Goal: Task Accomplishment & Management: Use online tool/utility

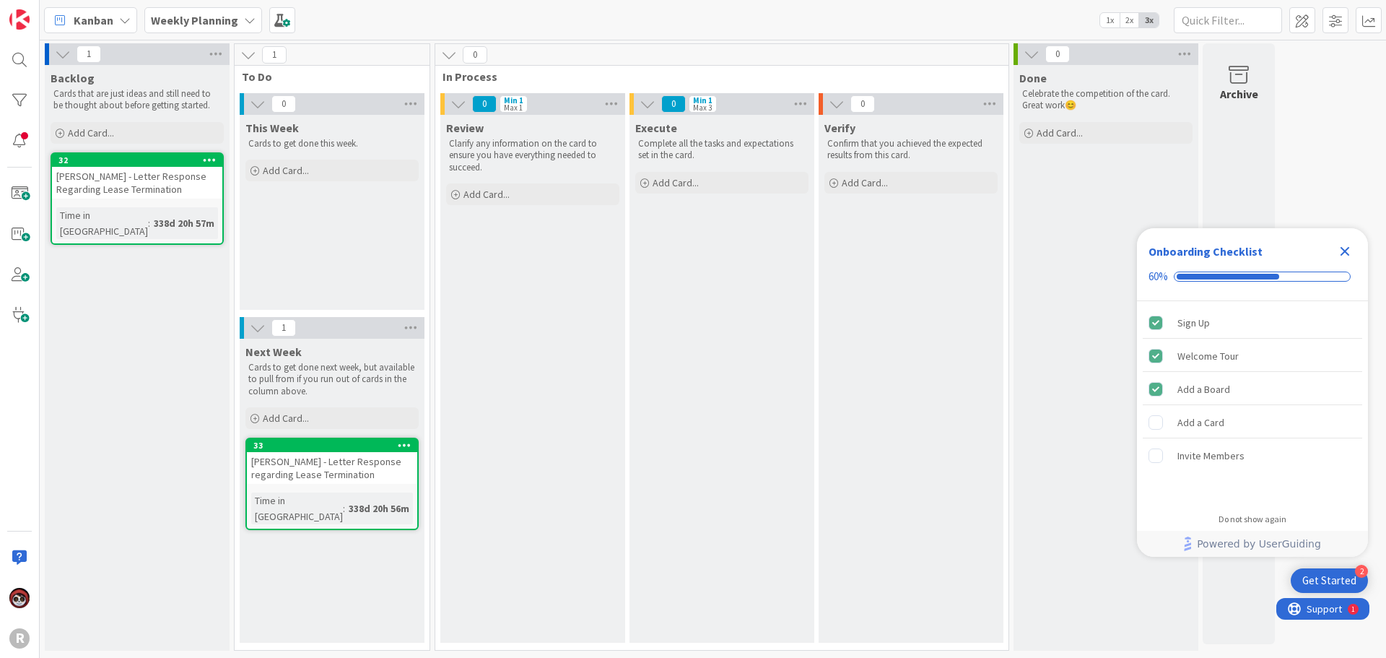
click at [88, 20] on span "Kanban" at bounding box center [94, 20] width 40 height 17
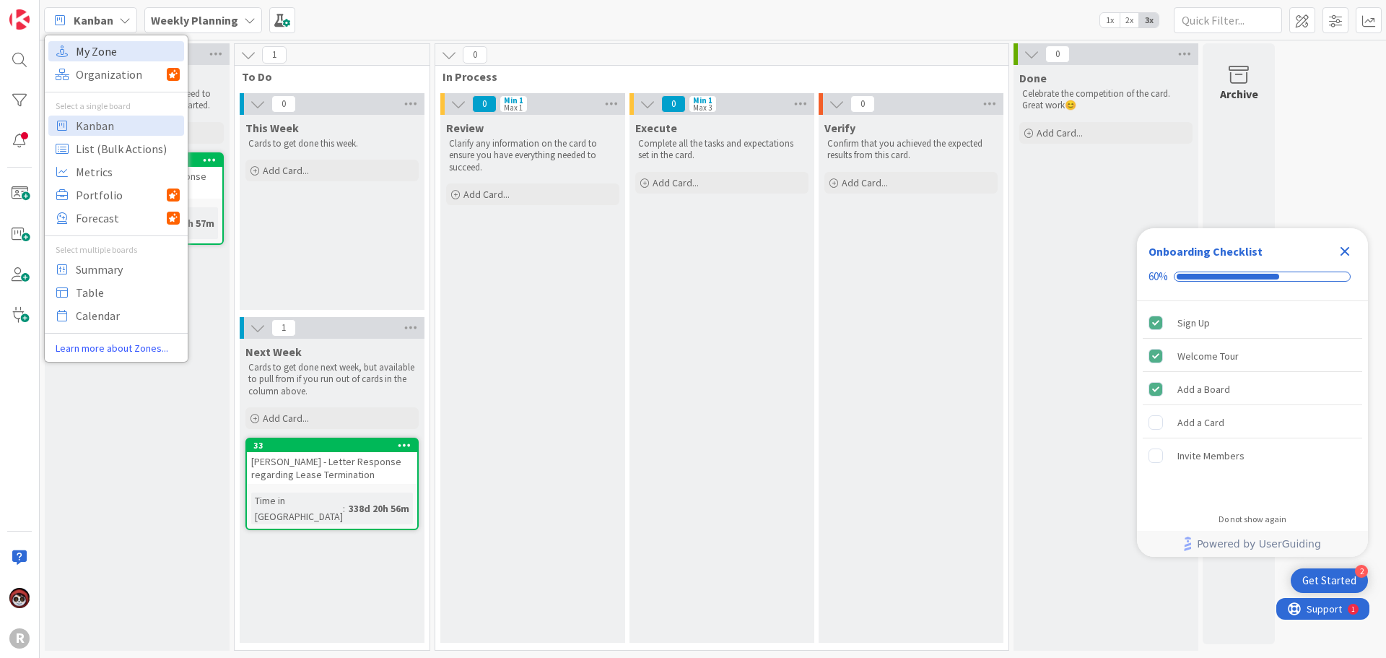
click at [90, 49] on span "My Zone" at bounding box center [128, 51] width 104 height 22
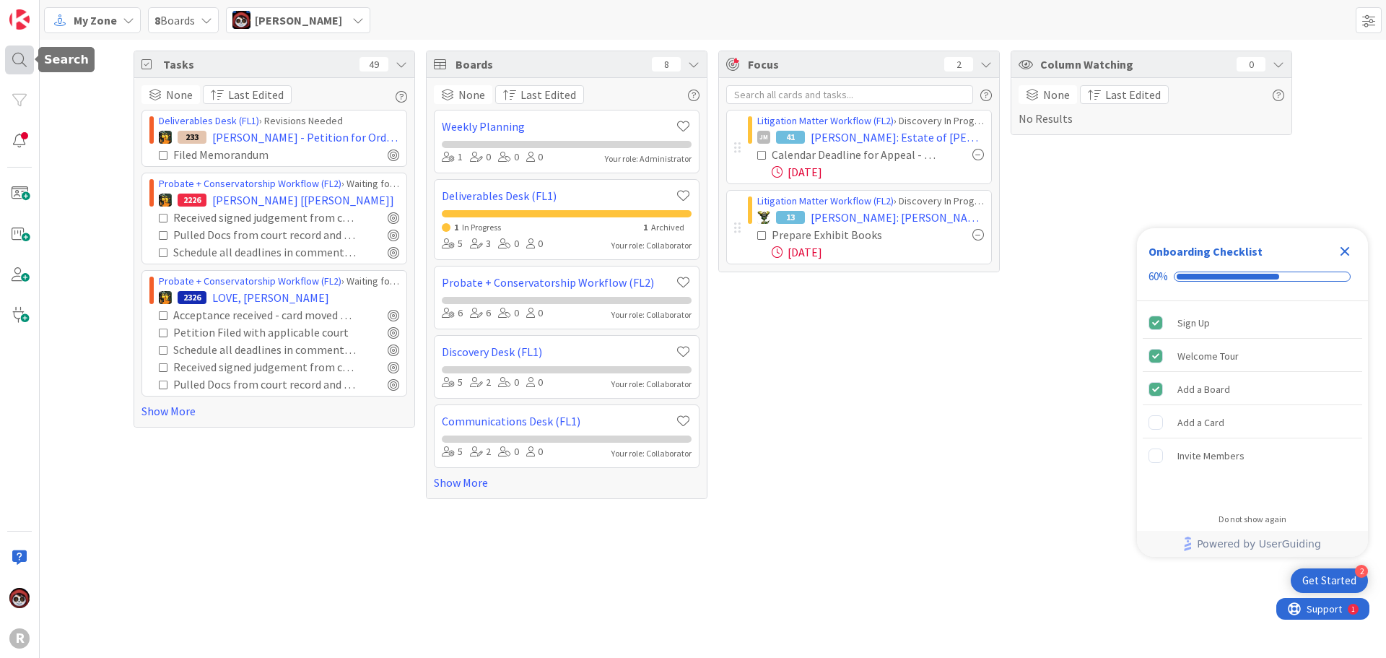
click at [24, 56] on div at bounding box center [19, 59] width 29 height 29
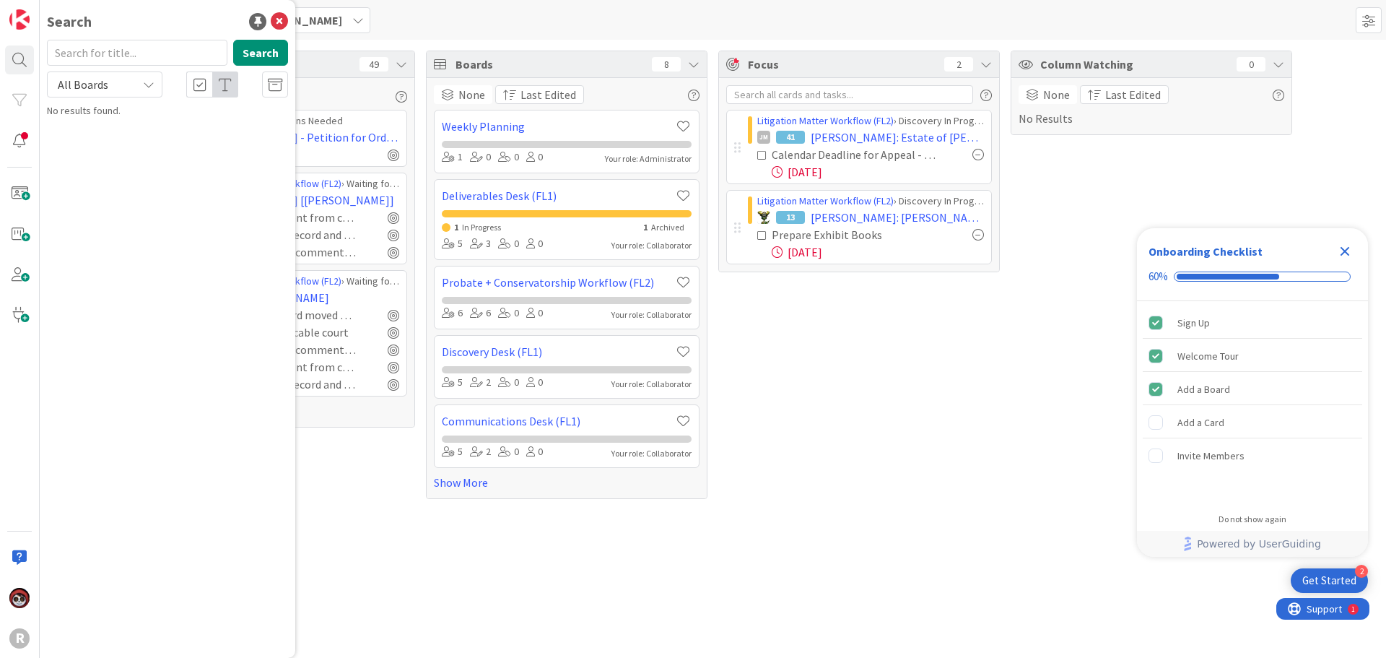
click at [103, 48] on input "text" at bounding box center [137, 53] width 180 height 26
type input "[PERSON_NAME]"
click at [110, 140] on mark "[PERSON_NAME]" at bounding box center [140, 140] width 76 height 15
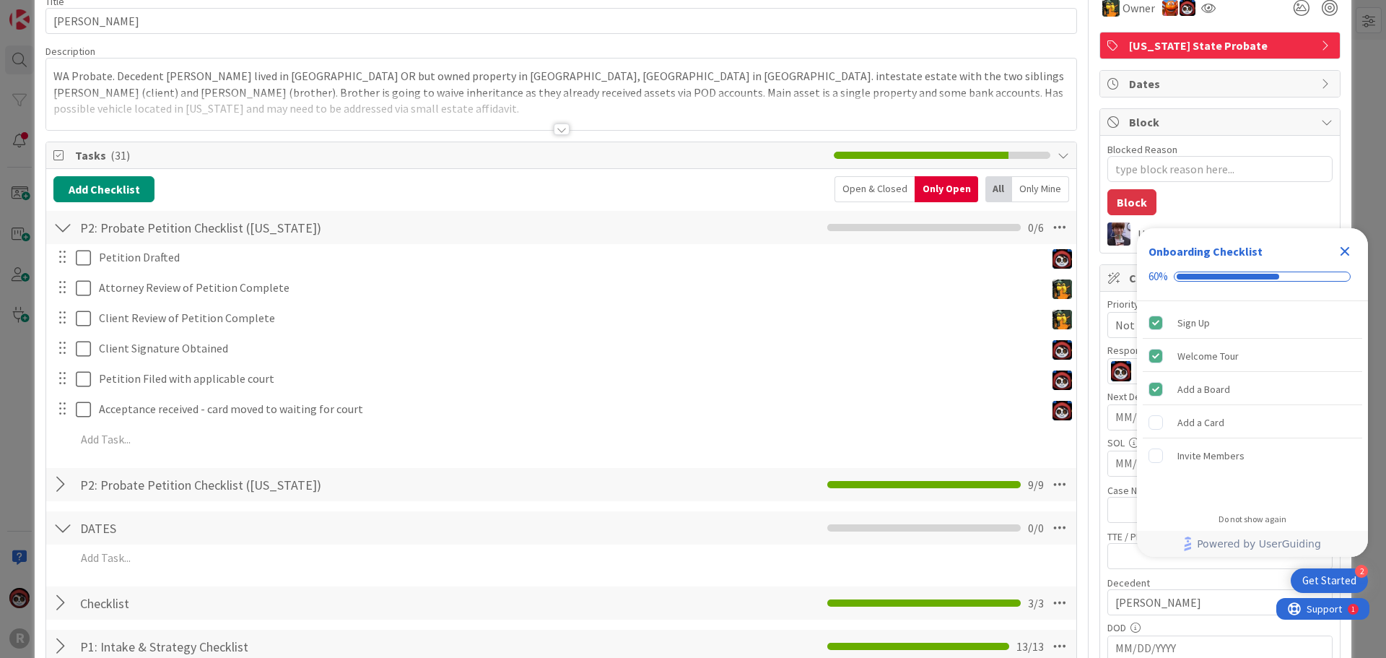
click at [59, 487] on div at bounding box center [62, 484] width 19 height 26
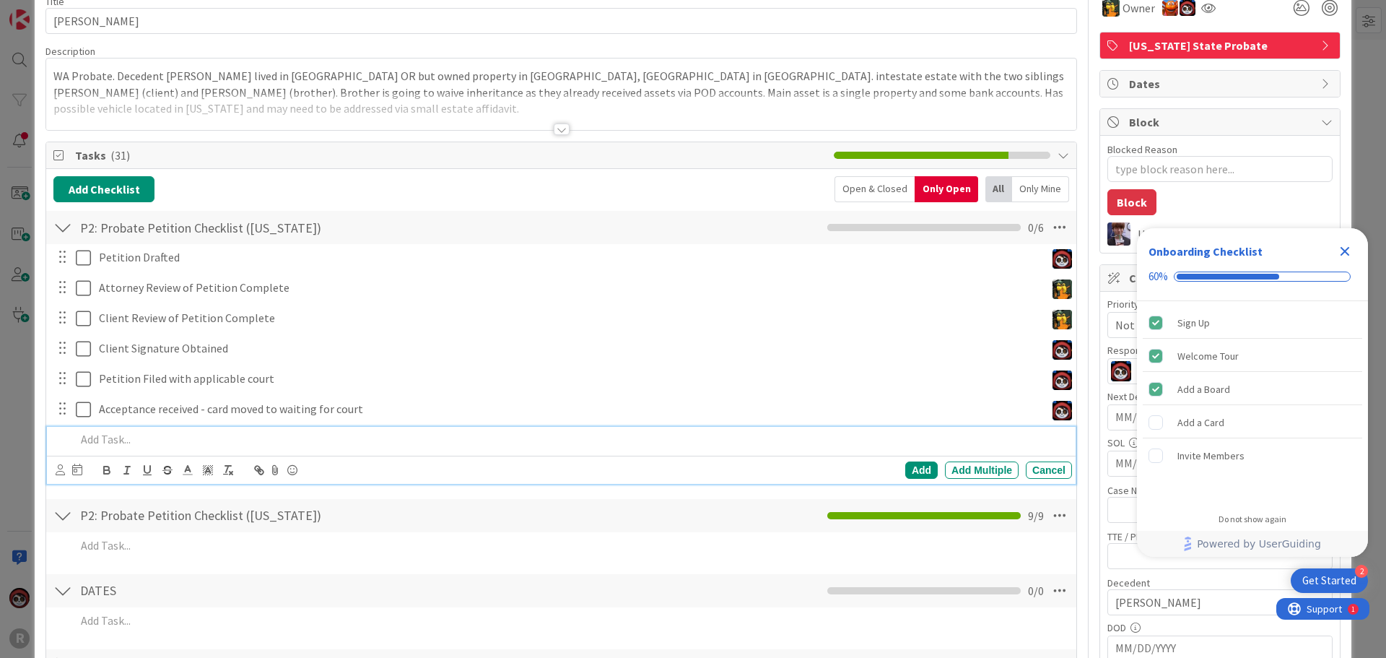
type textarea "x"
click at [116, 440] on p at bounding box center [571, 439] width 991 height 17
click at [64, 471] on icon at bounding box center [60, 469] width 9 height 11
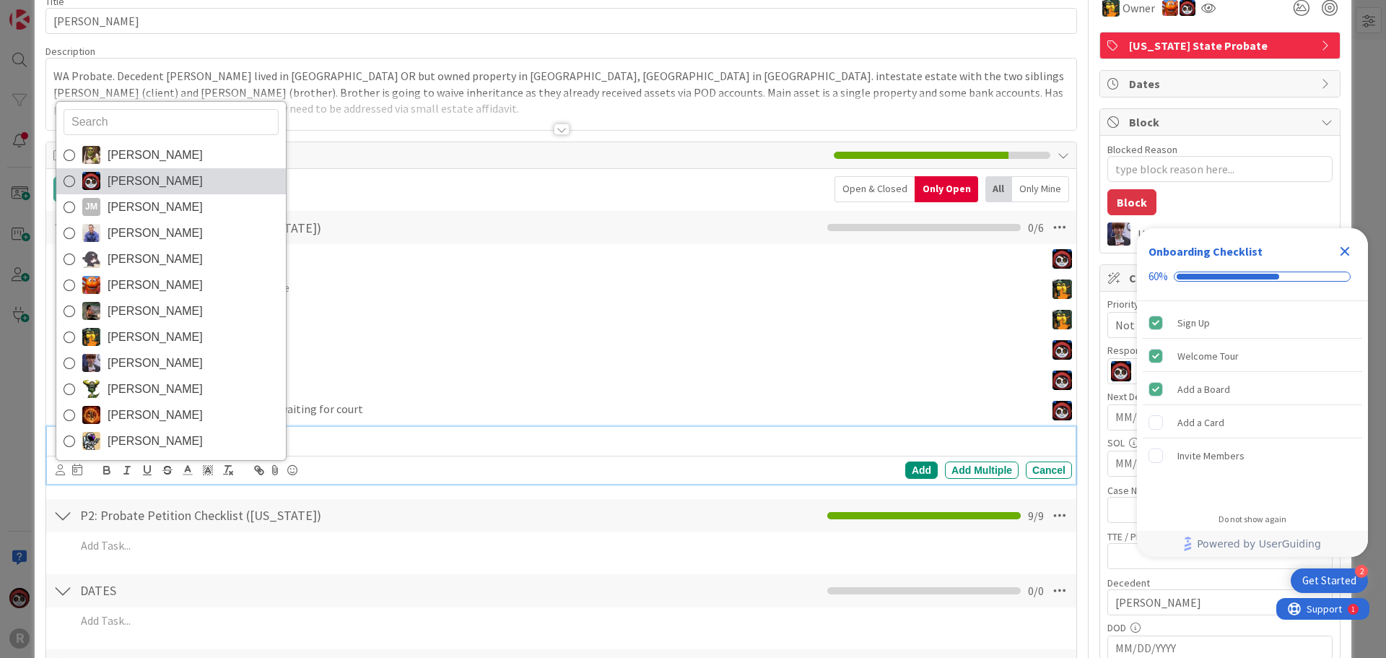
click at [126, 188] on span "[PERSON_NAME]" at bounding box center [155, 181] width 95 height 22
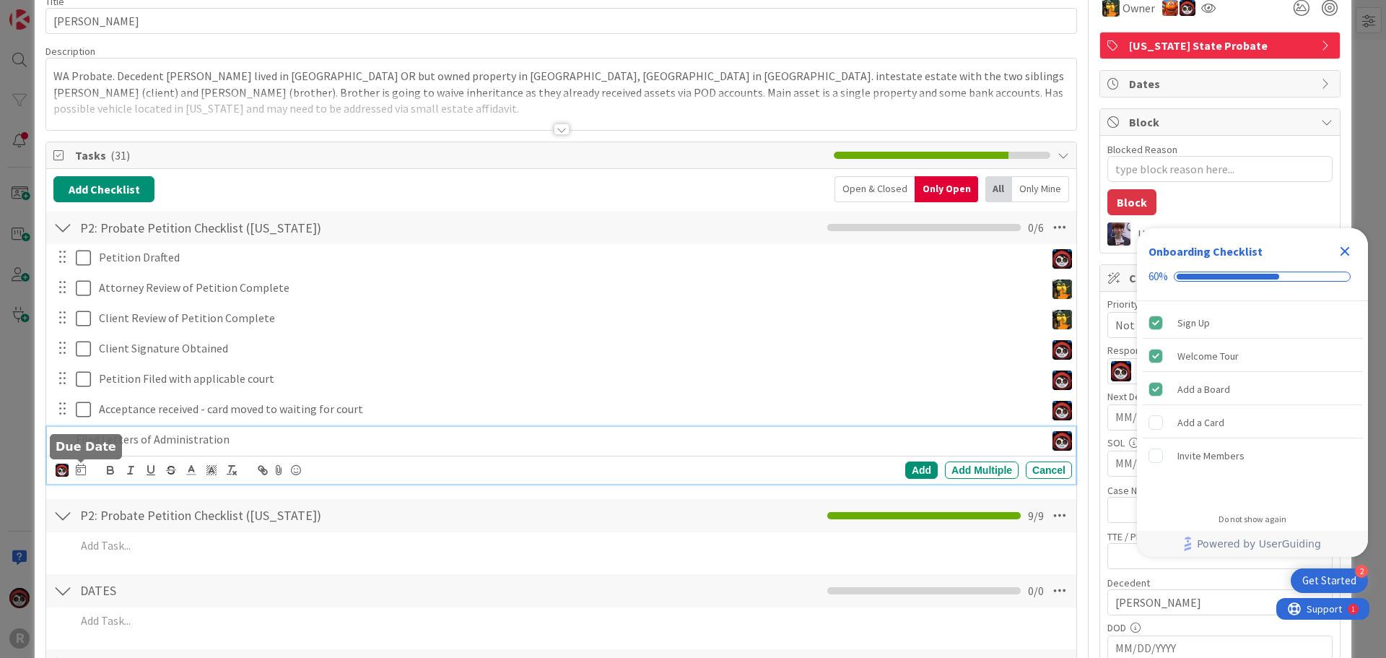
click at [81, 469] on icon at bounding box center [81, 469] width 10 height 12
click at [130, 593] on td "8" at bounding box center [135, 590] width 28 height 27
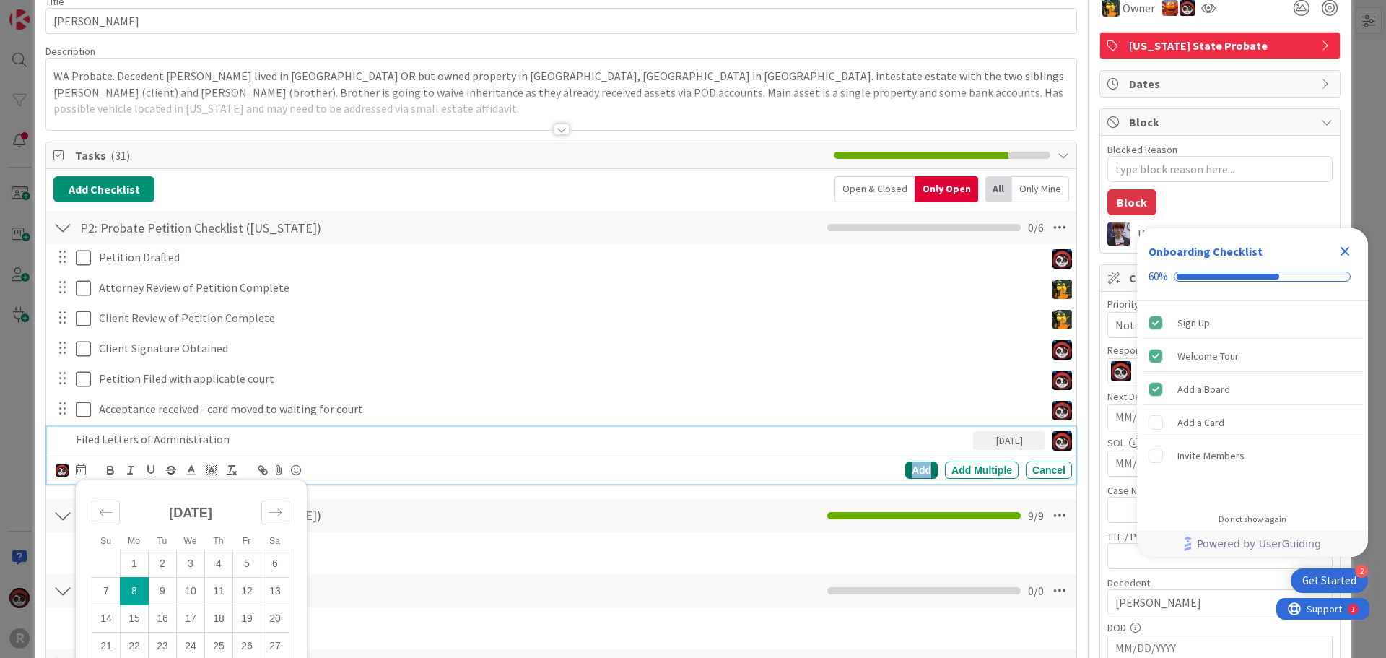
click at [905, 471] on div "Add" at bounding box center [921, 469] width 32 height 17
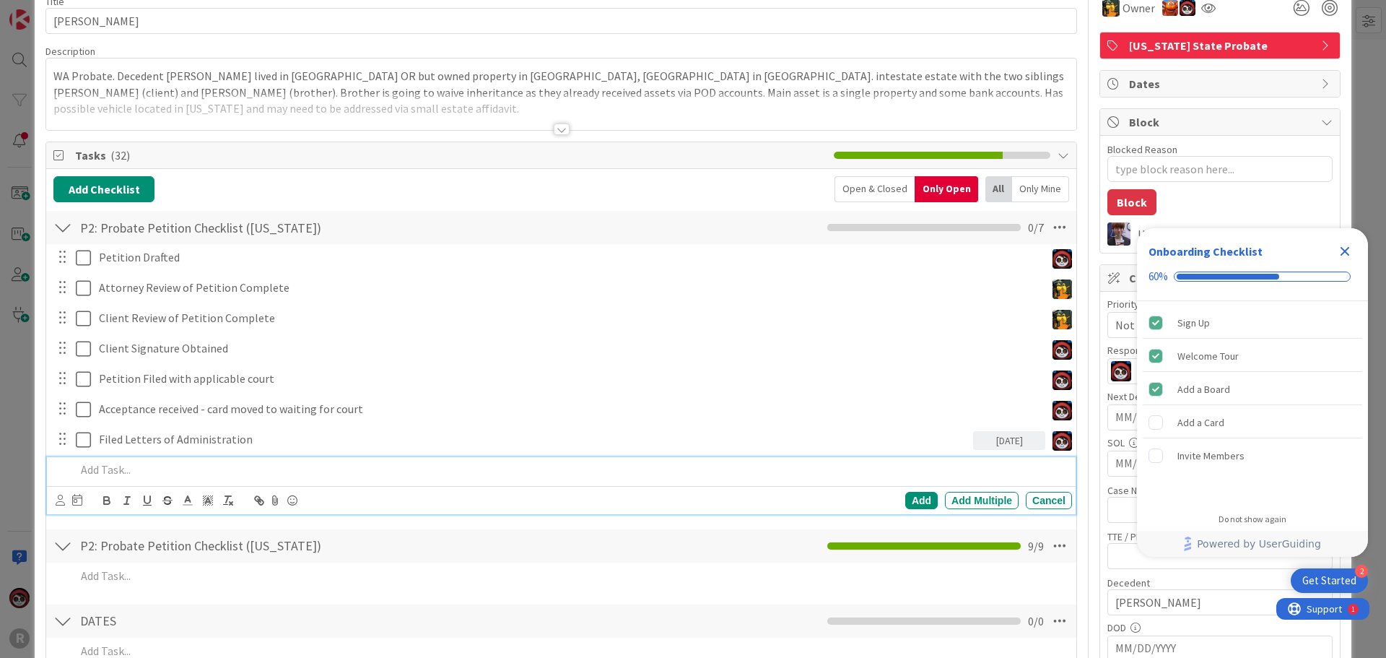
click at [158, 475] on p at bounding box center [571, 469] width 991 height 17
click at [61, 506] on div at bounding box center [60, 500] width 9 height 16
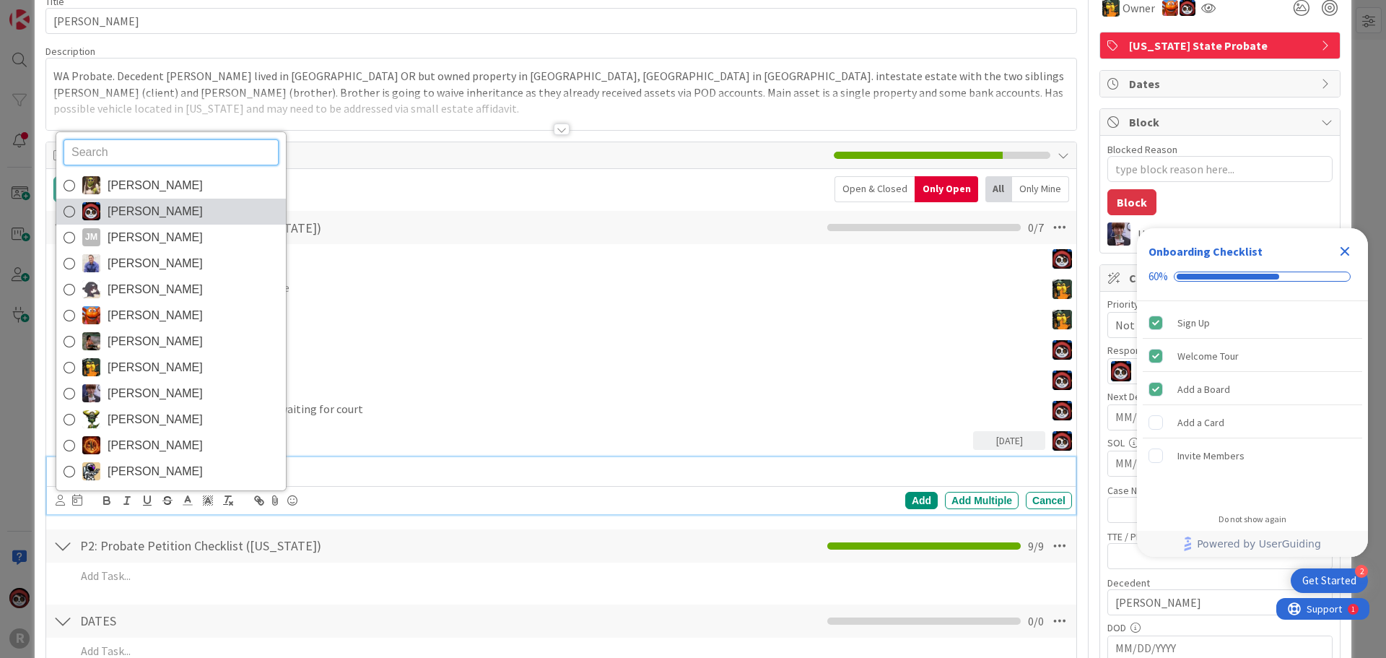
click at [187, 212] on span "[PERSON_NAME]" at bounding box center [155, 212] width 95 height 22
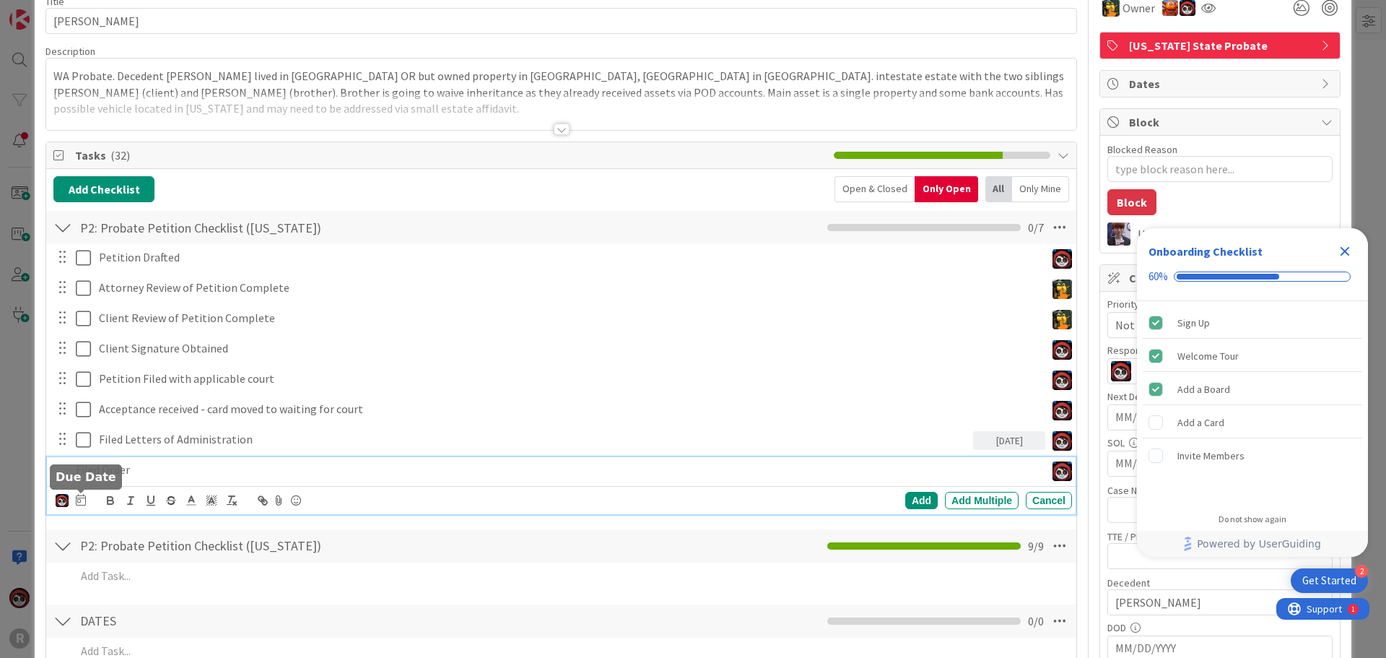
click at [84, 496] on icon at bounding box center [81, 500] width 10 height 12
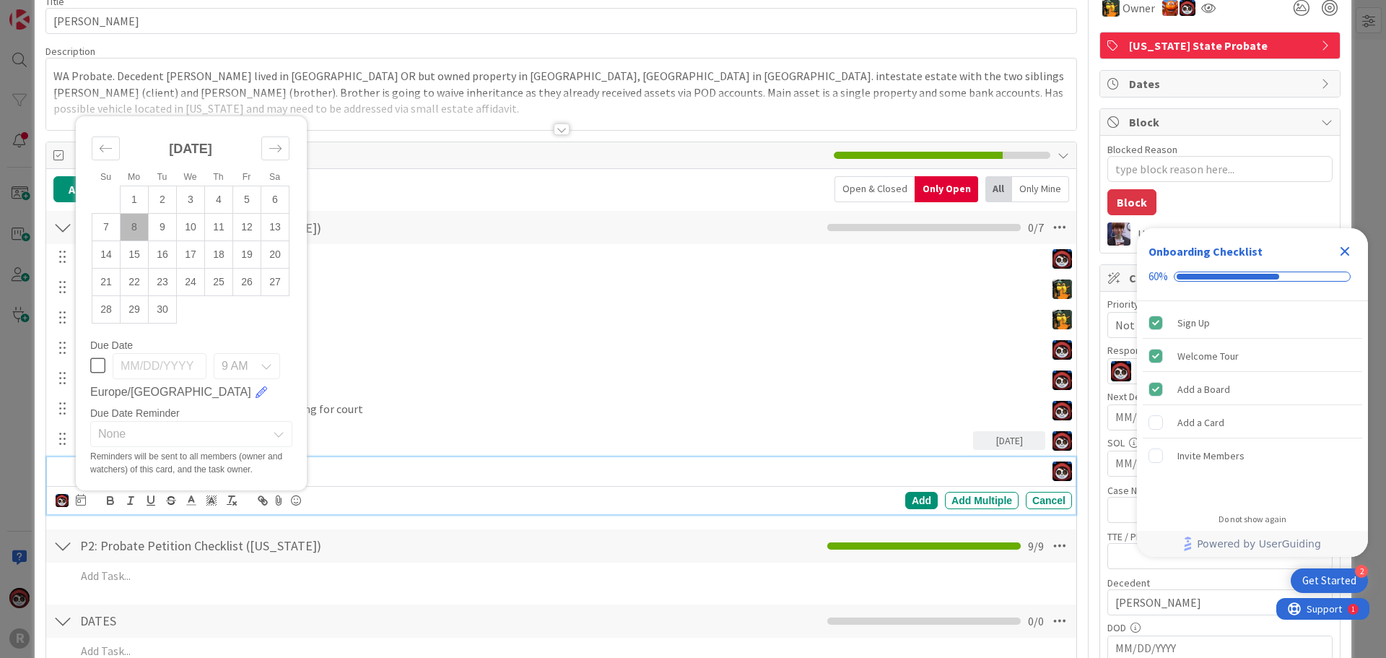
click at [136, 215] on td "8" at bounding box center [135, 226] width 28 height 27
click at [894, 496] on div "Add Add Multiple Cancel" at bounding box center [846, 500] width 451 height 17
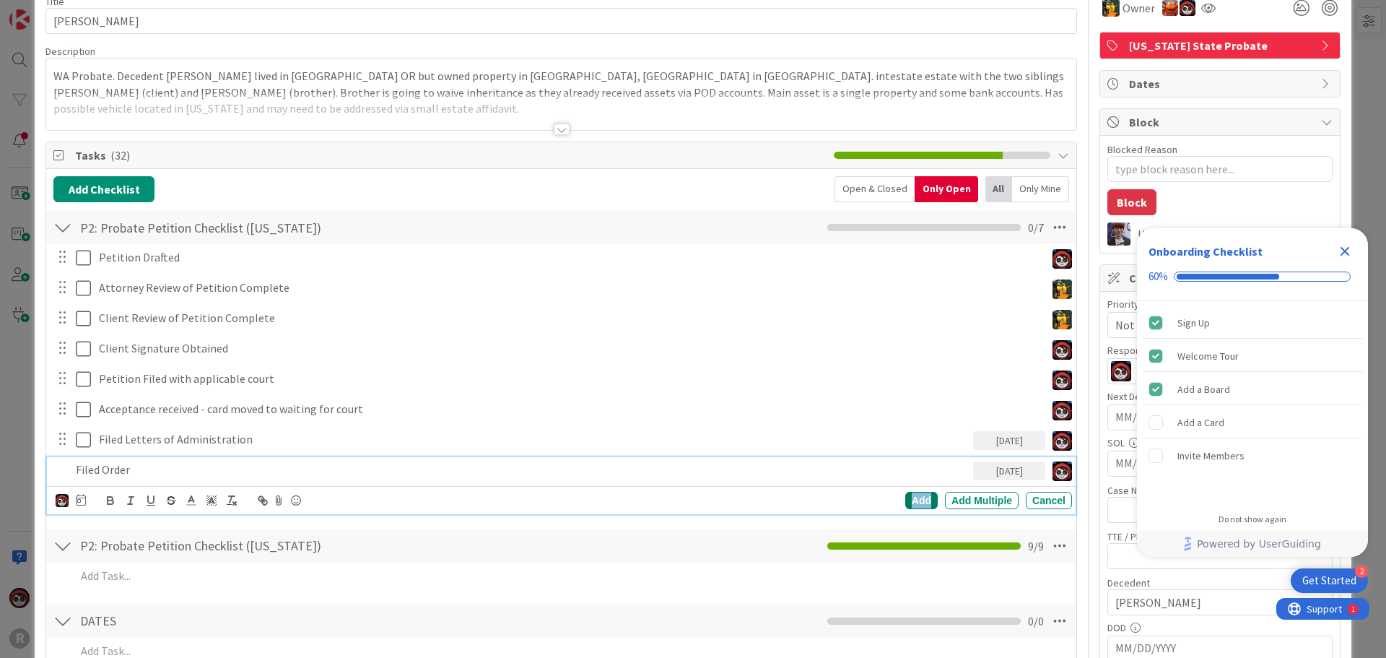
click at [908, 503] on div "Add" at bounding box center [921, 500] width 32 height 17
type textarea "x"
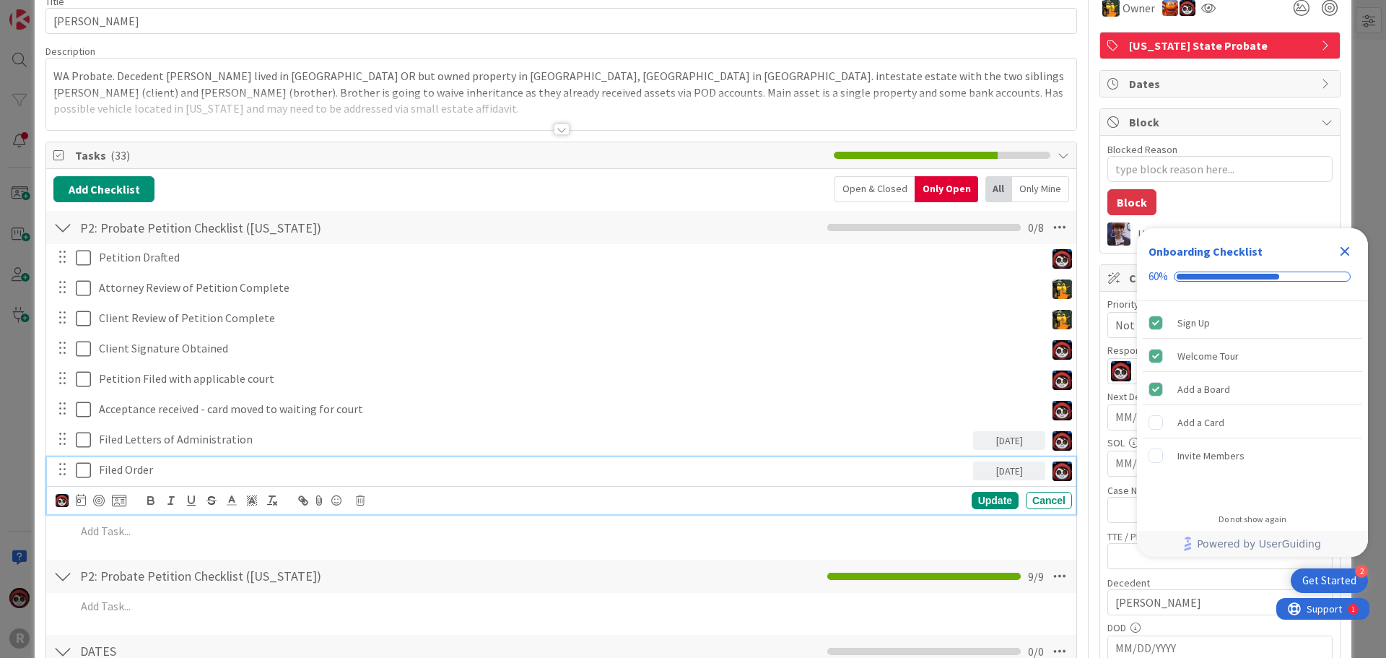
click at [151, 464] on p "Filed Order" at bounding box center [533, 469] width 869 height 17
click at [982, 502] on div "Update" at bounding box center [995, 500] width 47 height 17
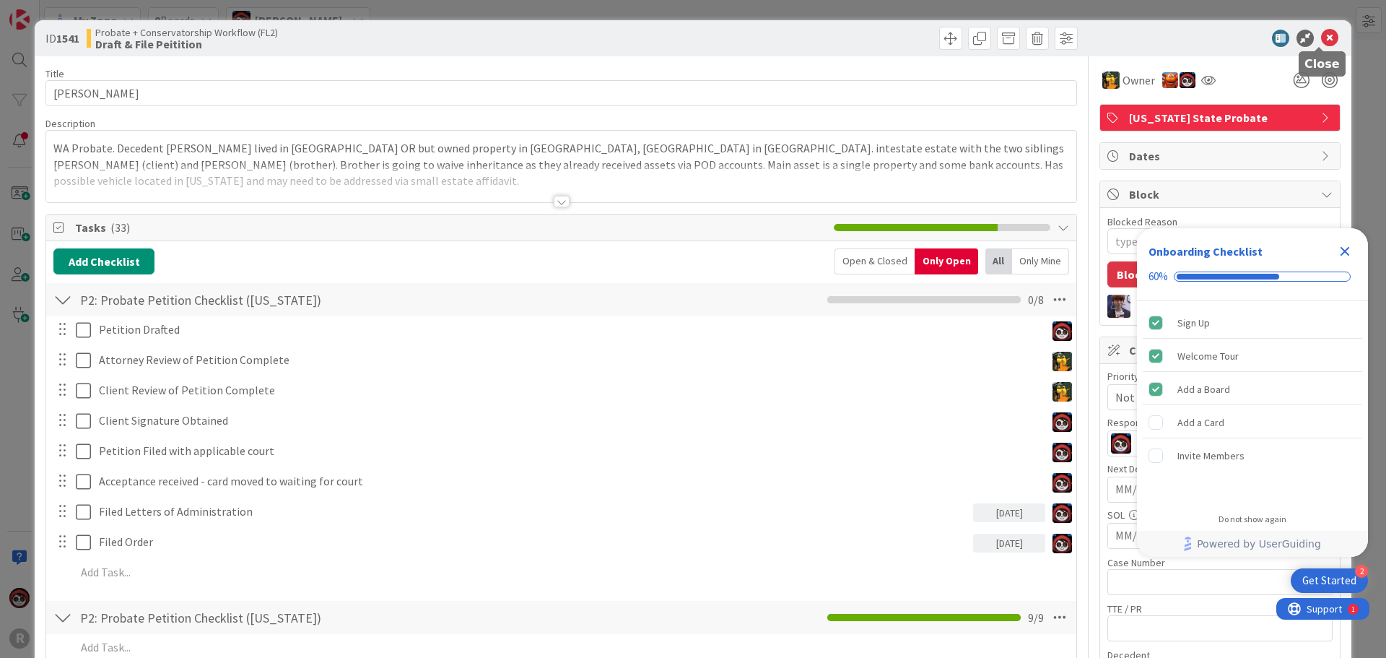
click at [1321, 36] on icon at bounding box center [1329, 38] width 17 height 17
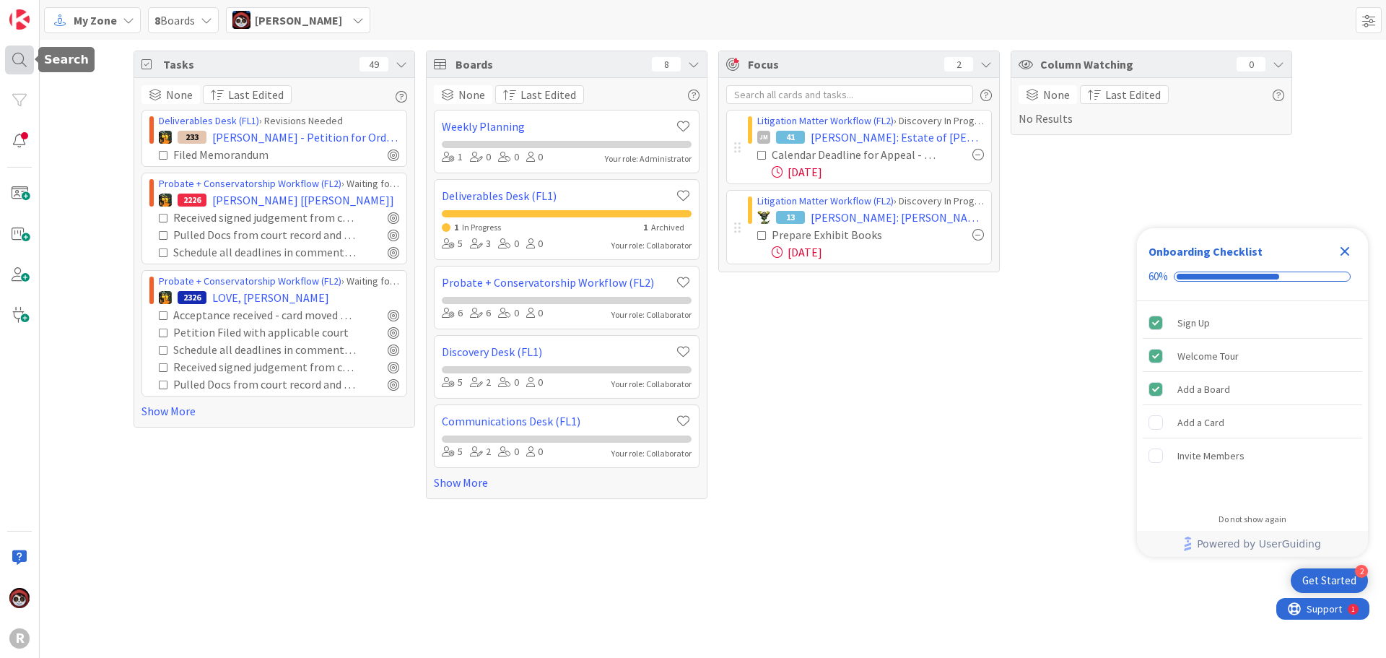
click at [20, 64] on div at bounding box center [19, 59] width 29 height 29
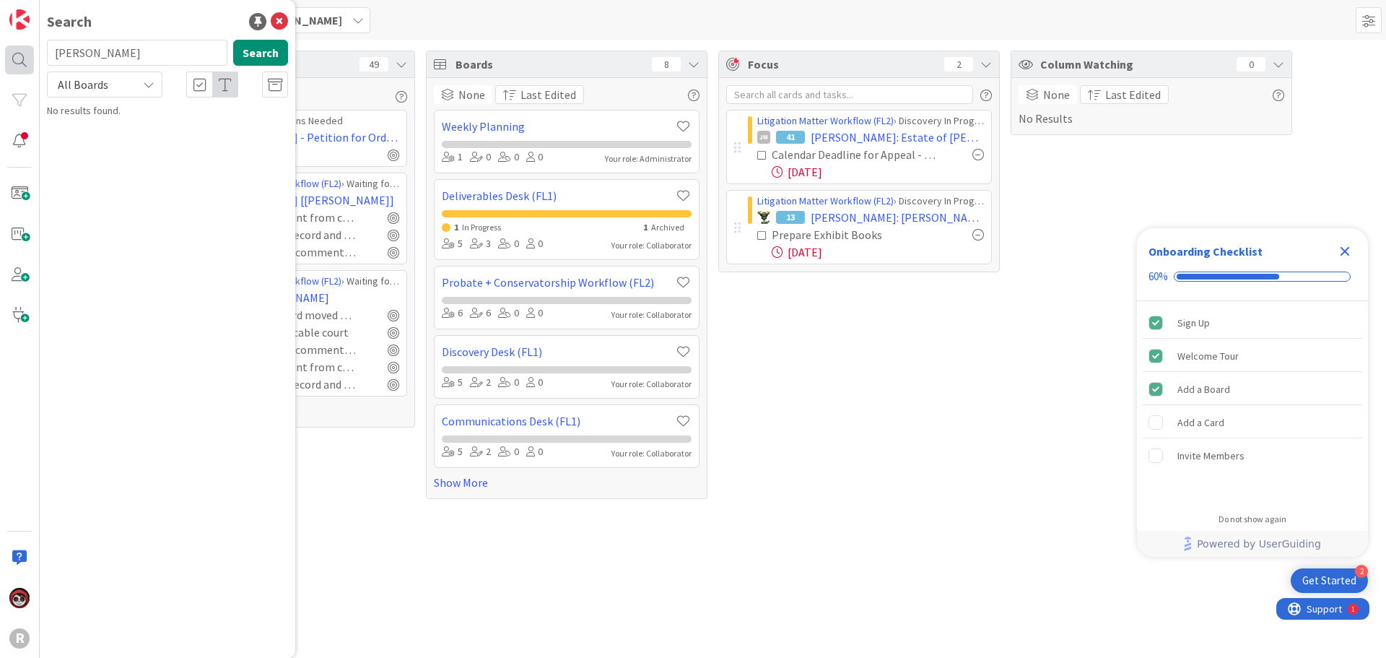
drag, startPoint x: 118, startPoint y: 53, endPoint x: 30, endPoint y: 57, distance: 88.9
click at [30, 57] on div "R Search [PERSON_NAME] Search All Boards No results found." at bounding box center [20, 329] width 40 height 658
type input "welsh"
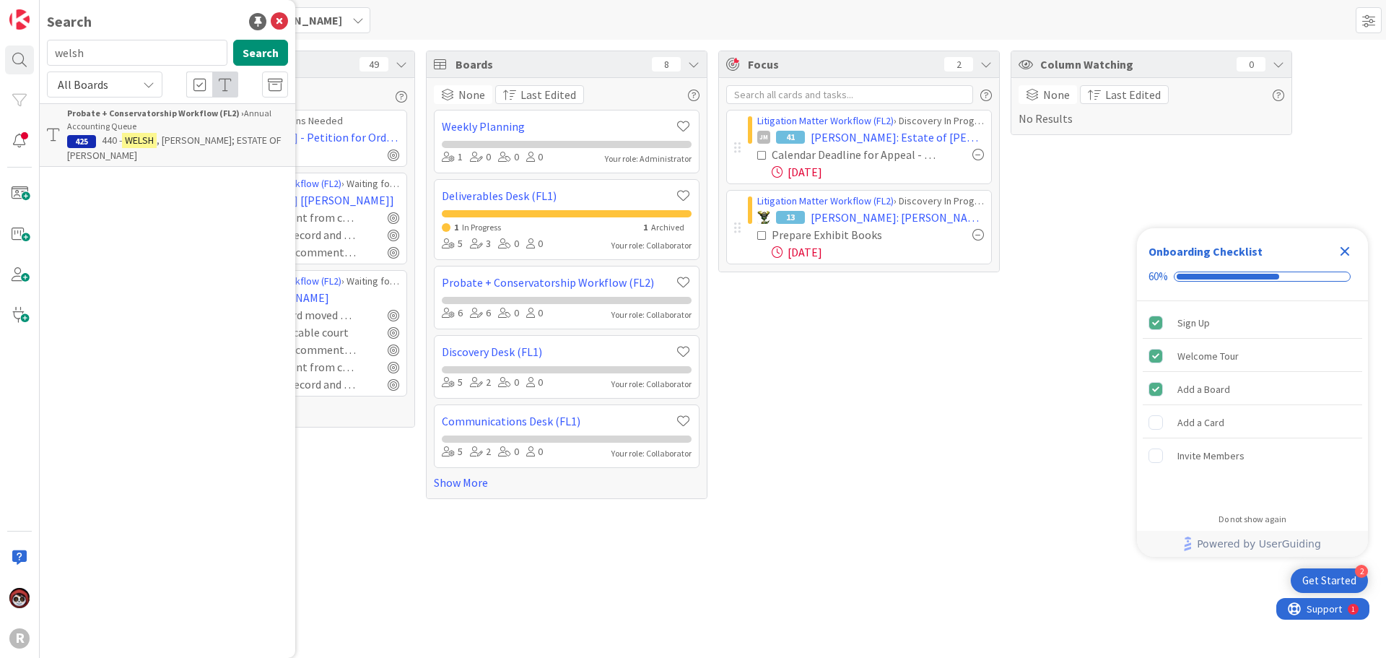
click at [126, 144] on mark "WELSH" at bounding box center [139, 140] width 35 height 15
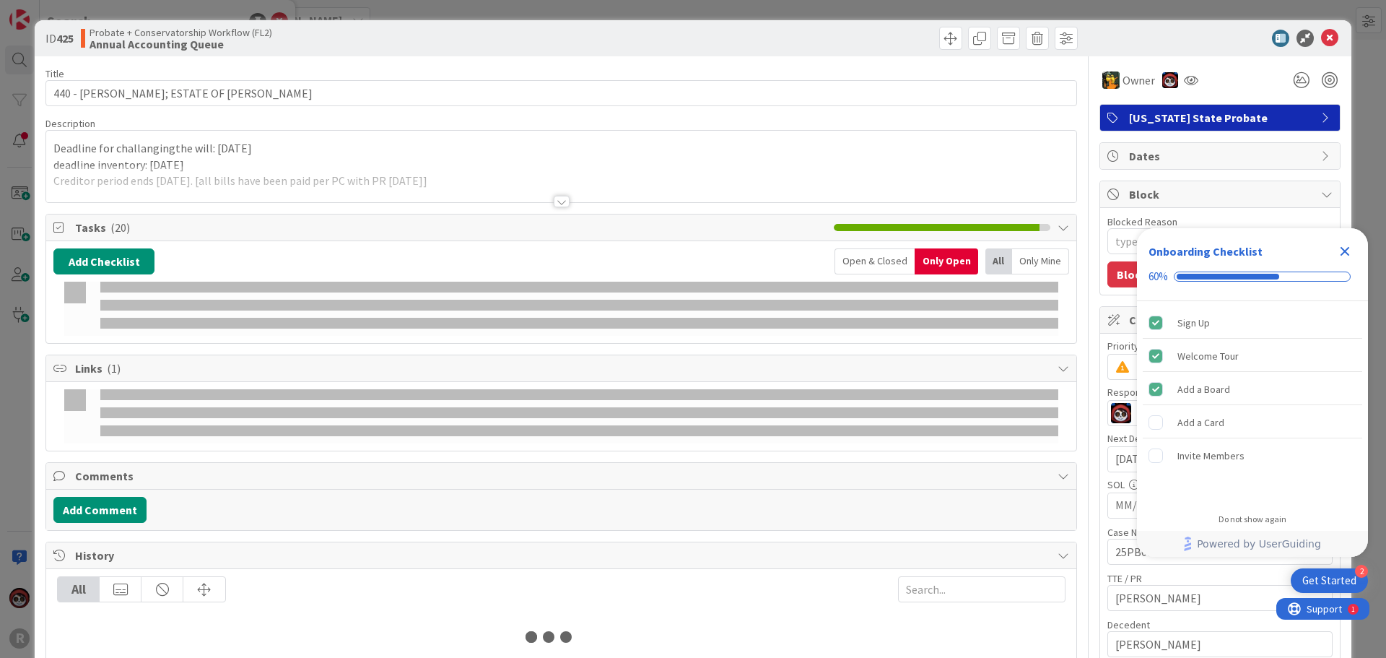
type textarea "x"
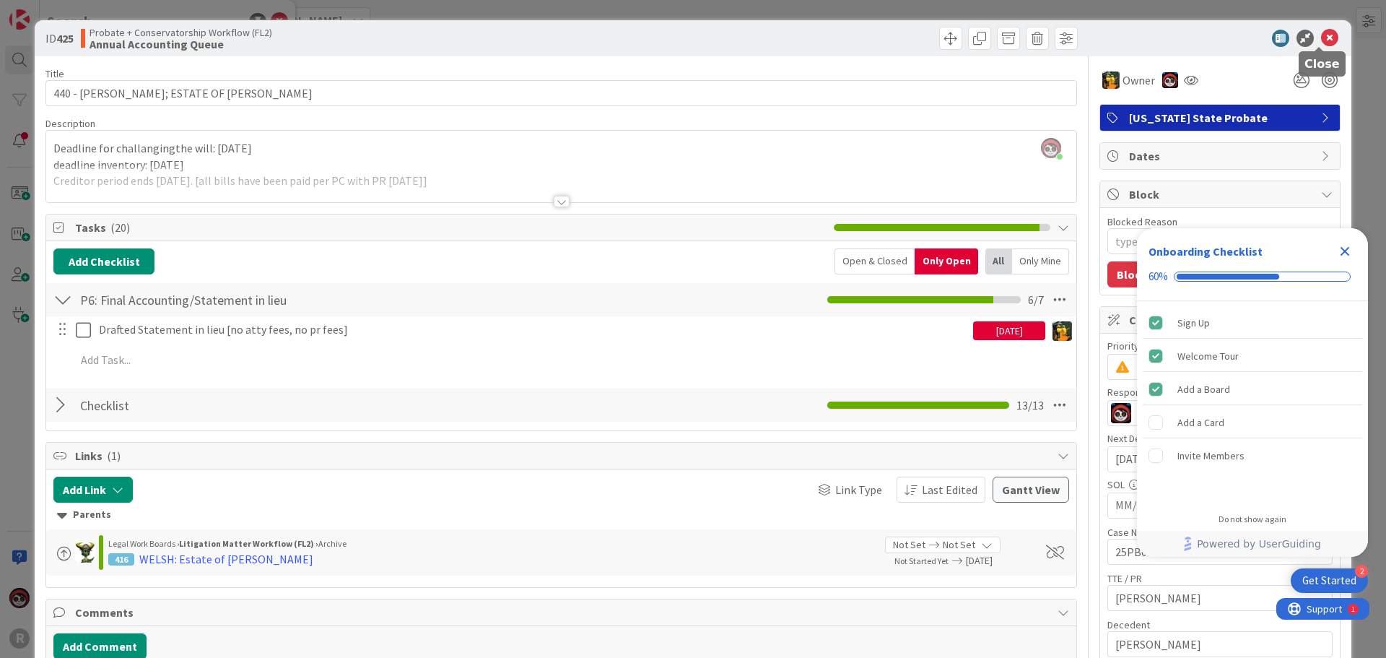
click at [1321, 38] on icon at bounding box center [1329, 38] width 17 height 17
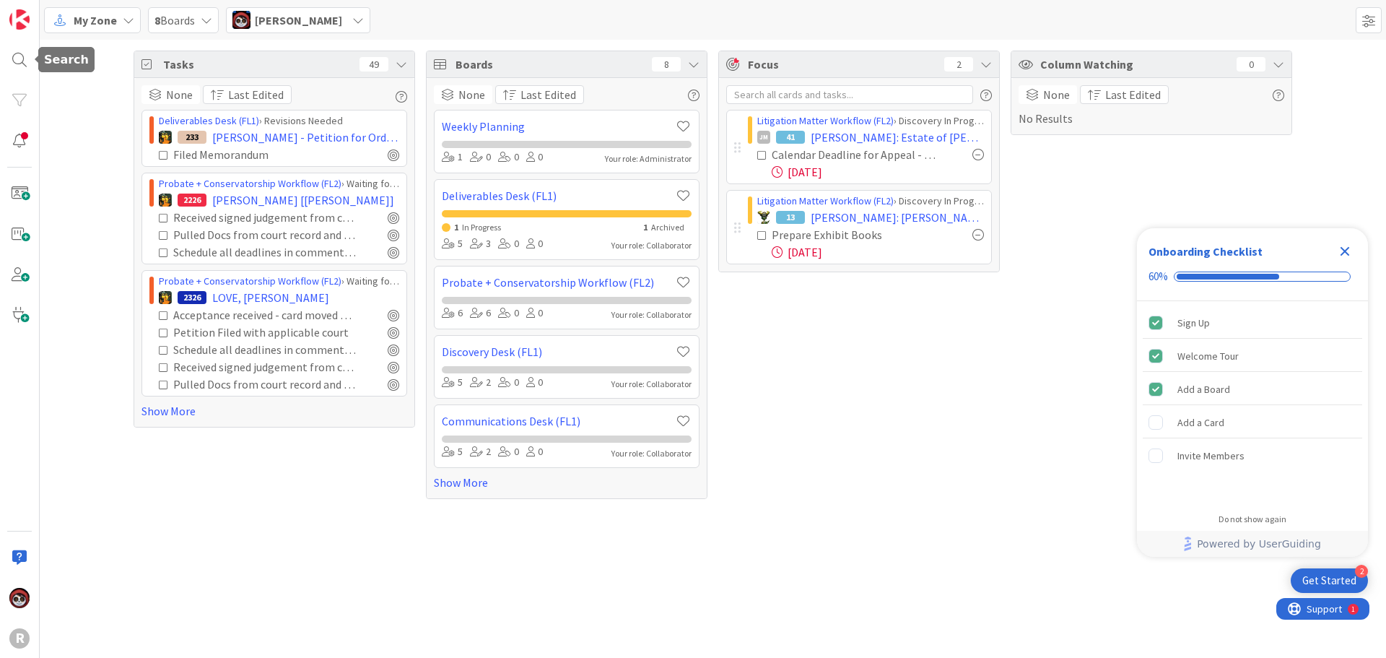
drag, startPoint x: 23, startPoint y: 53, endPoint x: 38, endPoint y: 53, distance: 14.5
click at [23, 53] on div at bounding box center [19, 59] width 29 height 29
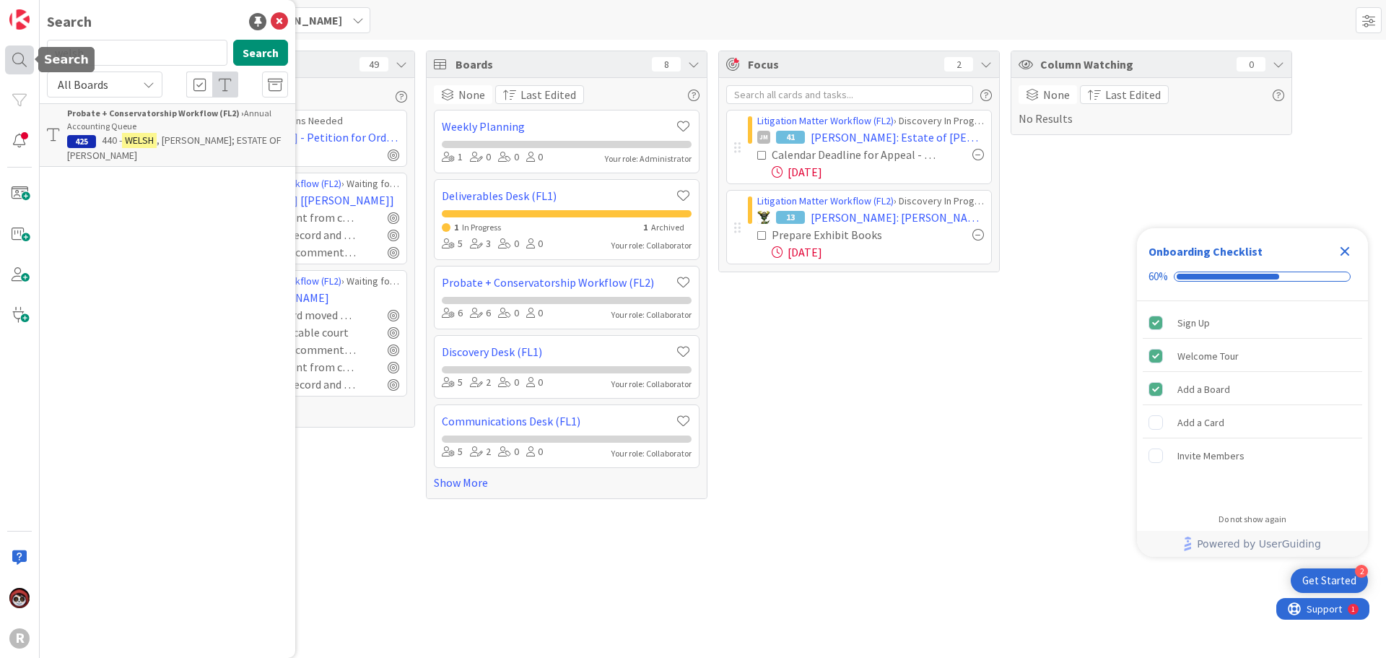
drag, startPoint x: 98, startPoint y: 52, endPoint x: 22, endPoint y: 59, distance: 76.1
click at [22, 59] on div "R Search welsh Search All Boards Probate + Conservatorship Workflow (FL2) › Ann…" at bounding box center [20, 329] width 40 height 658
type input "[PERSON_NAME]"
click at [221, 140] on p "[PERSON_NAME]" at bounding box center [177, 140] width 221 height 15
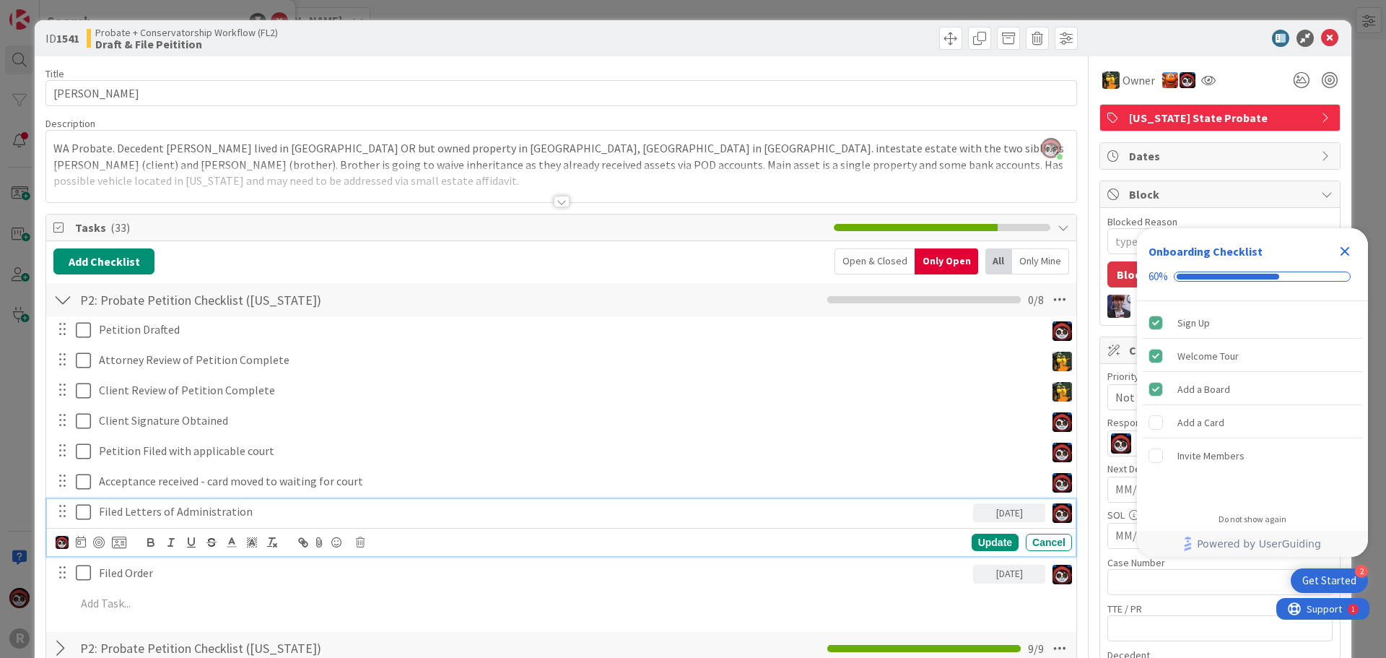
click at [157, 513] on p "Filed Letters of Administration" at bounding box center [533, 511] width 869 height 17
click at [101, 542] on div at bounding box center [99, 542] width 12 height 12
click at [989, 540] on div "Update" at bounding box center [995, 542] width 47 height 17
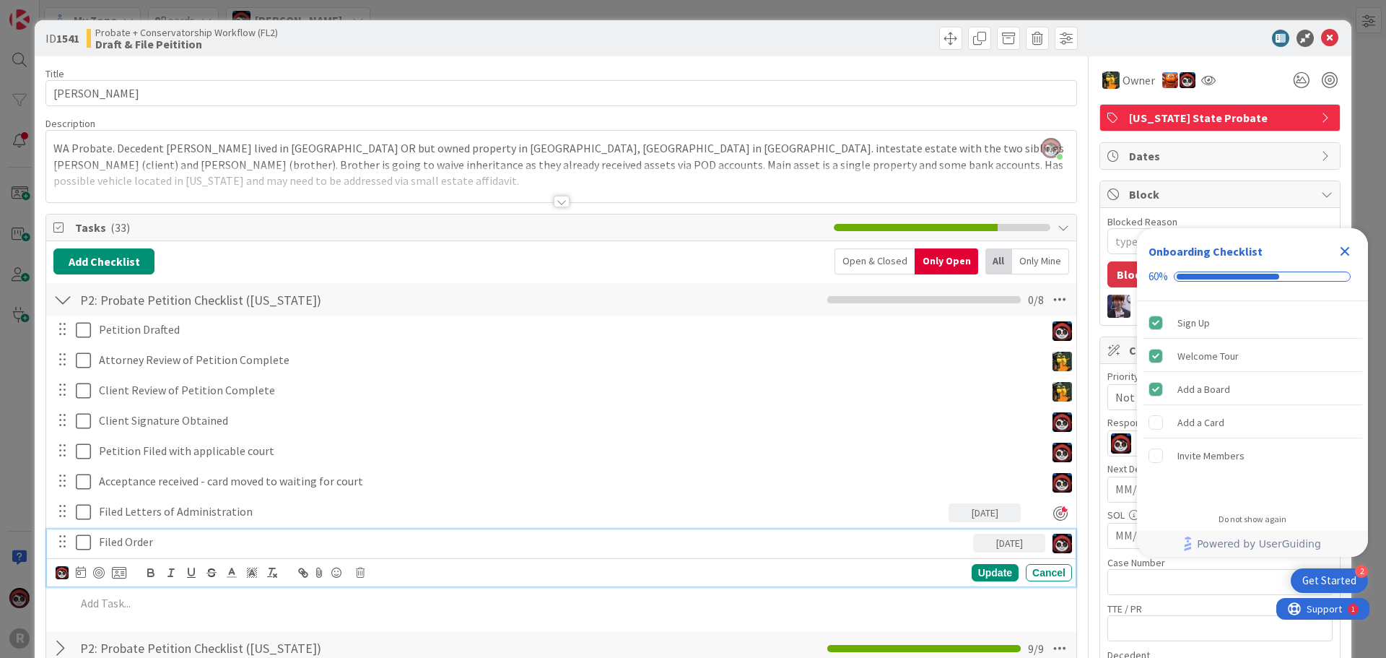
click at [196, 549] on p "Filed Order" at bounding box center [533, 542] width 869 height 17
click at [97, 573] on div at bounding box center [99, 573] width 12 height 12
type textarea "x"
click at [988, 575] on div "Update" at bounding box center [995, 573] width 47 height 17
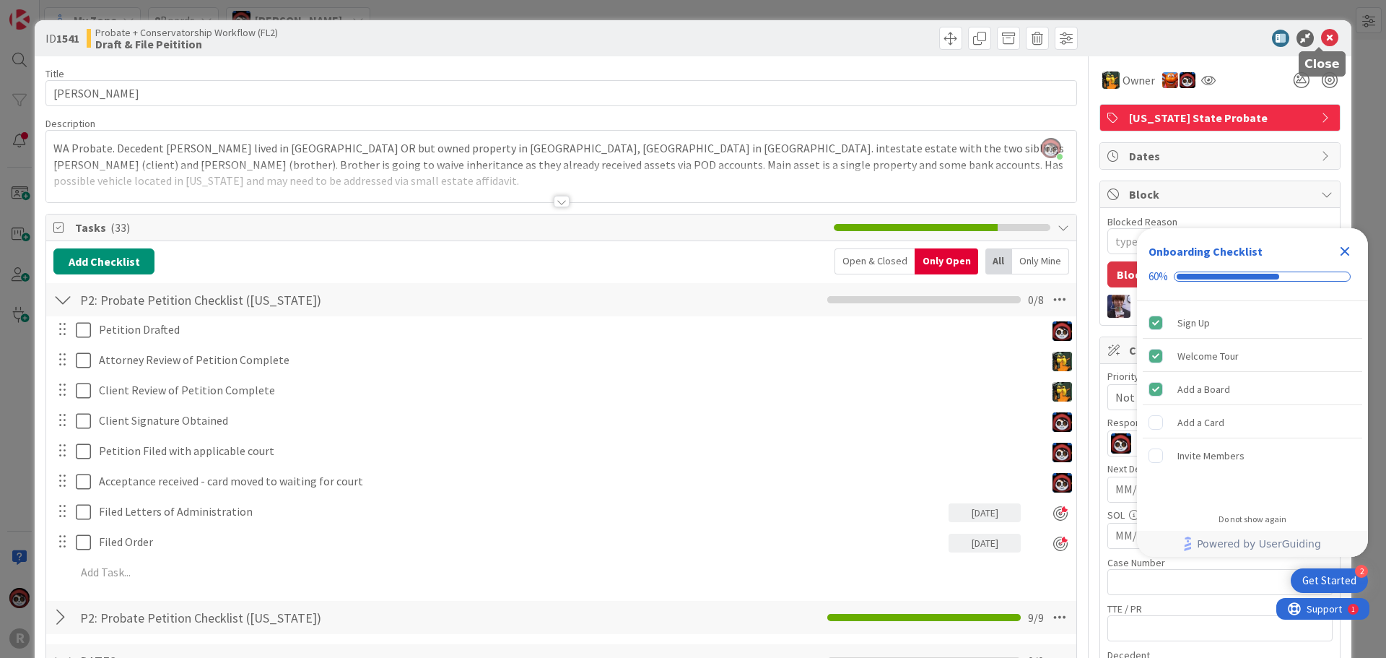
click at [1321, 37] on icon at bounding box center [1329, 38] width 17 height 17
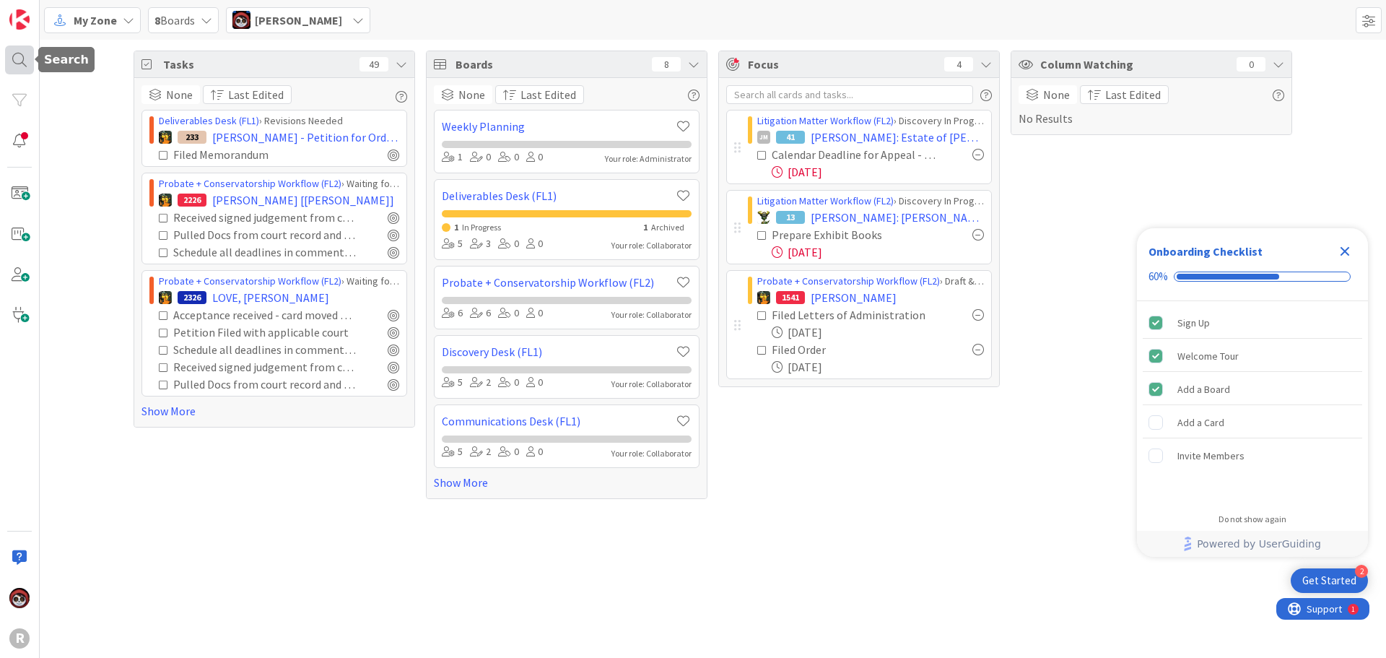
click at [21, 52] on div at bounding box center [19, 59] width 29 height 29
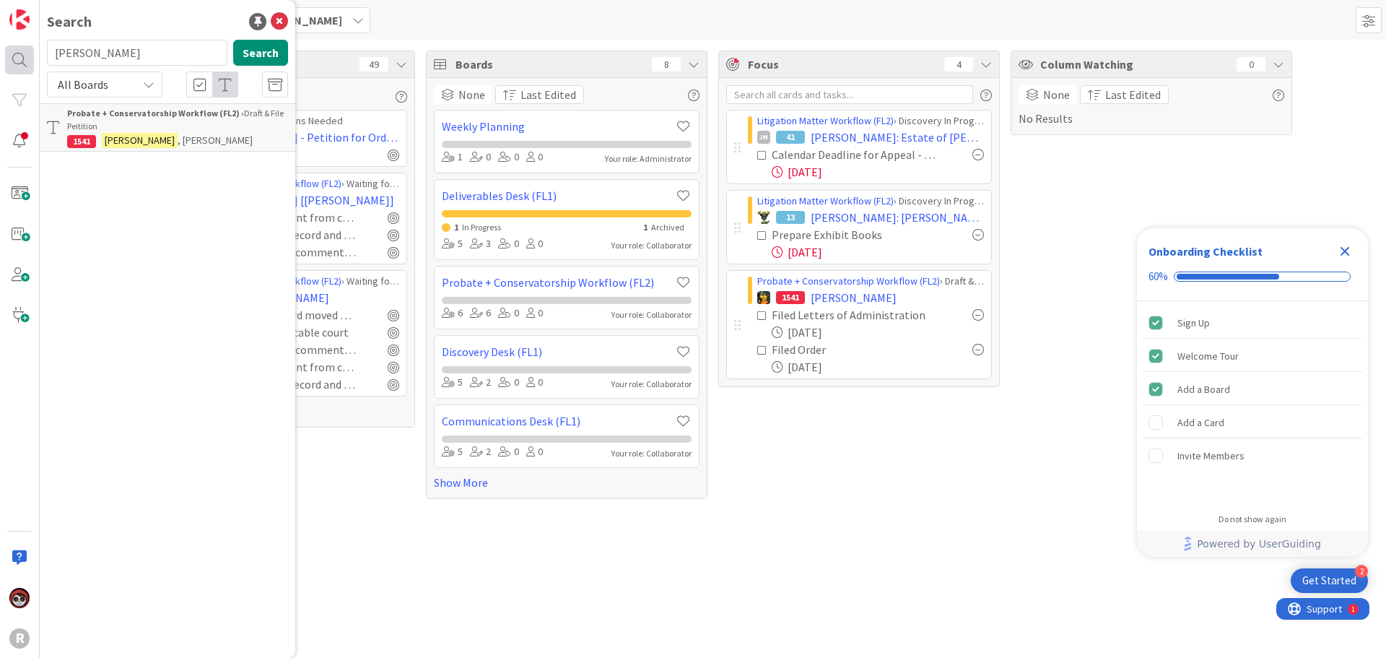
drag, startPoint x: 99, startPoint y: 47, endPoint x: 16, endPoint y: 53, distance: 83.2
click at [15, 53] on div "R Search [PERSON_NAME] Search All Boards Probate + Conservatorship Workflow (FL…" at bounding box center [20, 329] width 40 height 658
type input "welsh"
click at [96, 130] on div "Probate + Conservatorship Workflow (FL2) › Annual Accounting Queue" at bounding box center [177, 120] width 221 height 26
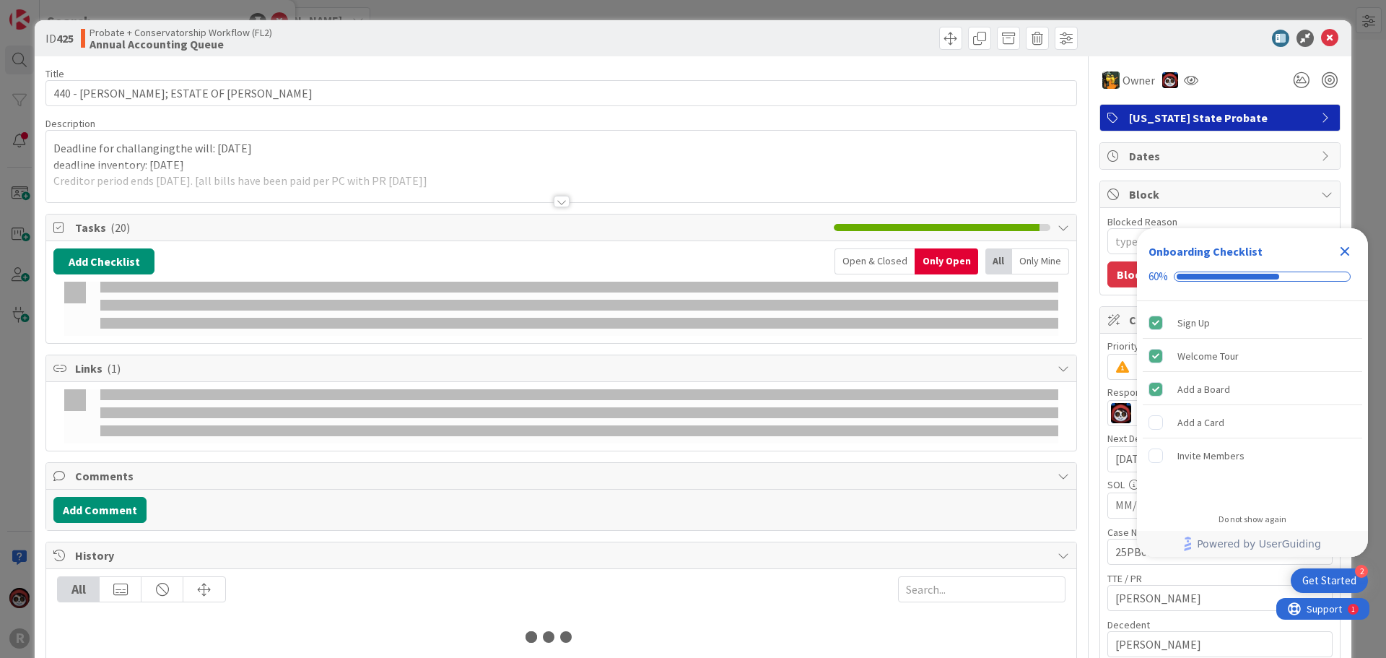
type textarea "x"
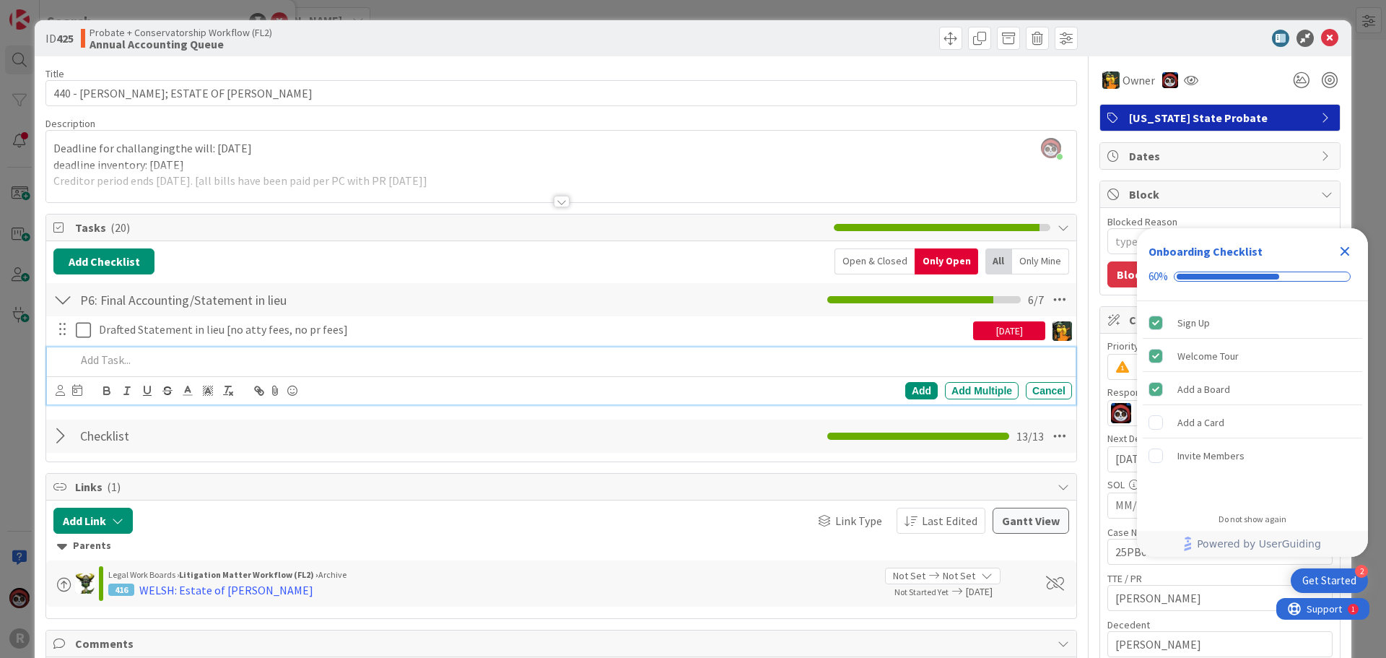
click at [154, 355] on p at bounding box center [571, 360] width 991 height 17
click at [58, 393] on icon at bounding box center [60, 390] width 9 height 11
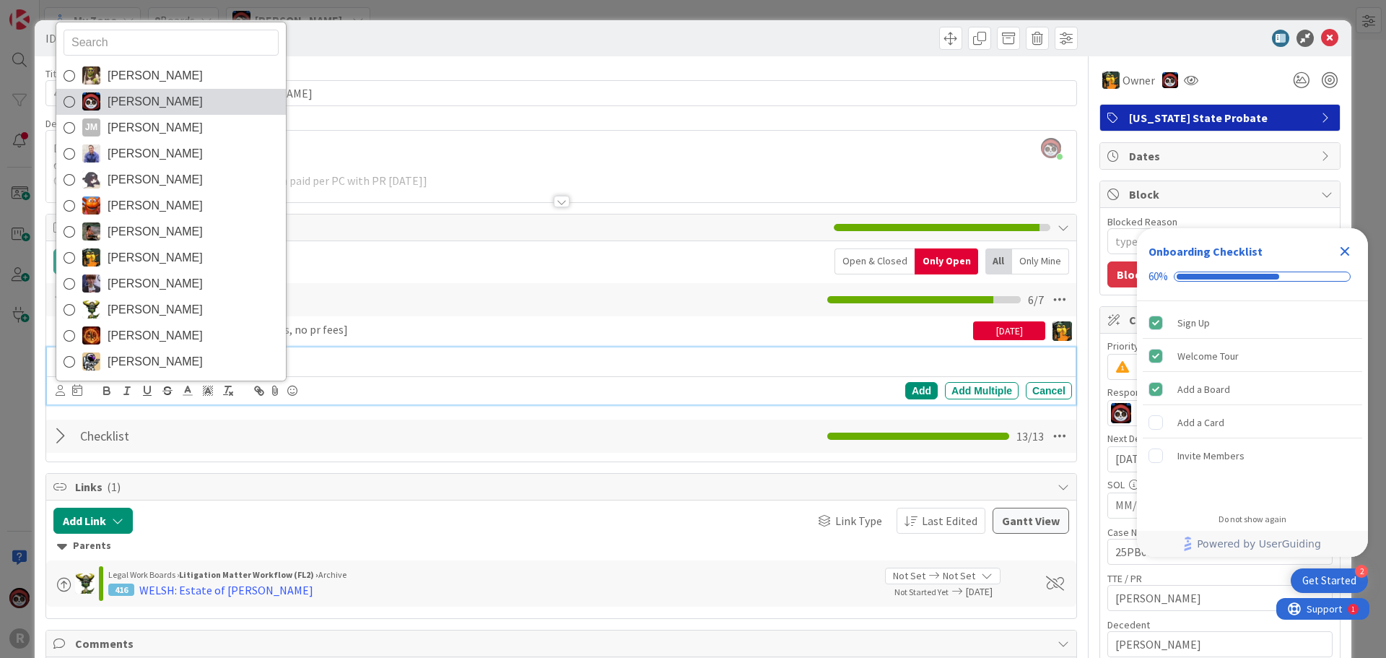
click at [127, 103] on span "[PERSON_NAME]" at bounding box center [155, 102] width 95 height 22
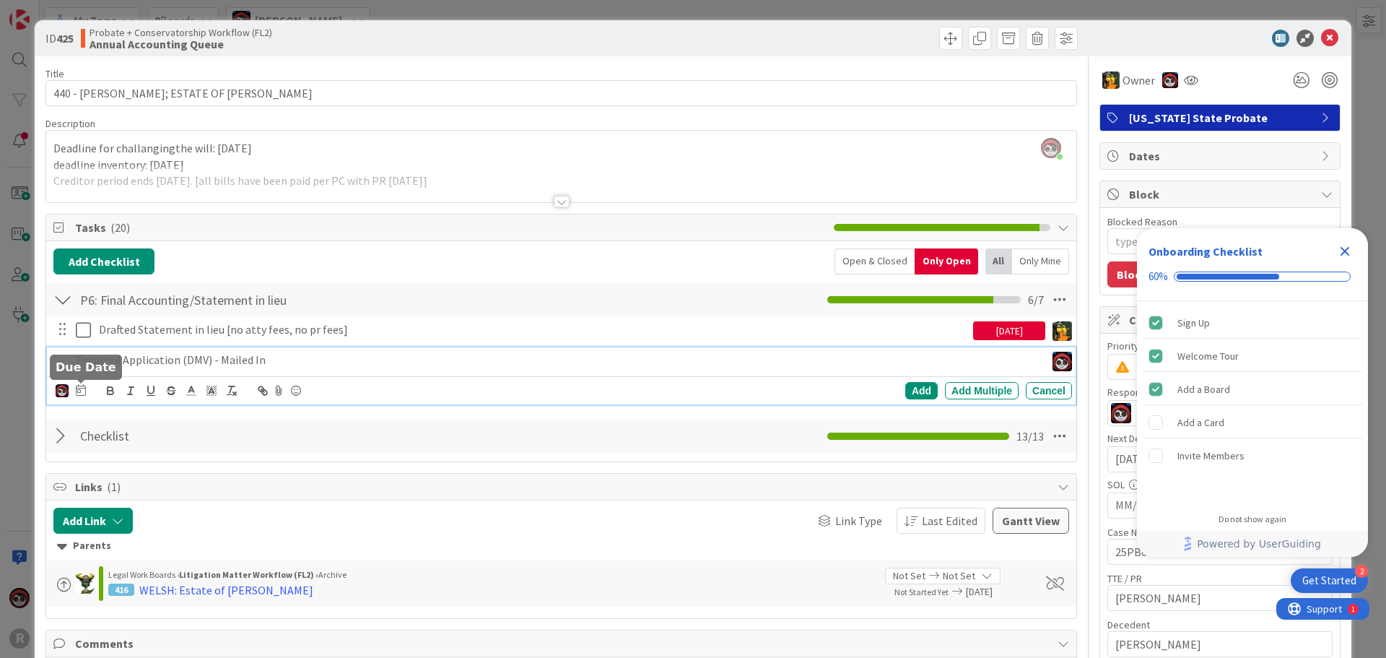
click at [79, 388] on icon at bounding box center [81, 390] width 10 height 12
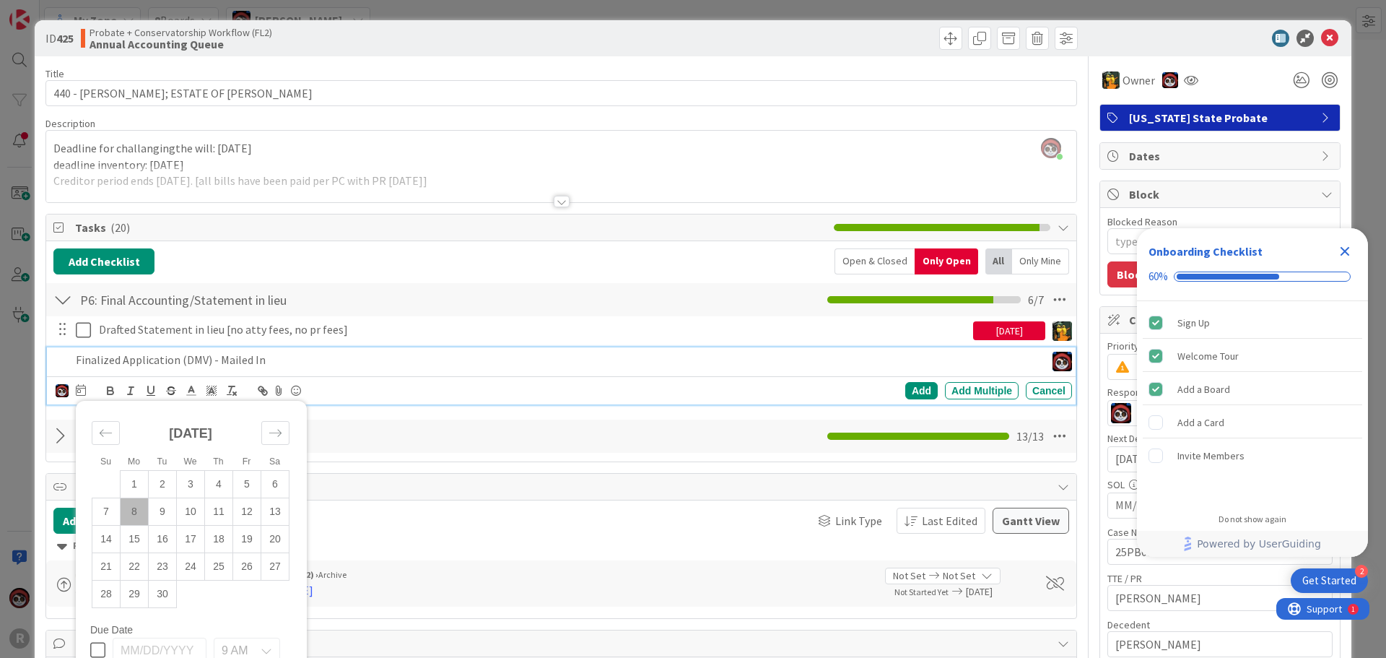
click at [130, 511] on td "8" at bounding box center [135, 510] width 28 height 27
click at [913, 391] on div "Add" at bounding box center [921, 390] width 32 height 17
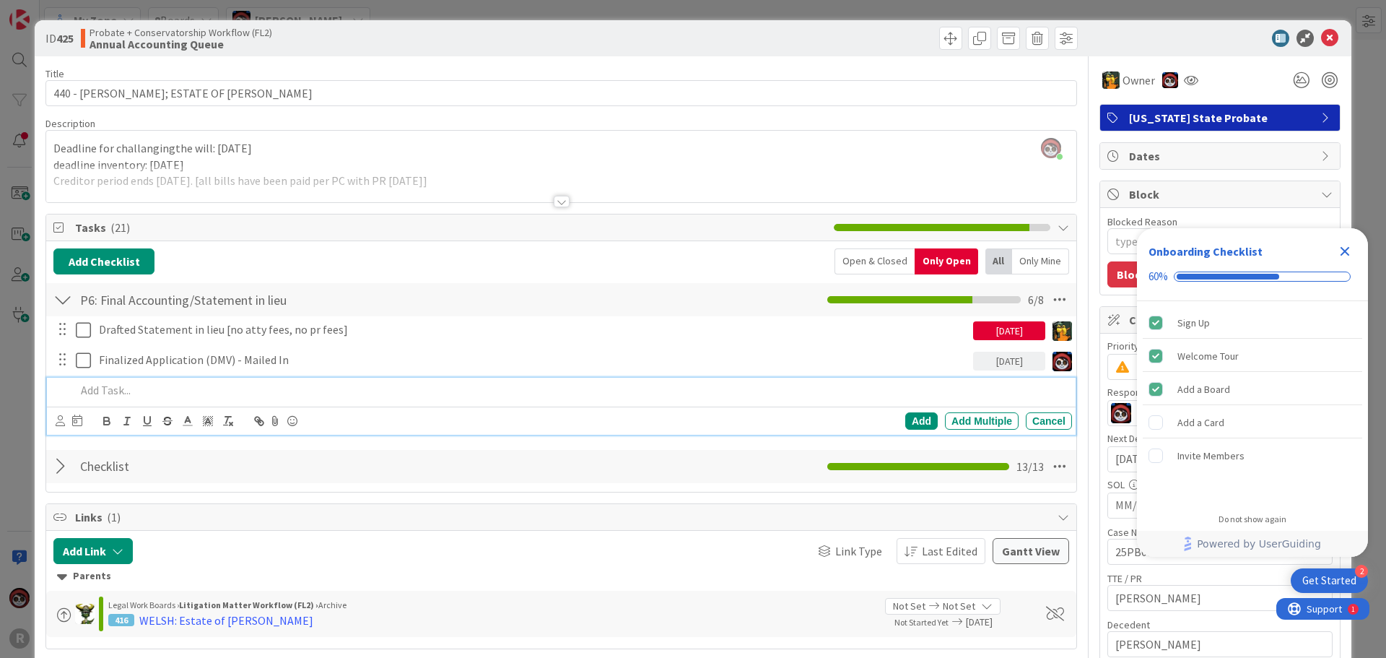
click at [142, 392] on p at bounding box center [571, 390] width 991 height 17
click at [129, 391] on p "Mailed In - Letters Testamentary" at bounding box center [571, 390] width 991 height 17
click at [59, 417] on icon at bounding box center [60, 420] width 9 height 11
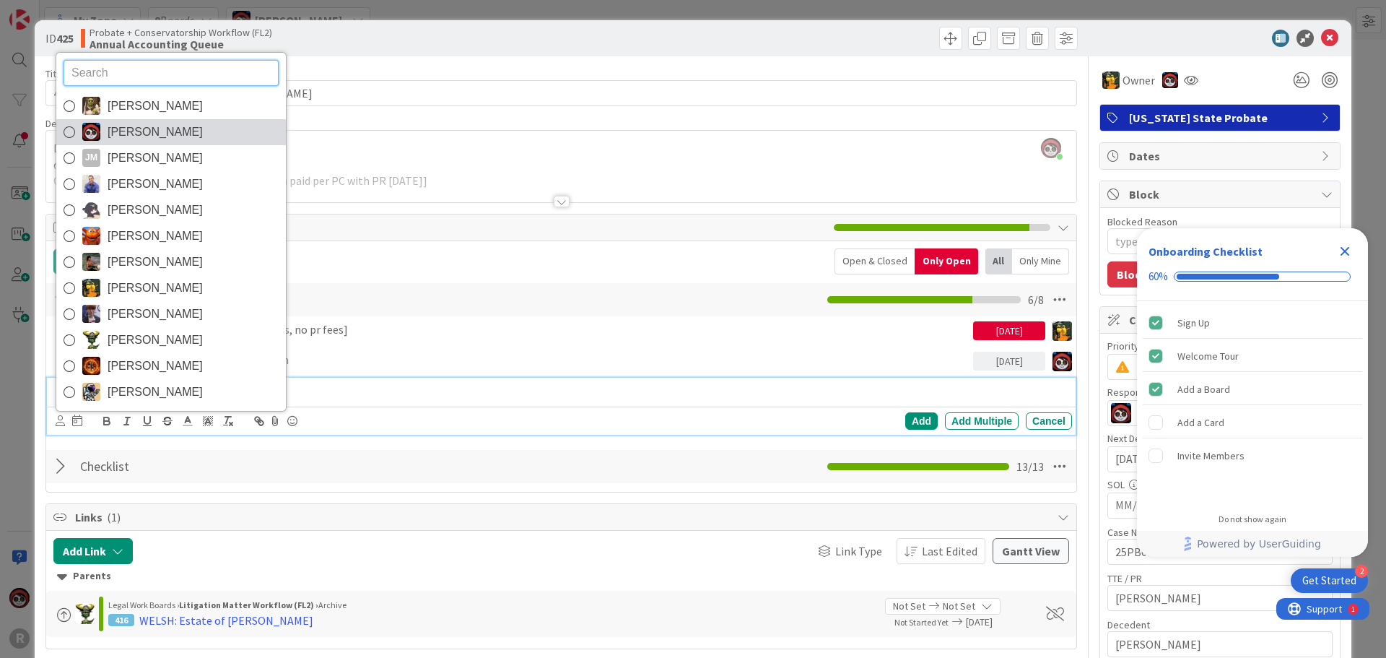
click at [127, 127] on span "[PERSON_NAME]" at bounding box center [155, 132] width 95 height 22
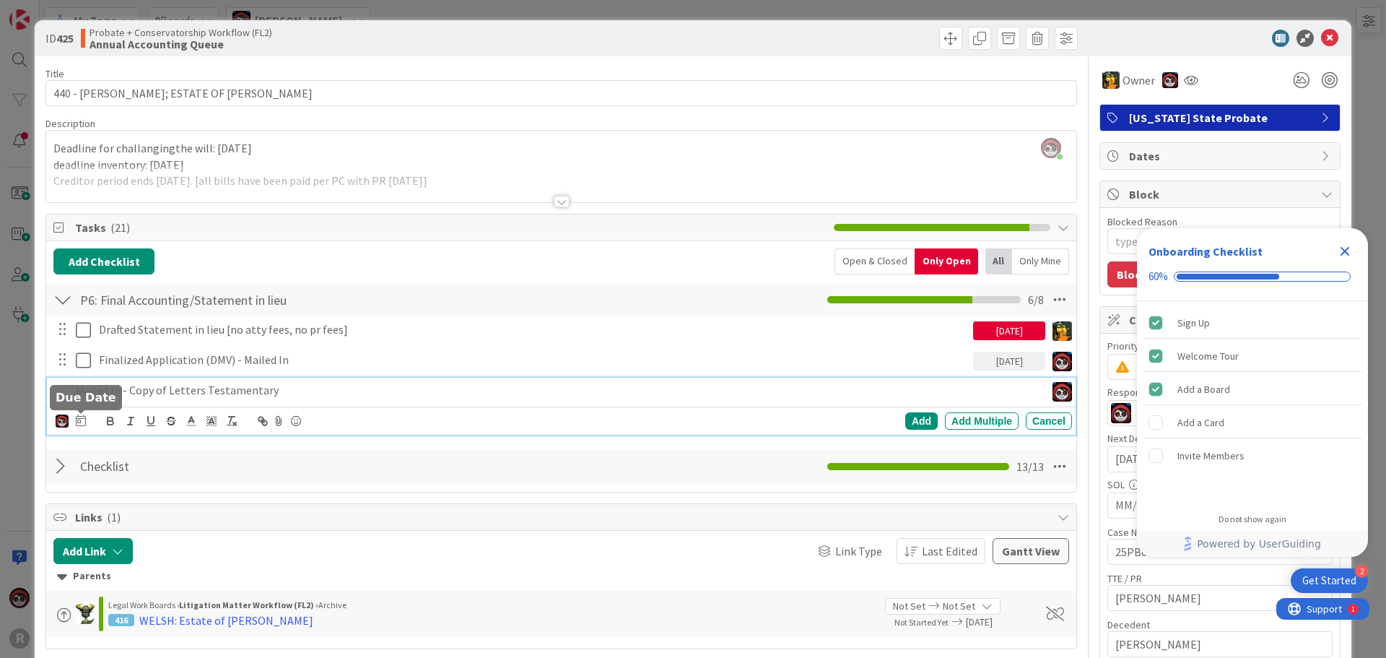
click at [76, 420] on icon at bounding box center [81, 420] width 10 height 12
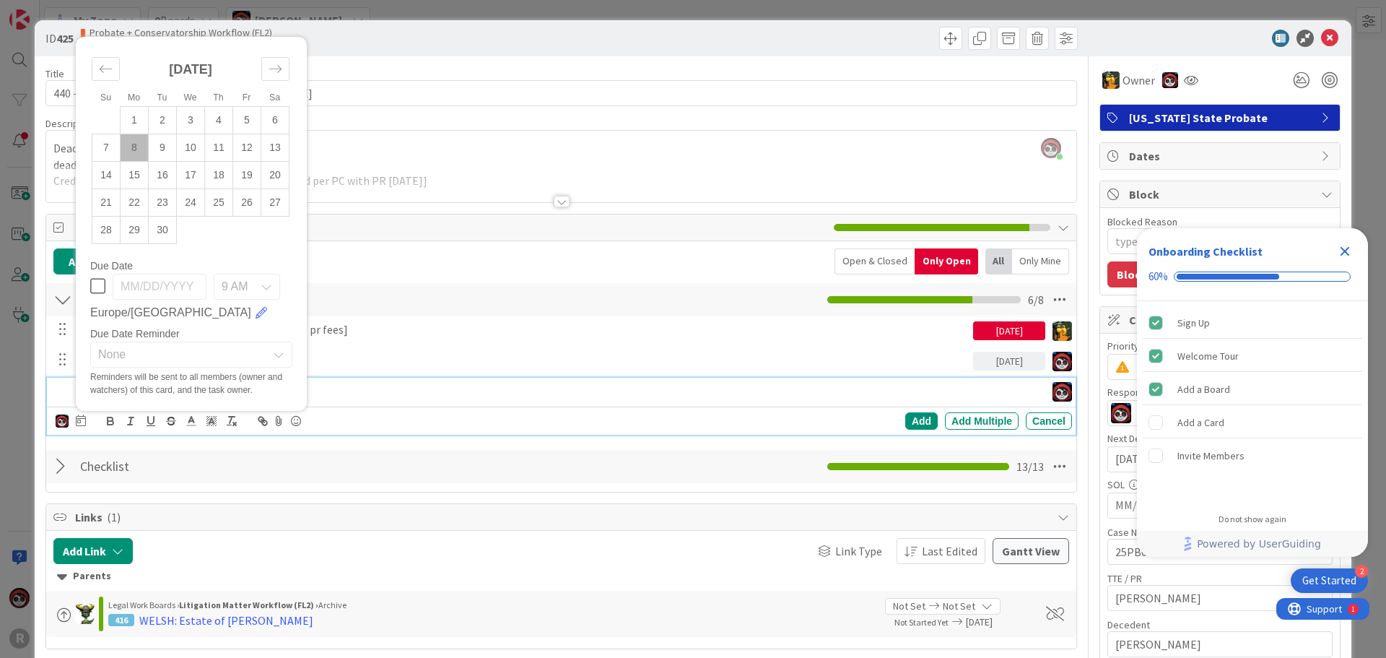
click at [134, 145] on td "8" at bounding box center [135, 147] width 28 height 27
click at [907, 420] on div "Add" at bounding box center [921, 420] width 32 height 17
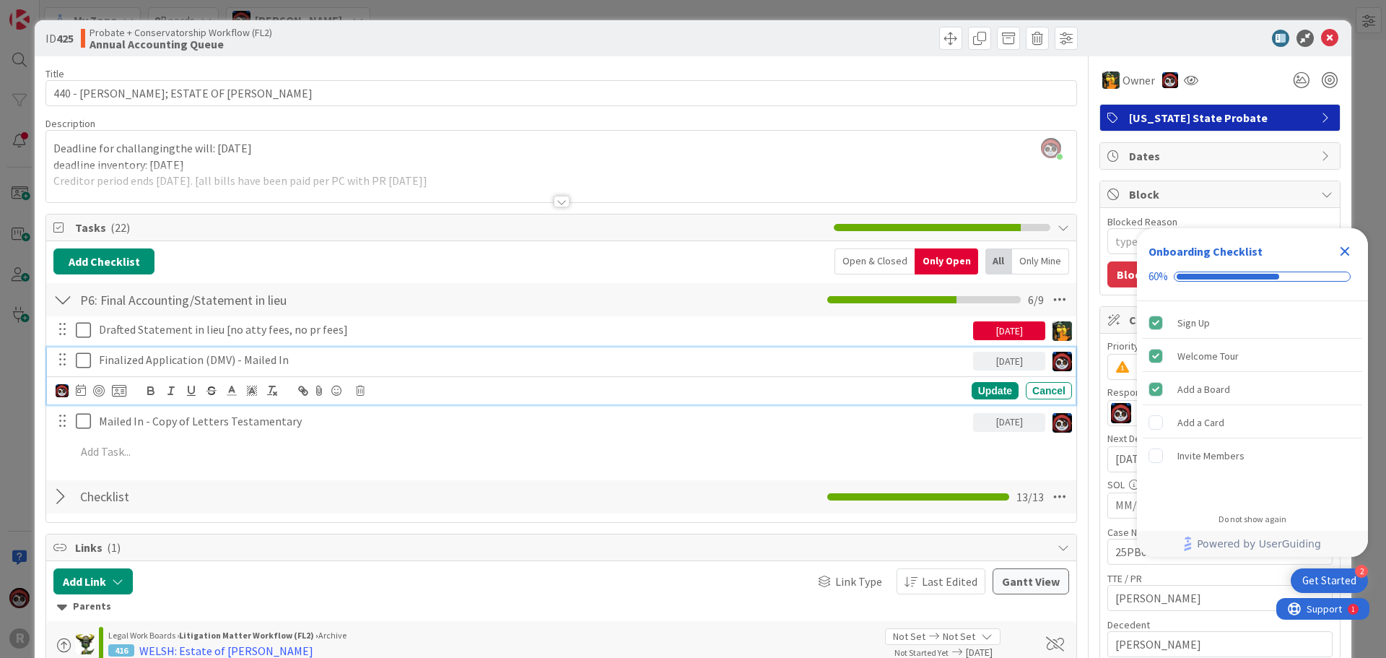
click at [266, 360] on p "Finalized Application (DMV) - Mailed In" at bounding box center [533, 360] width 869 height 17
click at [99, 390] on div at bounding box center [99, 391] width 12 height 12
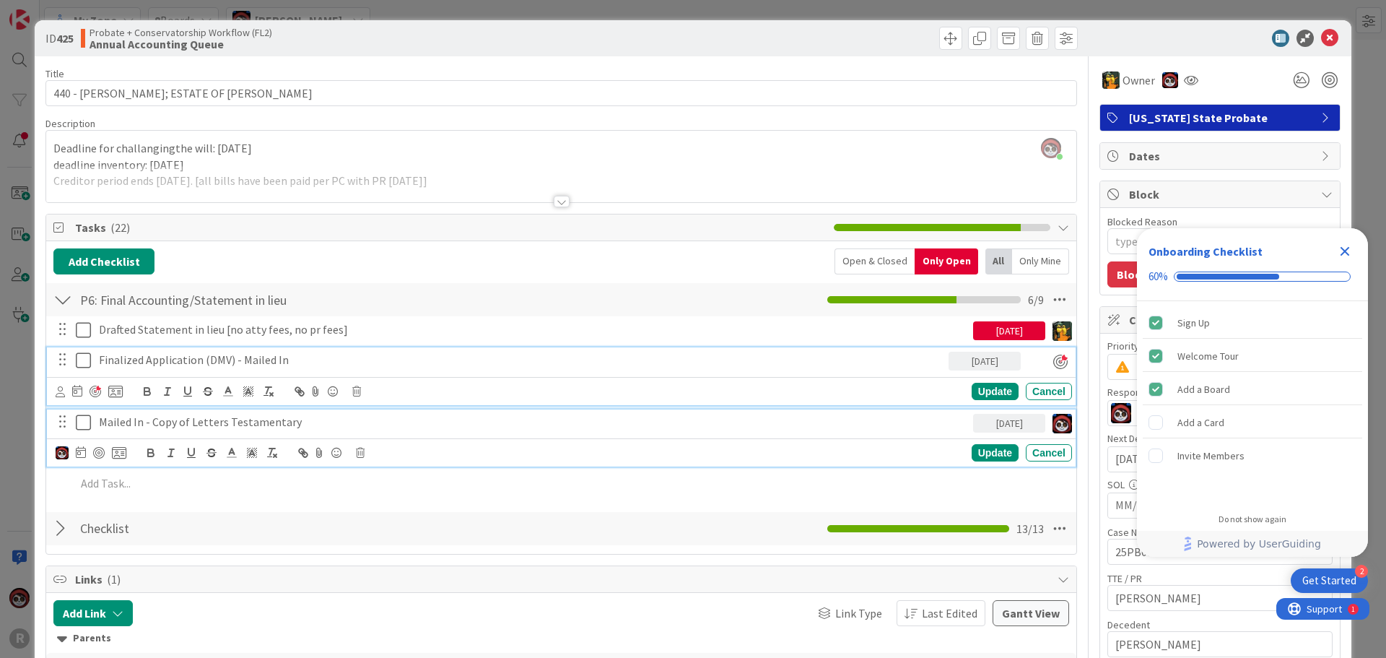
click at [260, 430] on div "Mailed In - Copy of Letters Testamentary" at bounding box center [533, 421] width 880 height 25
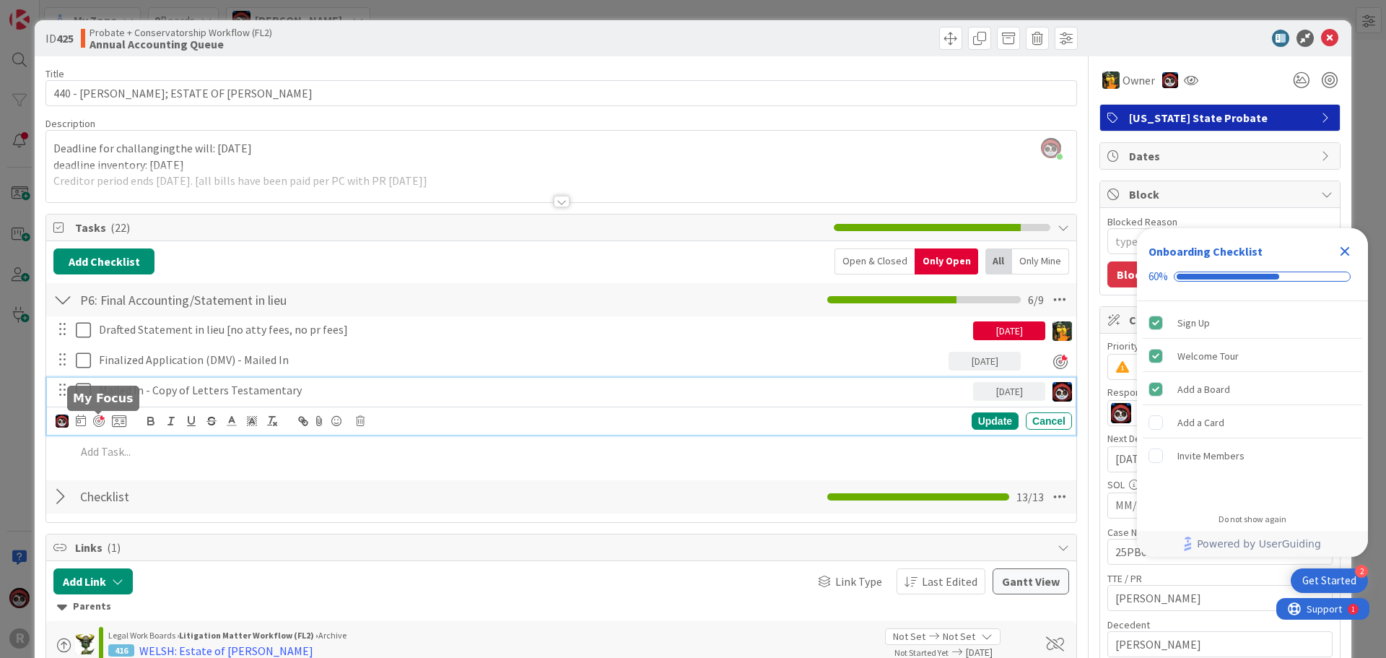
click at [97, 423] on div at bounding box center [99, 421] width 12 height 12
type textarea "x"
click at [972, 425] on div "Update" at bounding box center [995, 421] width 47 height 17
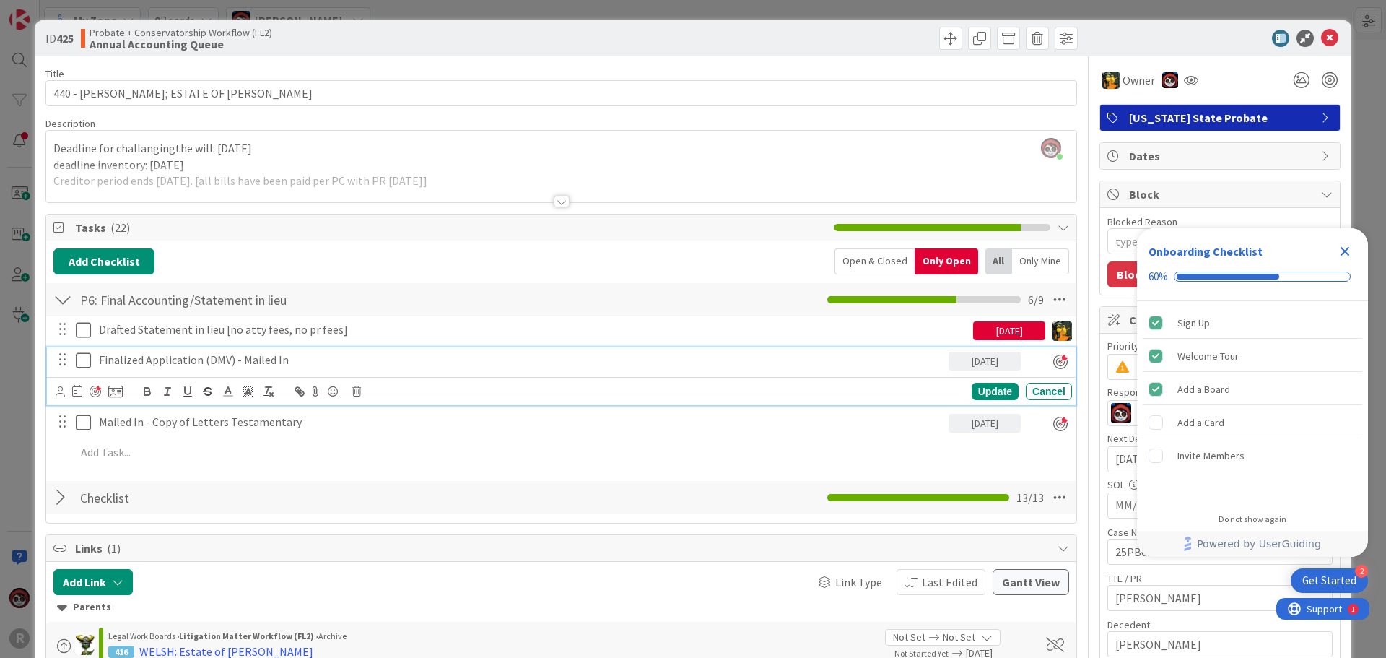
click at [224, 360] on p "Finalized Application (DMV) - Mailed In" at bounding box center [521, 360] width 844 height 17
click at [98, 360] on div "Finalized Application (DMV) - Mailed In" at bounding box center [521, 359] width 856 height 25
click at [999, 393] on div "Update" at bounding box center [995, 391] width 47 height 17
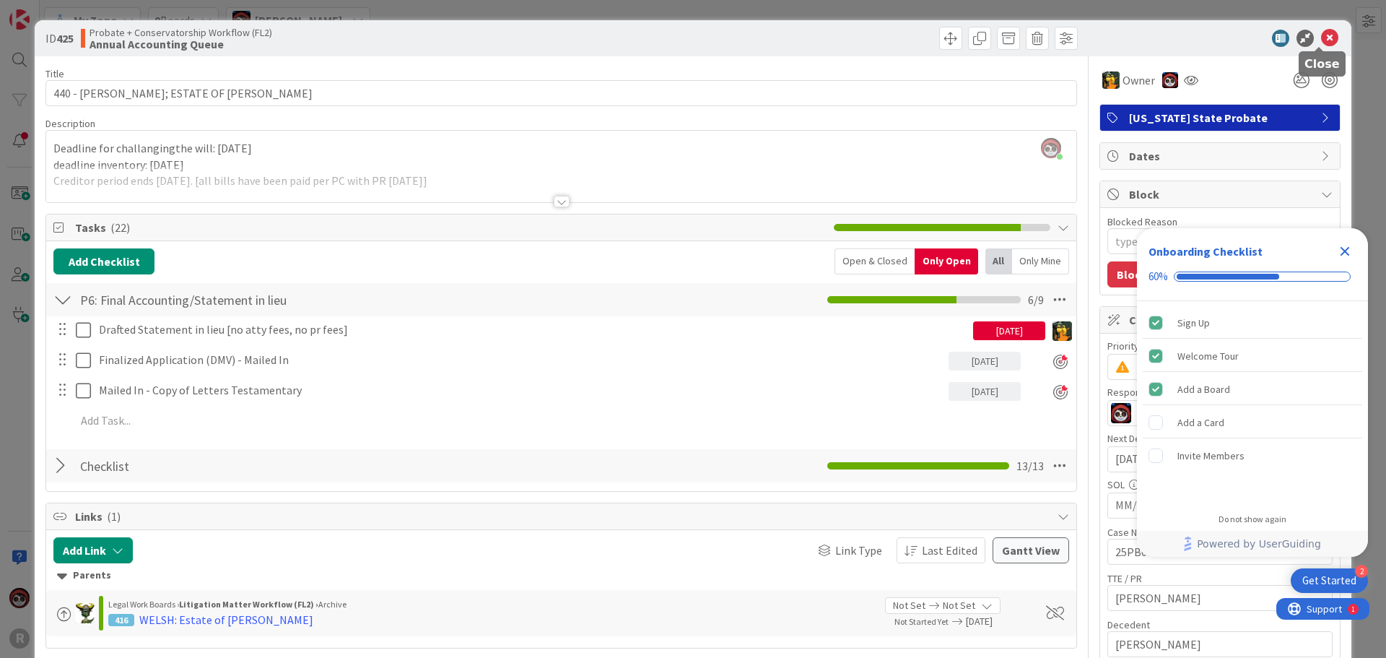
click at [1321, 35] on icon at bounding box center [1329, 38] width 17 height 17
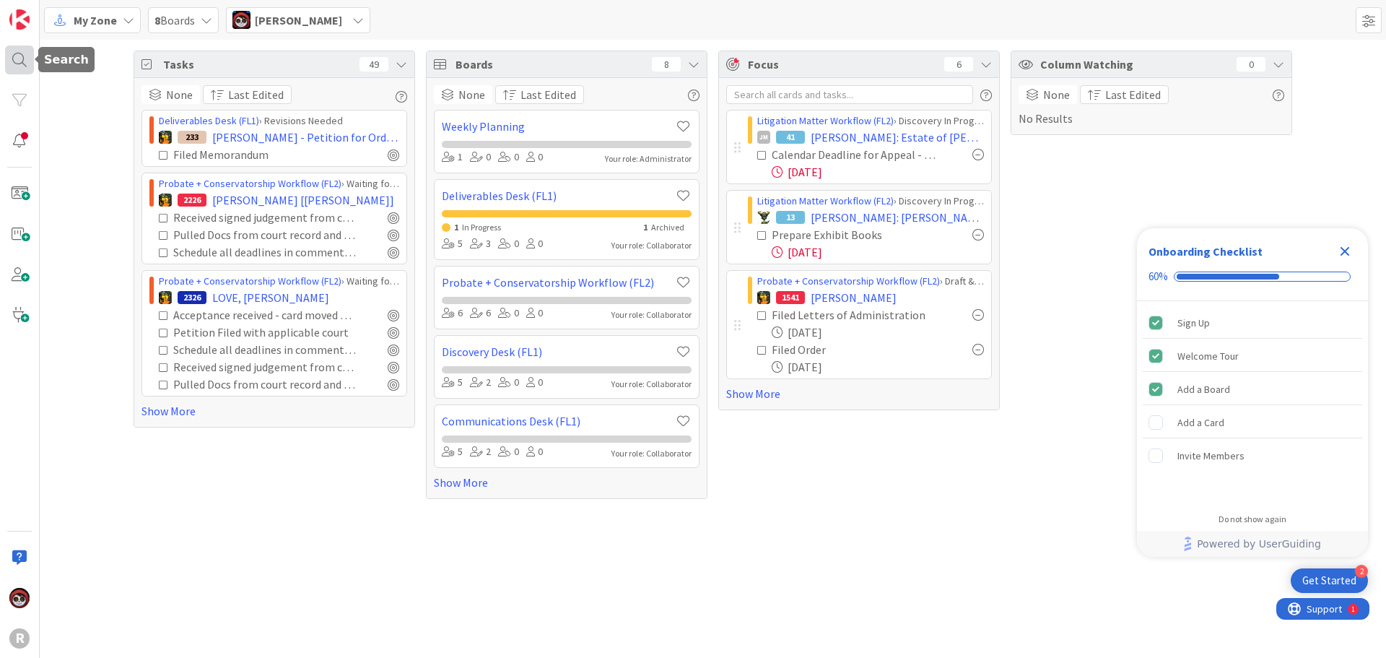
click at [9, 56] on div at bounding box center [19, 59] width 29 height 29
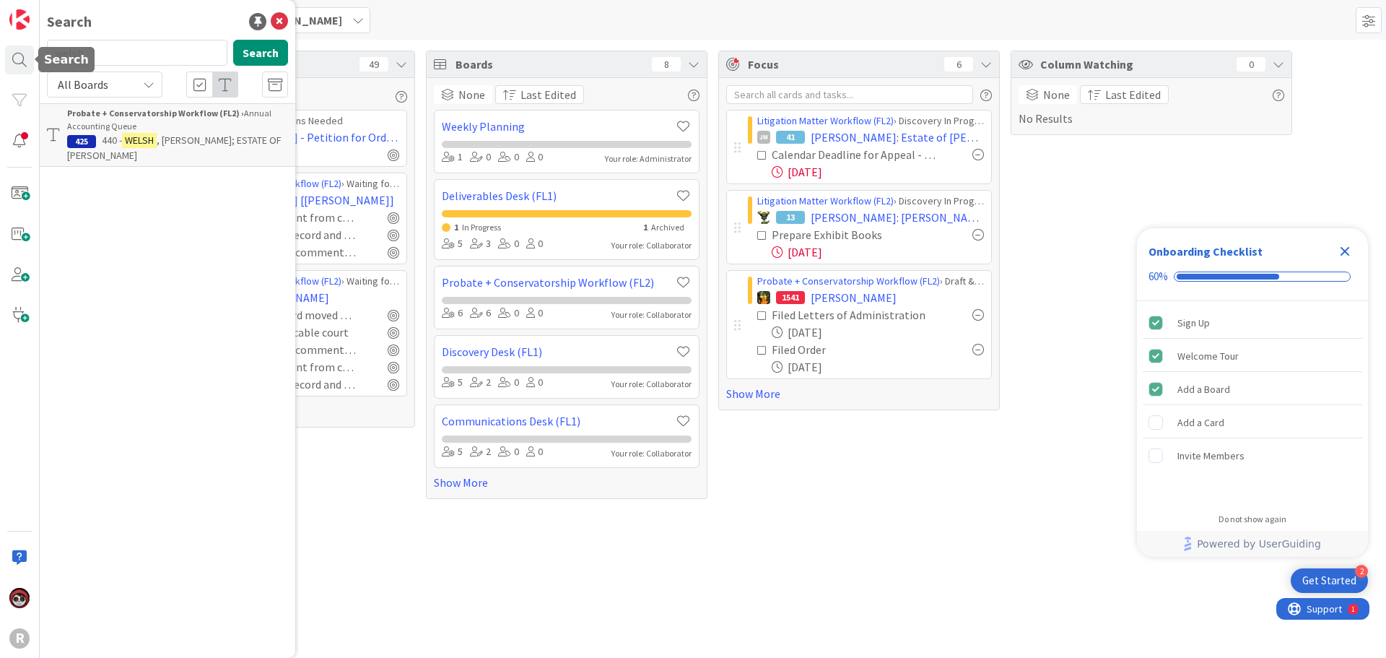
drag, startPoint x: 128, startPoint y: 56, endPoint x: 0, endPoint y: 57, distance: 127.8
click at [0, 57] on div "R Search welsh Search All Boards Probate + Conservatorship Workflow (FL2) › Ann…" at bounding box center [20, 329] width 40 height 658
type input "[PERSON_NAME]"
click at [132, 124] on mark "[PERSON_NAME]" at bounding box center [140, 127] width 76 height 15
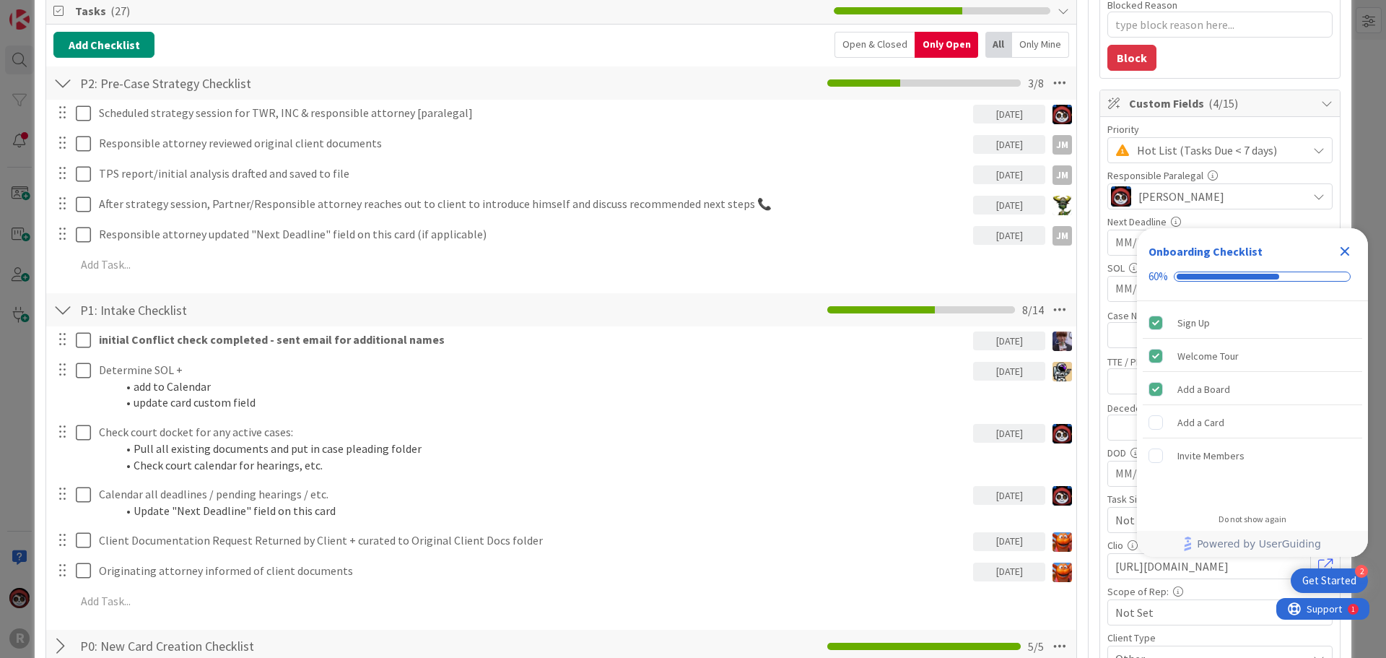
scroll to position [144, 0]
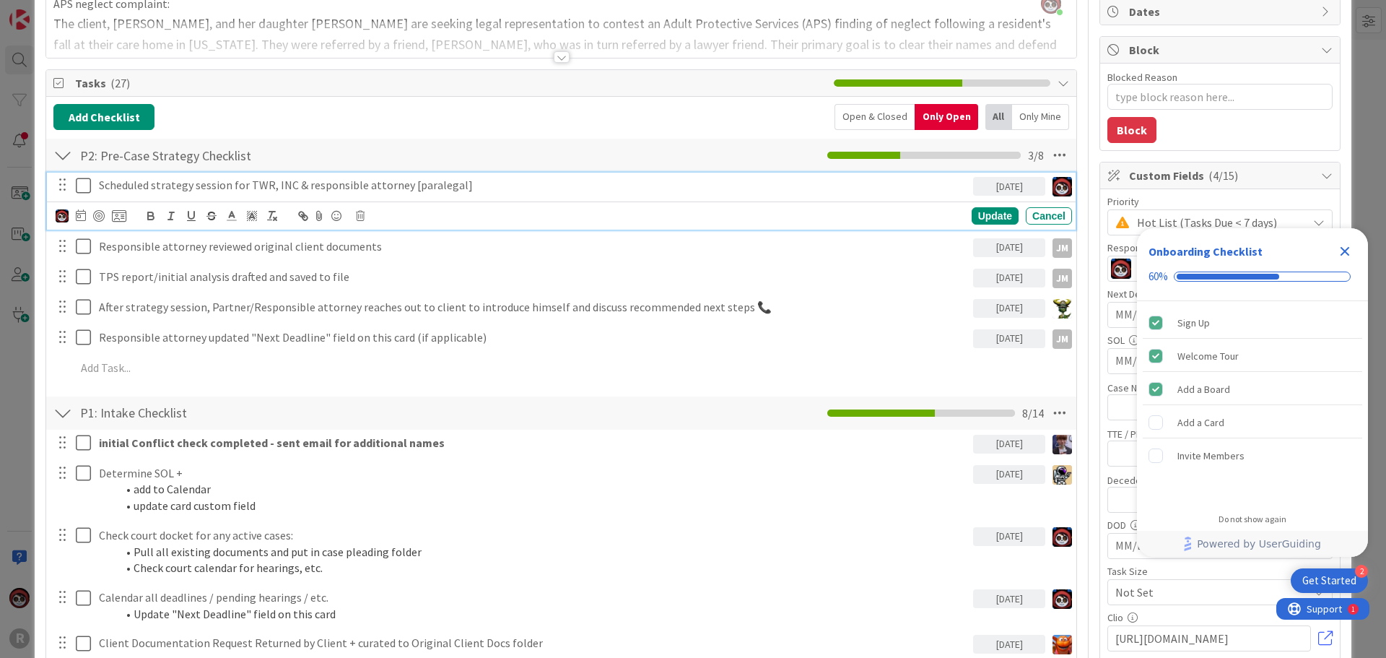
click at [220, 185] on p "Scheduled strategy session for TWR, INC & responsible attorney [paralegal]" at bounding box center [533, 185] width 869 height 17
click at [96, 217] on div at bounding box center [99, 216] width 12 height 12
click at [987, 217] on div "Update" at bounding box center [995, 216] width 47 height 17
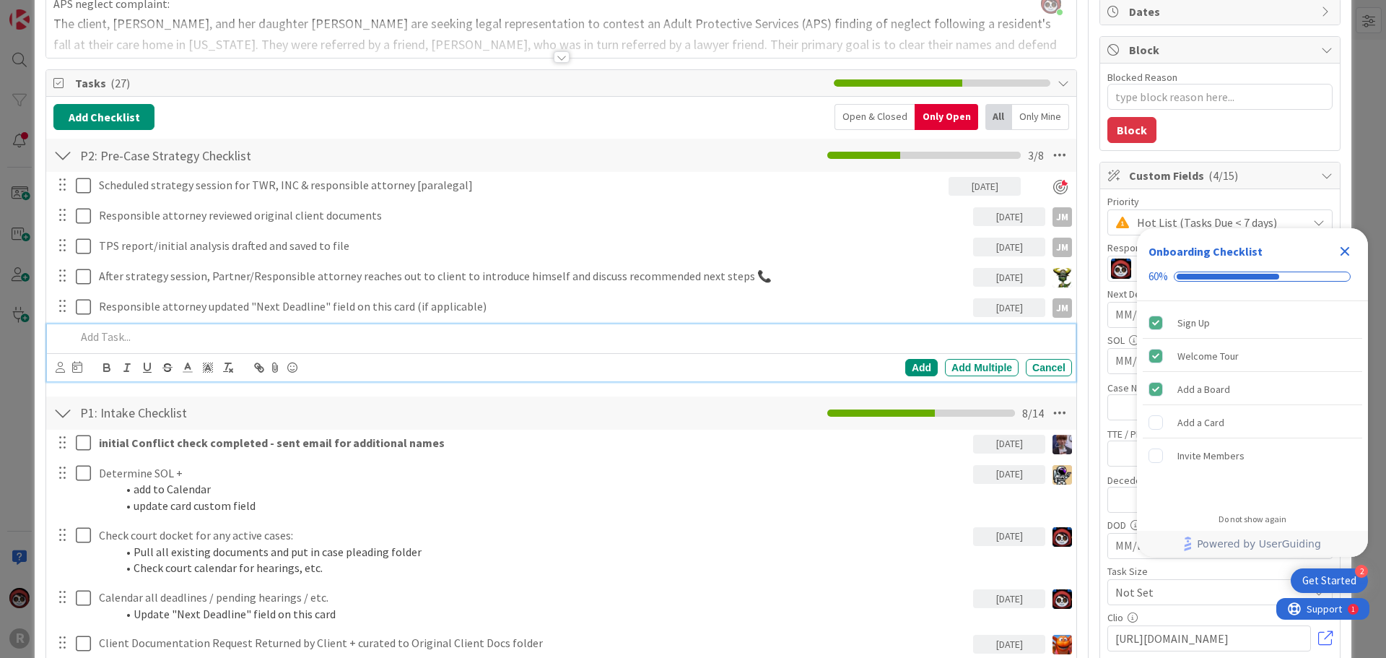
click at [134, 337] on p at bounding box center [571, 336] width 991 height 17
type textarea "x"
click at [349, 336] on p "Follow up with Client regarding Dropbox Link (Client DOcuments)" at bounding box center [571, 336] width 991 height 17
click at [341, 337] on p "Follow up with Client regarding Dropbox Link (Client DOcuments)" at bounding box center [571, 336] width 991 height 17
click at [54, 367] on div "Add Add Multiple Cancel" at bounding box center [561, 367] width 1029 height 28
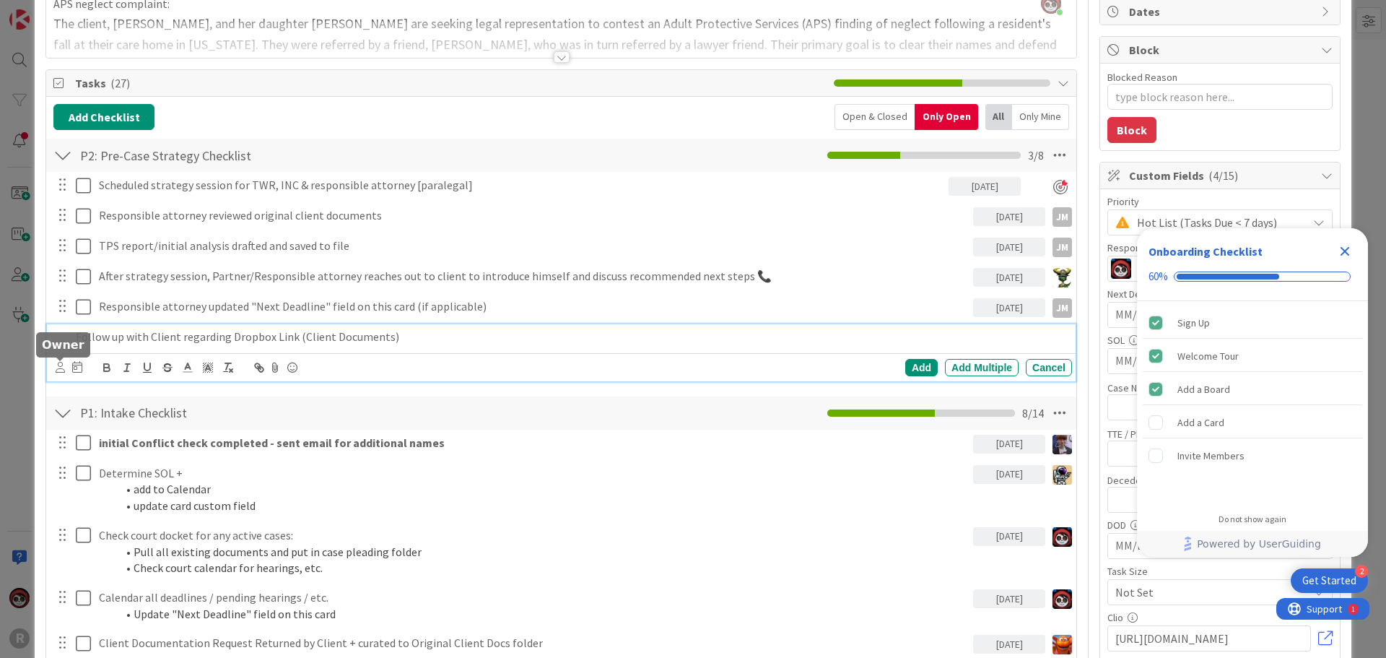
click at [63, 367] on icon at bounding box center [60, 367] width 9 height 11
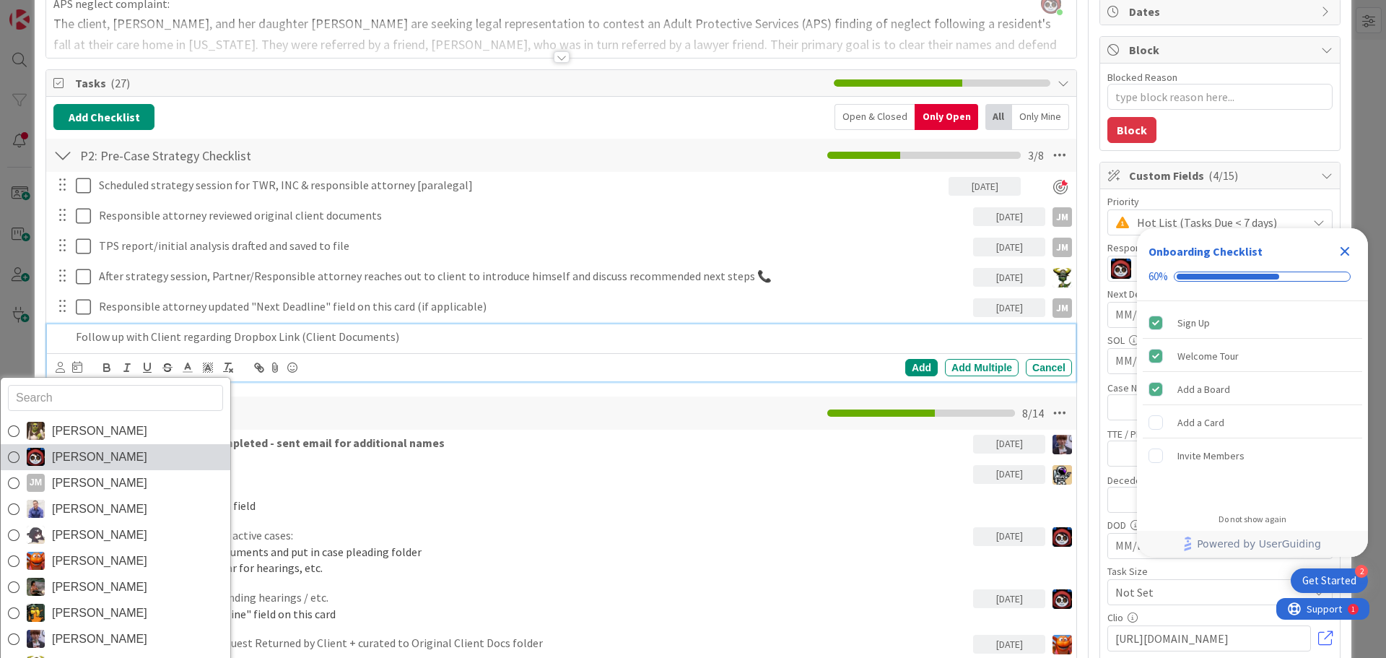
click at [92, 452] on span "[PERSON_NAME]" at bounding box center [99, 457] width 95 height 22
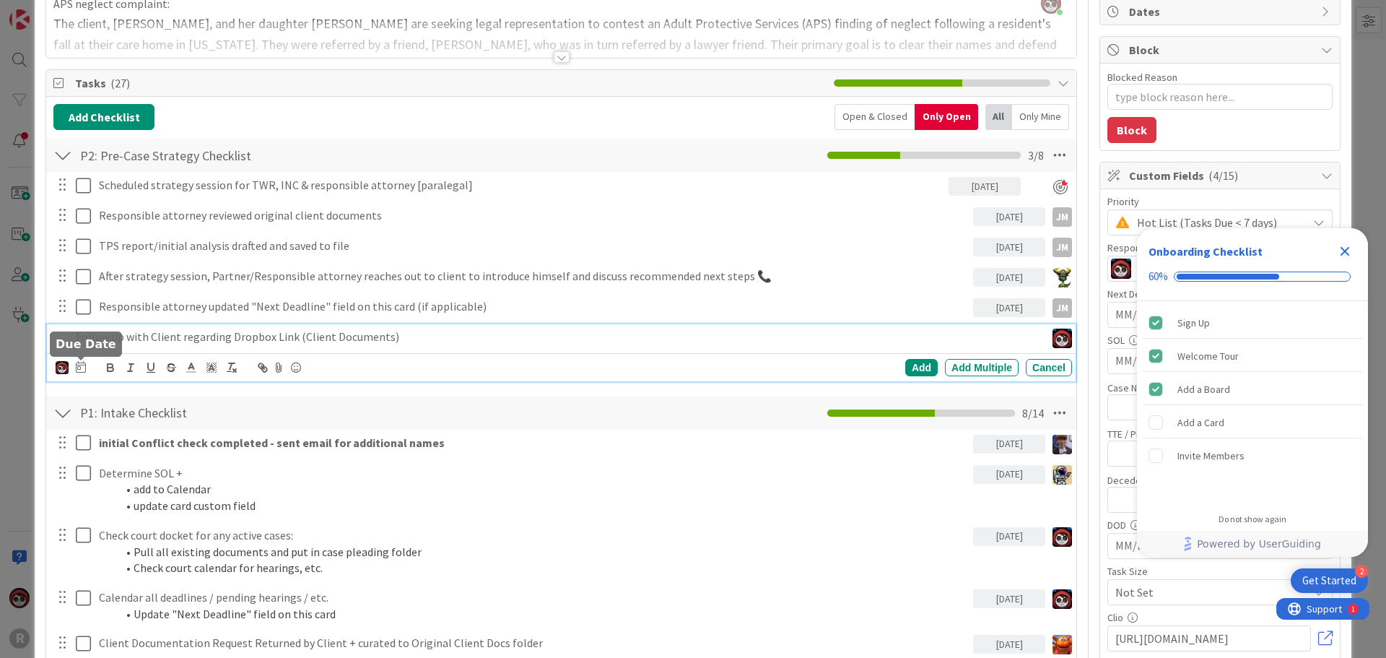
click at [84, 370] on icon at bounding box center [81, 367] width 10 height 12
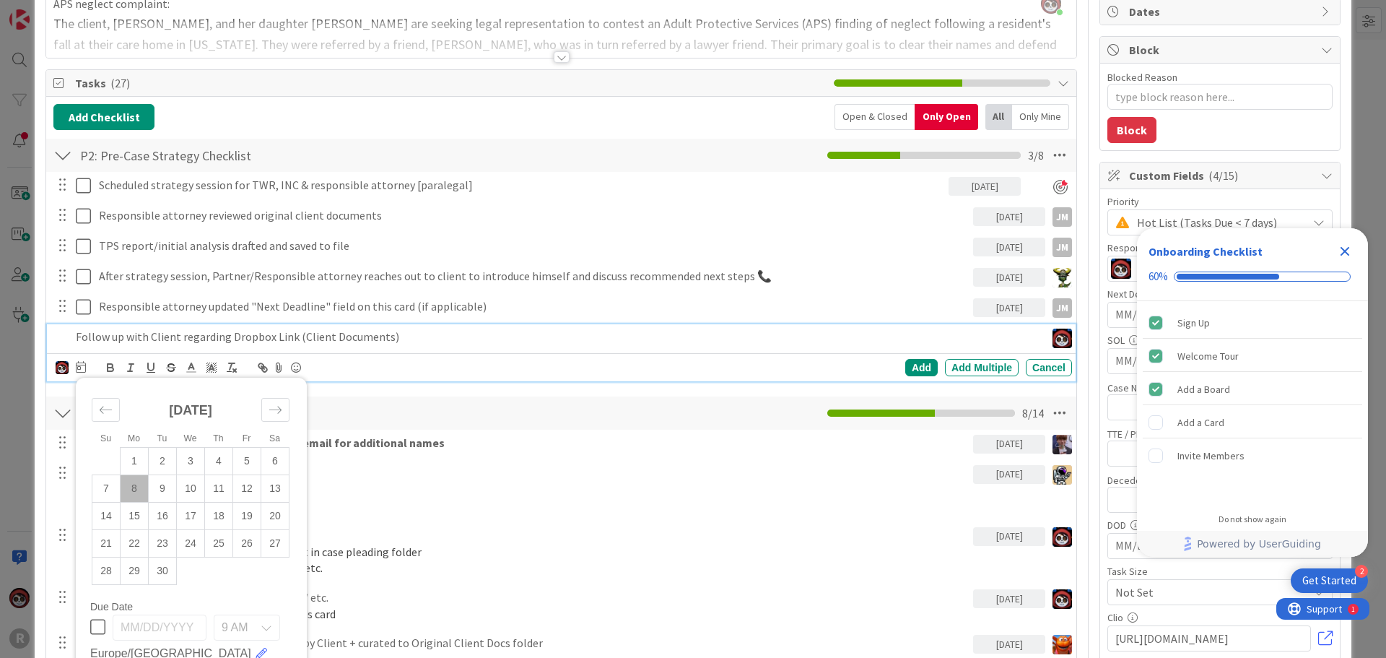
click at [138, 482] on td "8" at bounding box center [135, 487] width 28 height 27
click at [905, 371] on div "Add" at bounding box center [921, 367] width 32 height 17
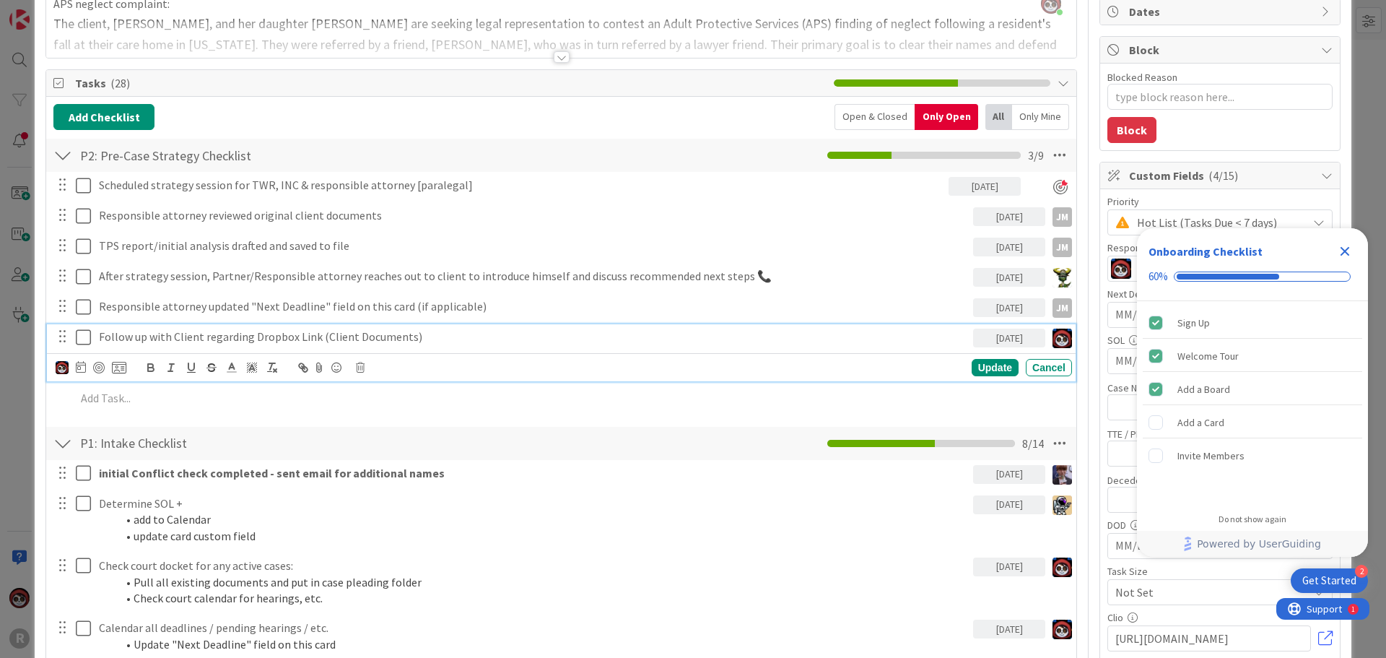
click at [367, 338] on p "Follow up with Client regarding Dropbox Link (Client Documents)" at bounding box center [533, 336] width 869 height 17
click at [95, 368] on div at bounding box center [99, 368] width 12 height 12
click at [972, 367] on div "Update" at bounding box center [995, 368] width 47 height 17
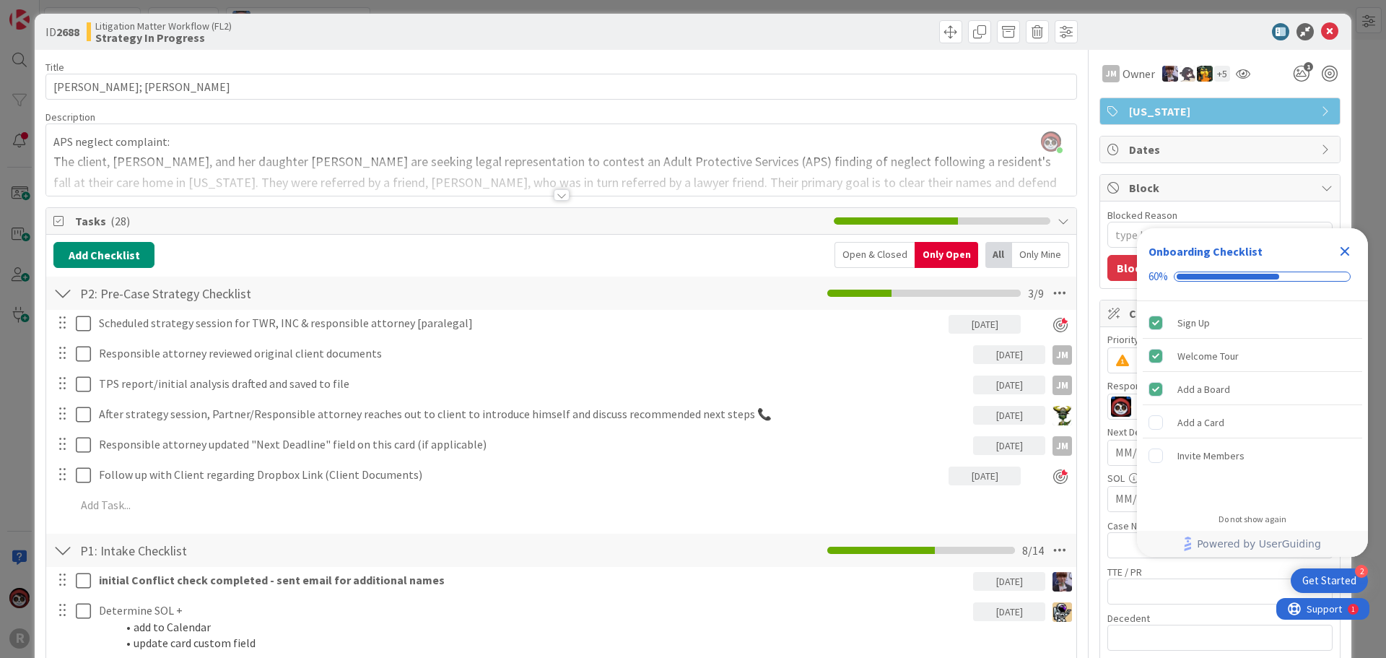
scroll to position [0, 0]
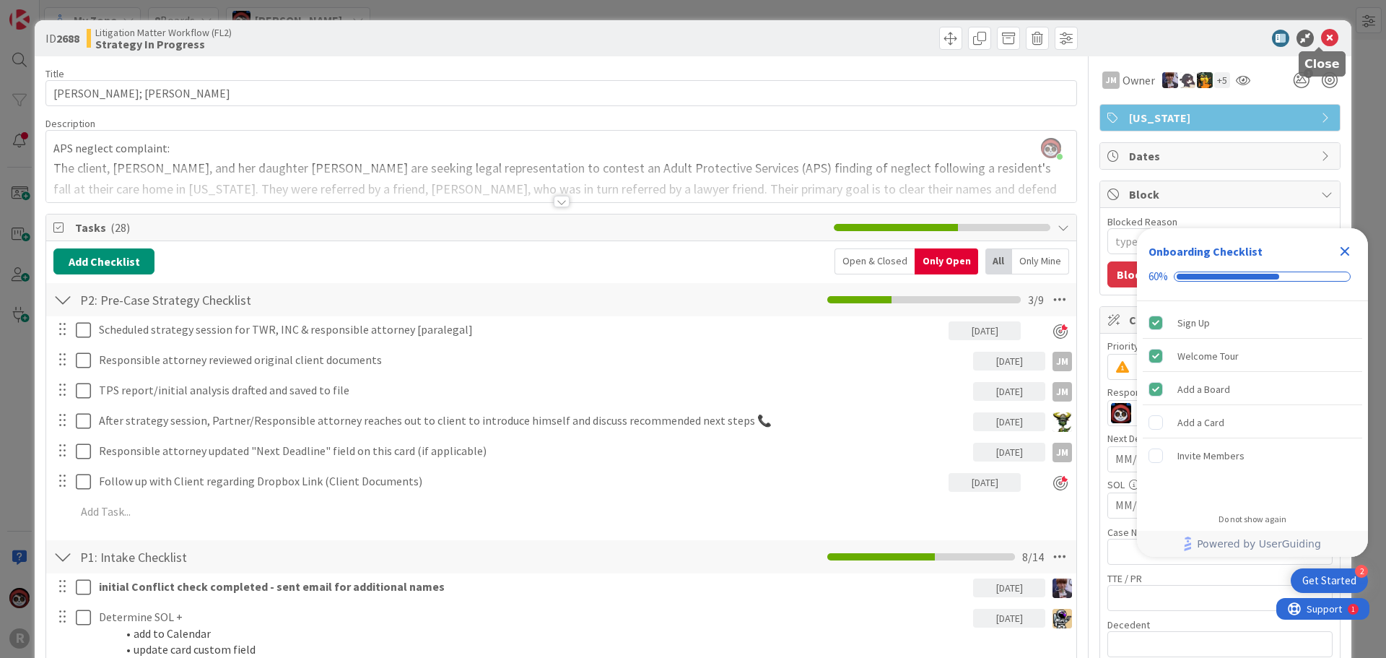
click at [1321, 38] on icon at bounding box center [1329, 38] width 17 height 17
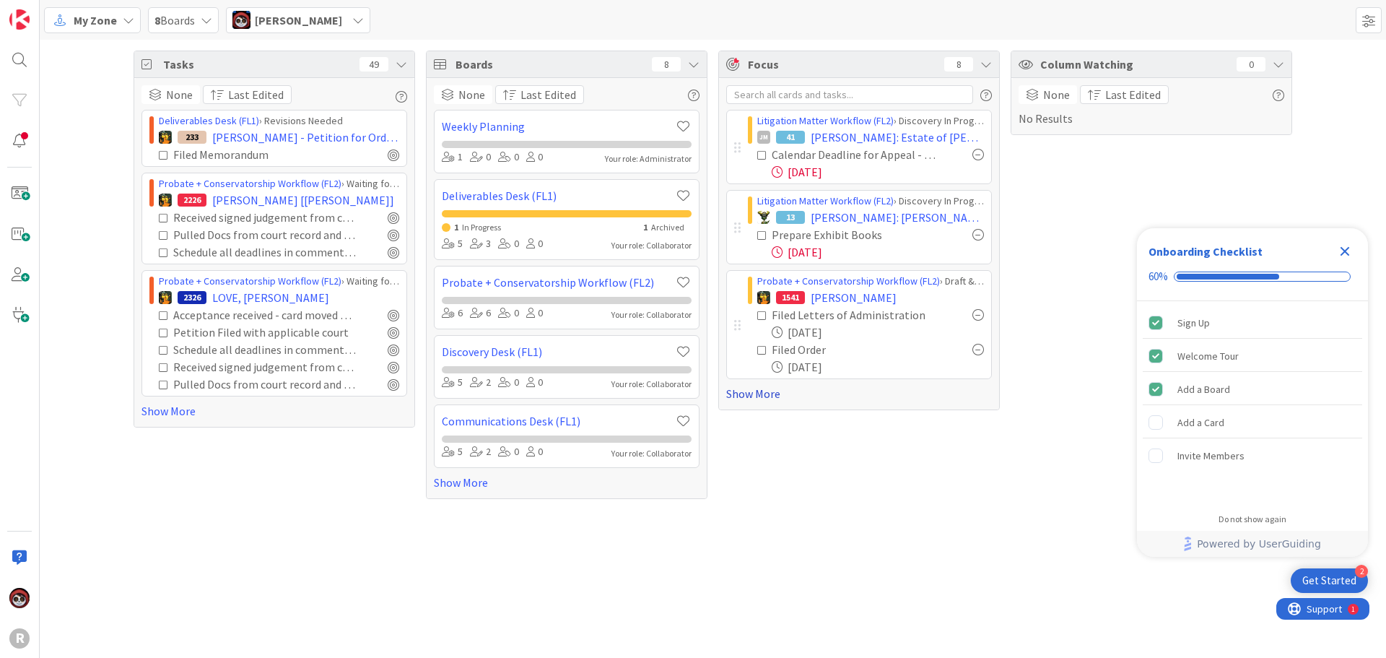
click at [751, 397] on link "Show More" at bounding box center [859, 393] width 266 height 17
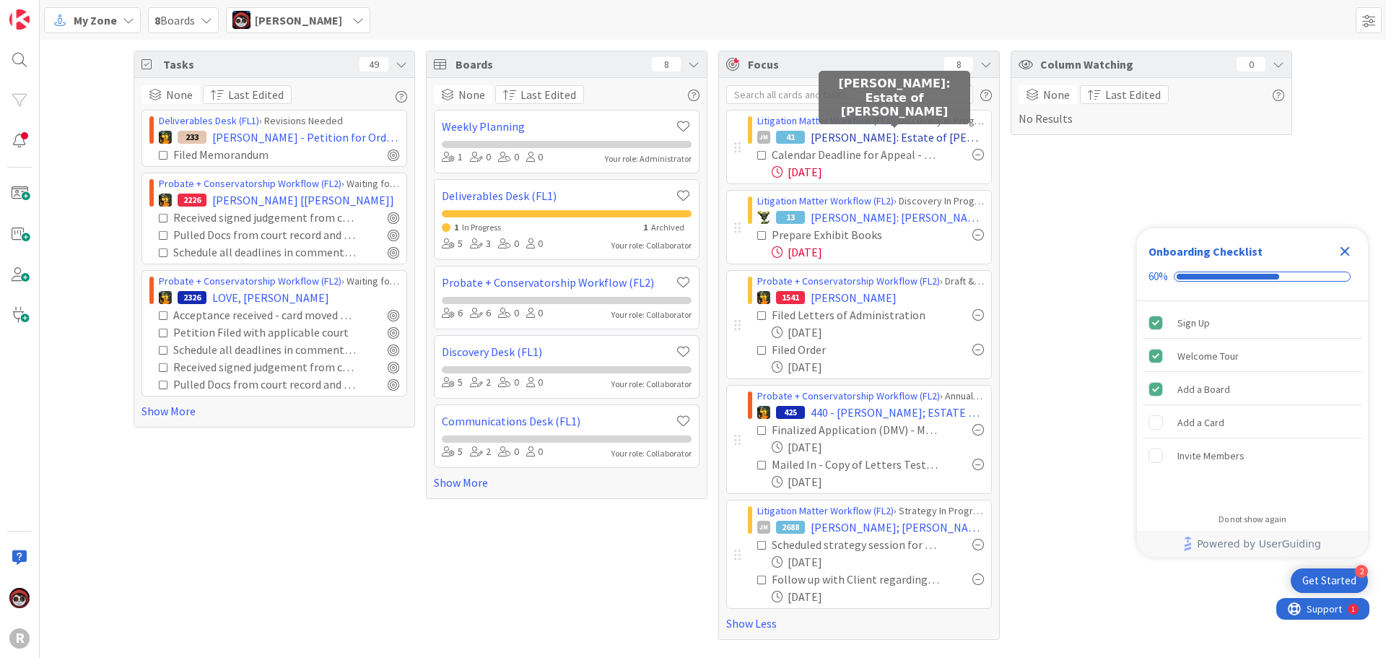
click at [882, 133] on span "[PERSON_NAME]: Estate of [PERSON_NAME]" at bounding box center [897, 137] width 173 height 17
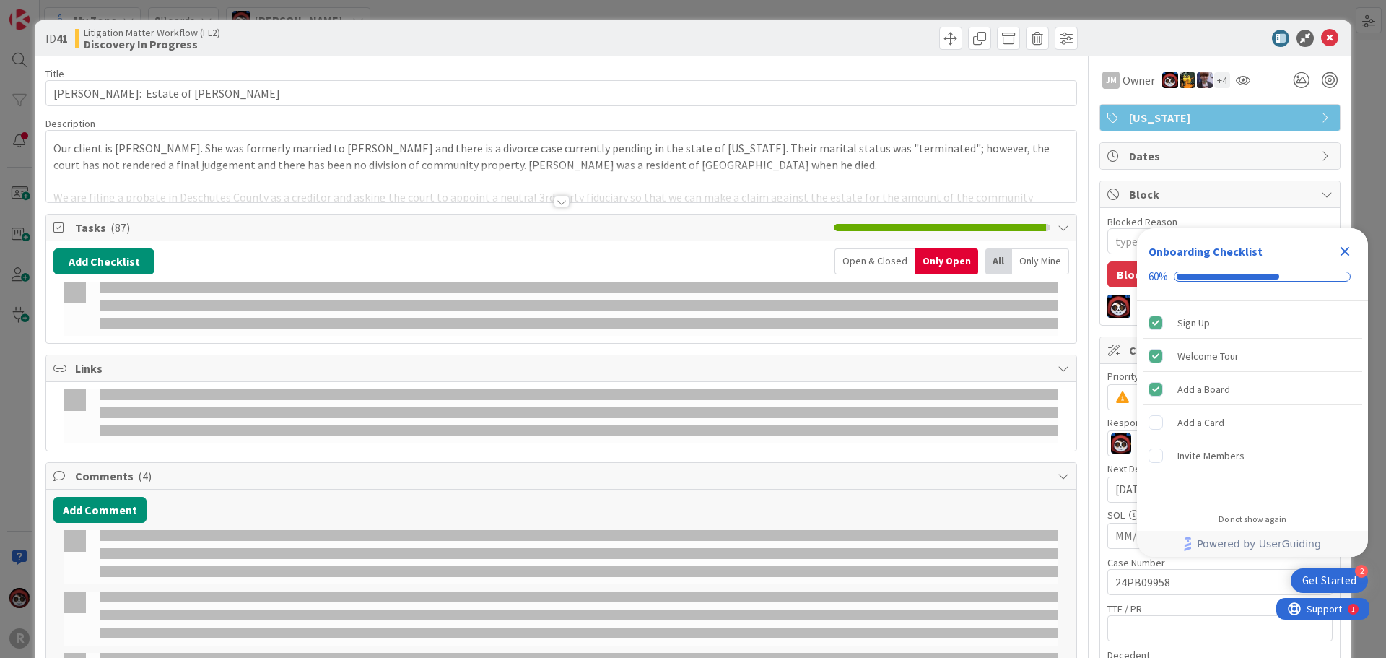
type textarea "x"
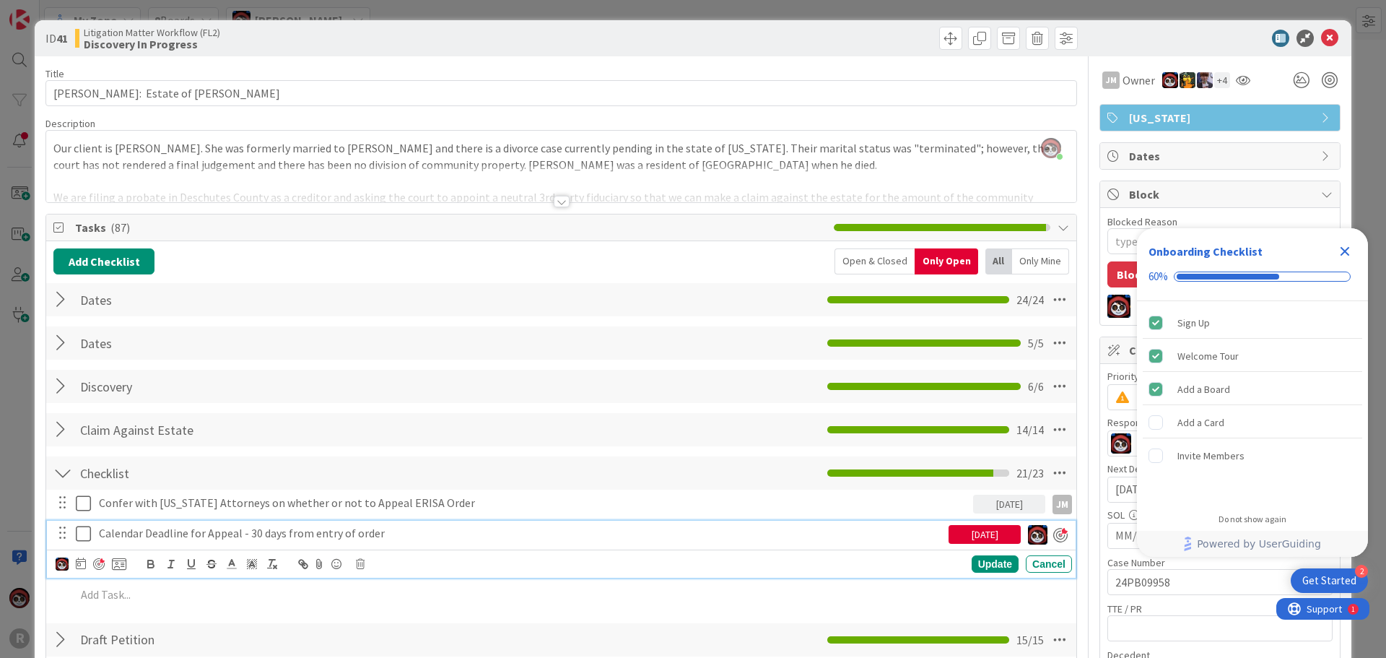
click at [284, 544] on div "Calendar Deadline for Appeal - 30 days from entry of order" at bounding box center [521, 533] width 856 height 25
click at [80, 568] on icon at bounding box center [81, 563] width 10 height 12
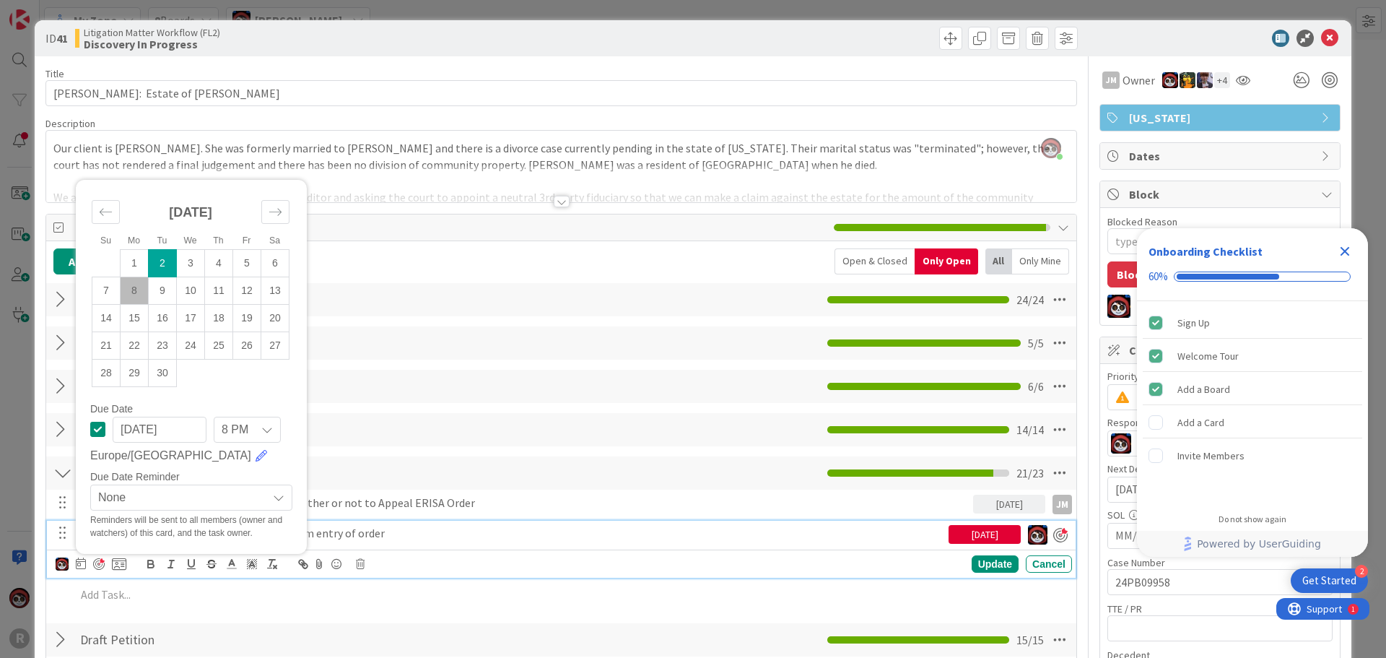
click at [132, 289] on td "8" at bounding box center [135, 290] width 28 height 27
type input "[DATE]"
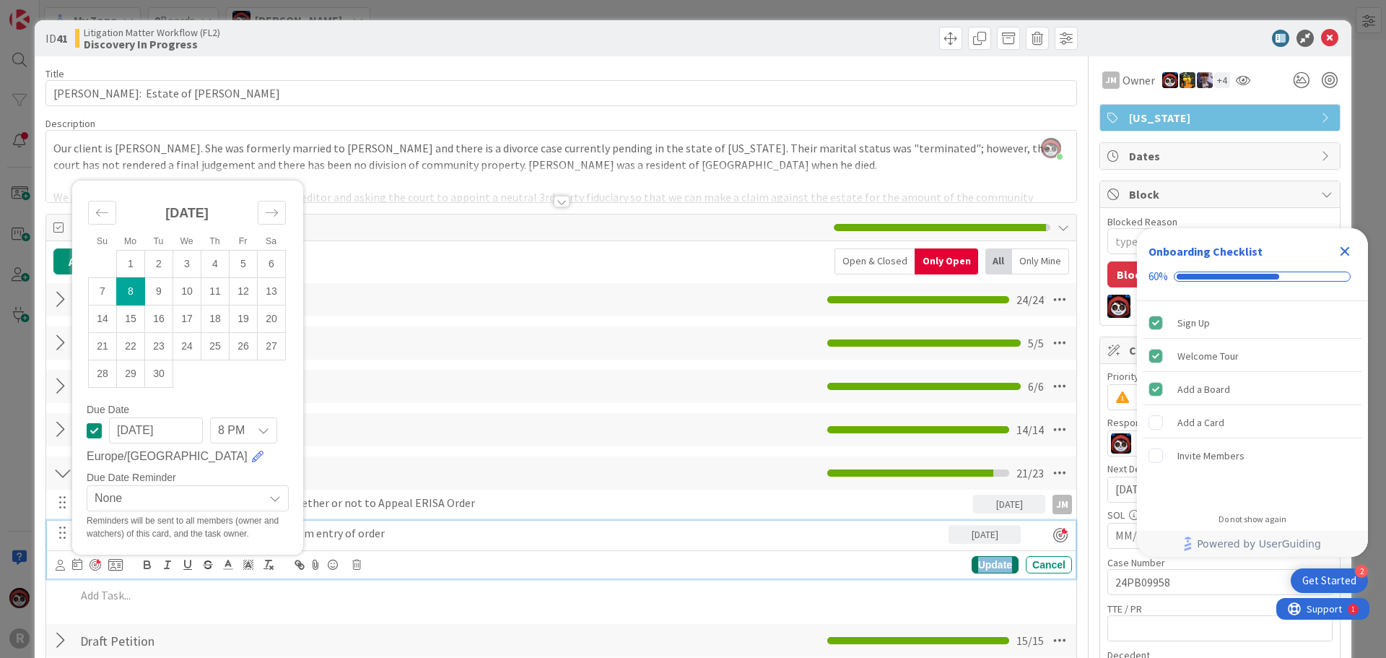
click at [972, 563] on div "Update" at bounding box center [995, 564] width 47 height 17
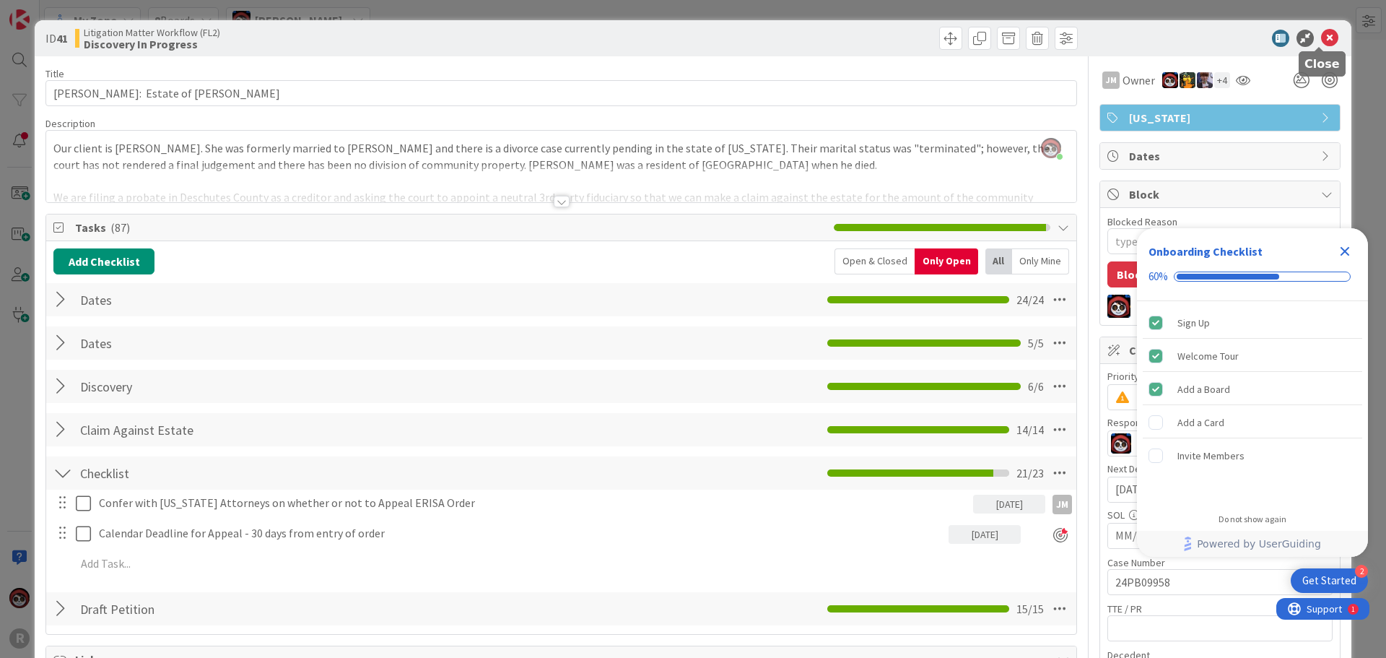
click at [1323, 40] on icon at bounding box center [1329, 38] width 17 height 17
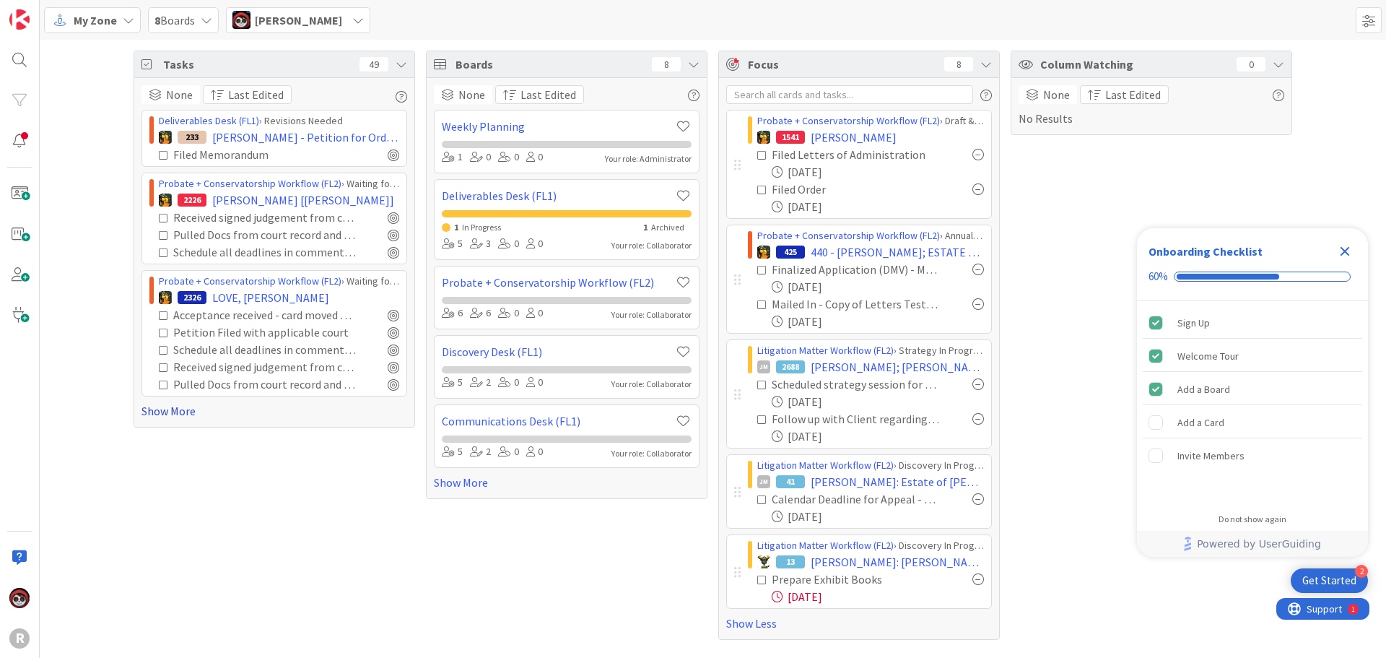
click at [170, 411] on link "Show More" at bounding box center [275, 410] width 266 height 17
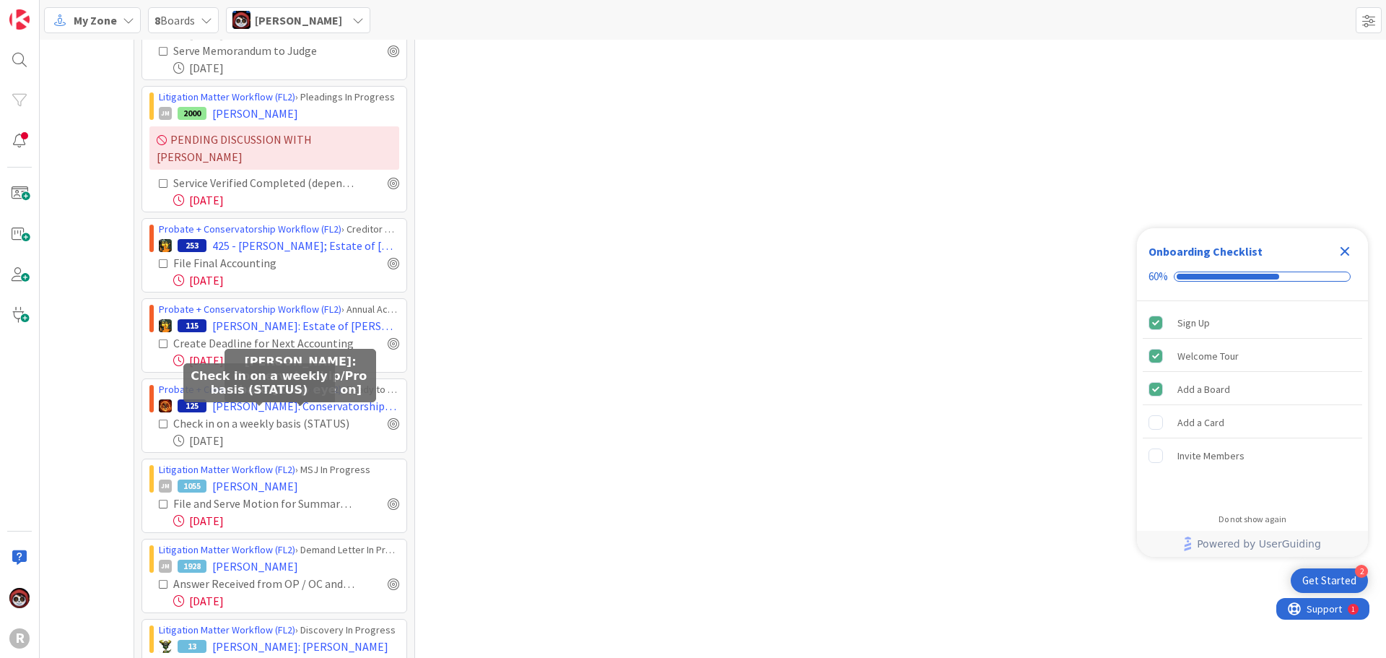
scroll to position [866, 0]
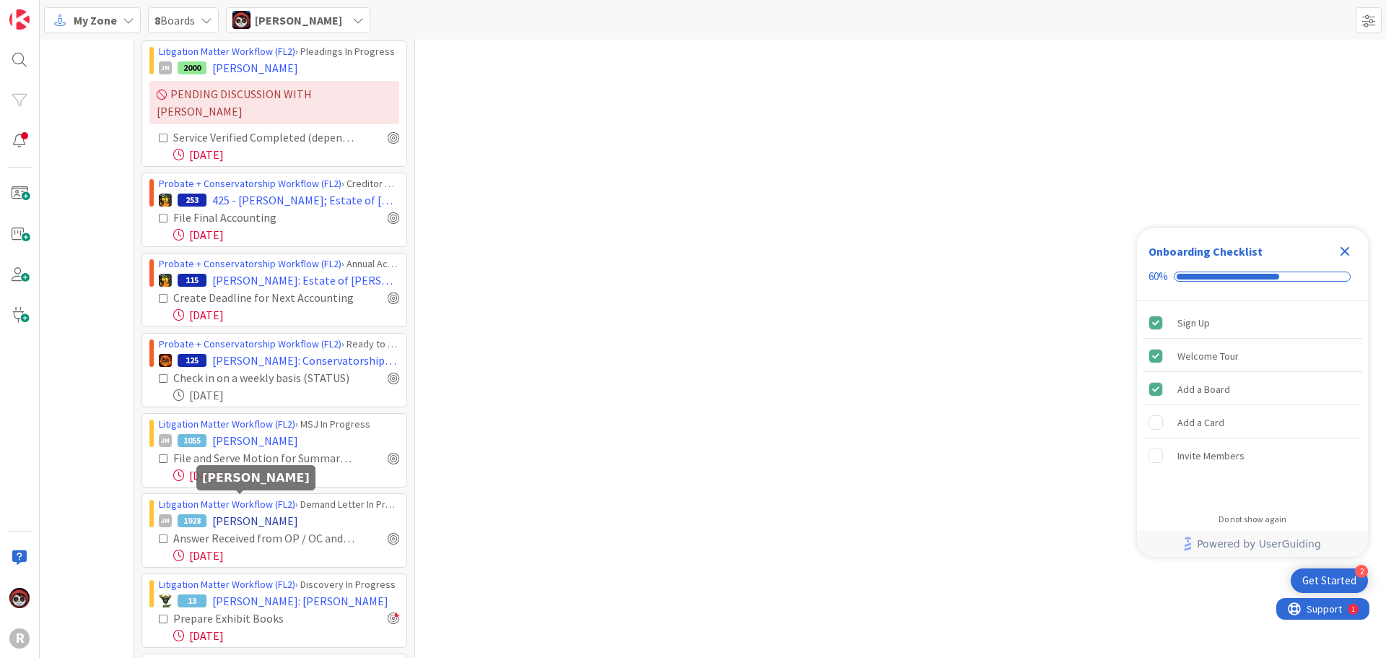
click at [242, 512] on span "[PERSON_NAME]" at bounding box center [255, 520] width 86 height 17
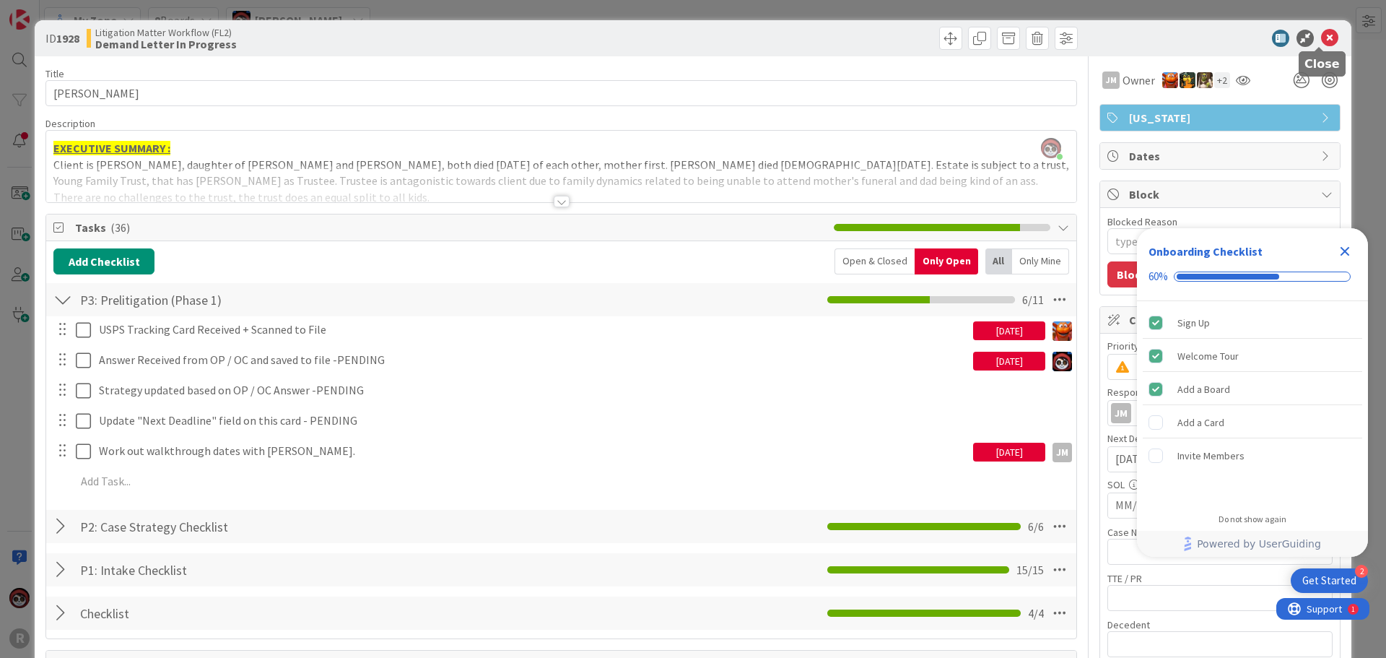
click at [1326, 38] on icon at bounding box center [1329, 38] width 17 height 17
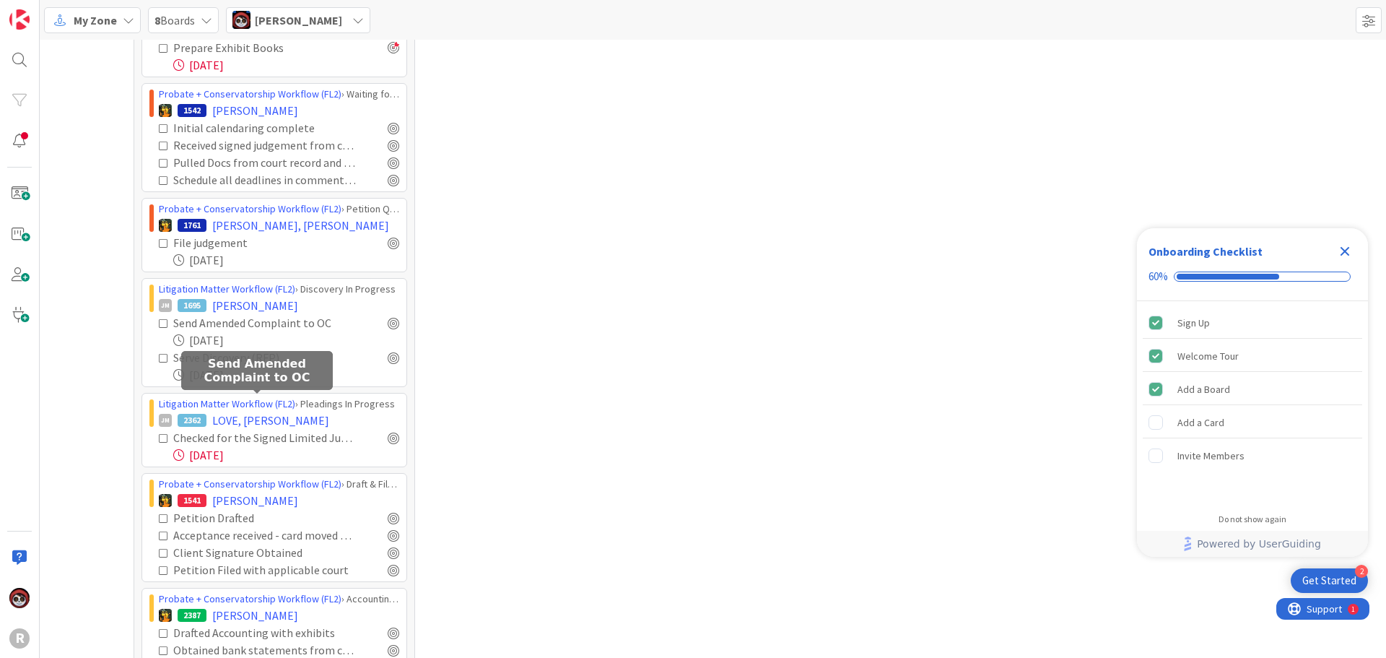
scroll to position [1444, 0]
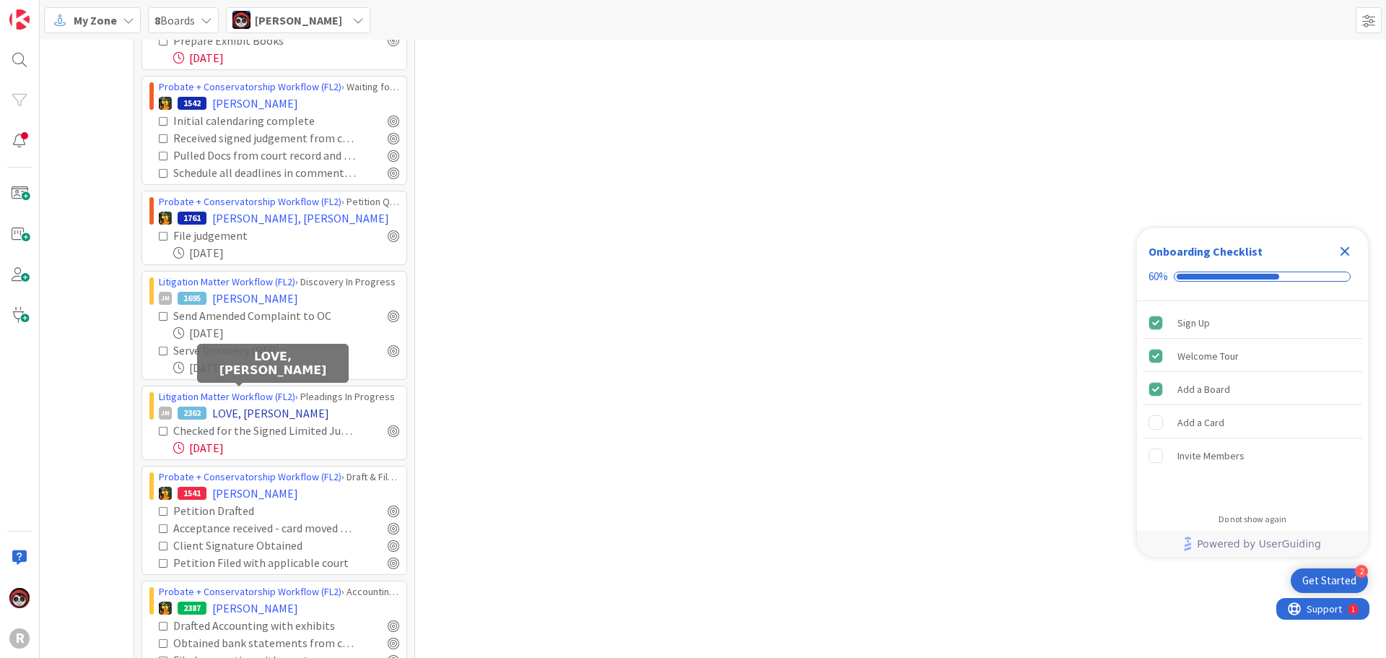
click at [248, 404] on span "LOVE, [PERSON_NAME]" at bounding box center [270, 412] width 117 height 17
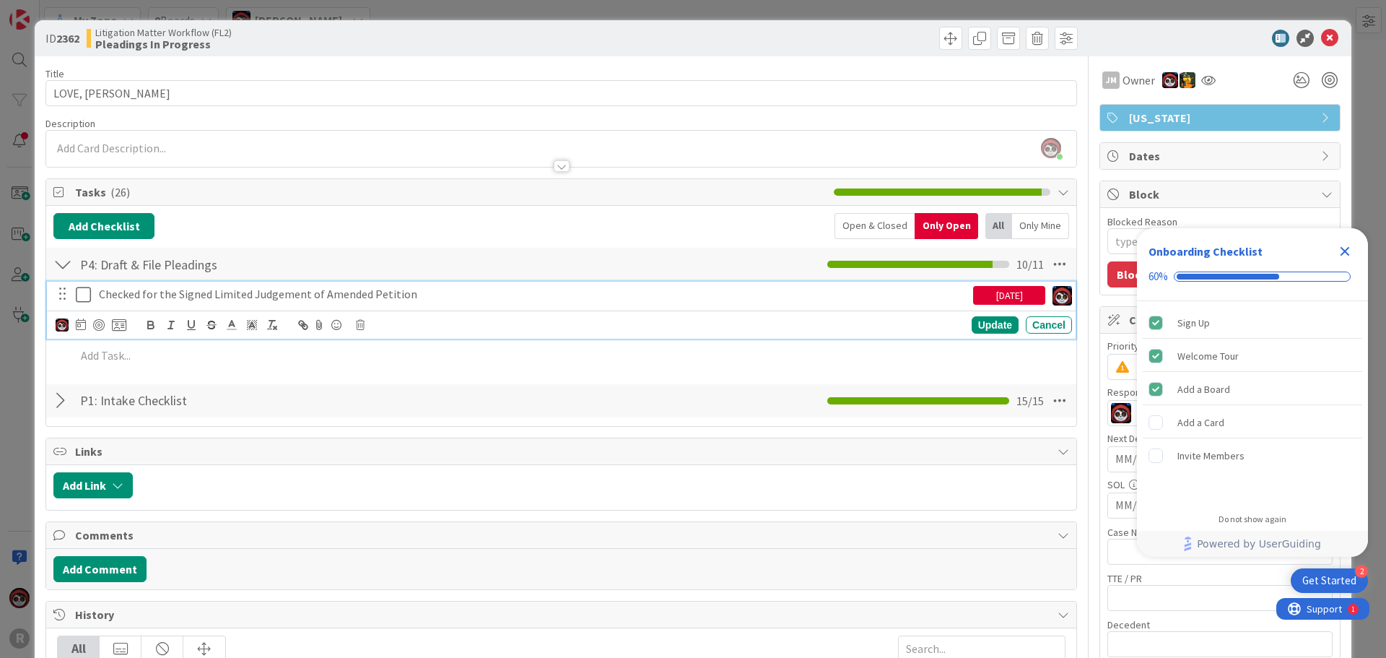
click at [339, 298] on p "Checked for the Signed Limited Judgement of Amended Petition" at bounding box center [533, 294] width 869 height 17
click at [95, 323] on div at bounding box center [99, 325] width 12 height 12
click at [978, 326] on div "Update" at bounding box center [995, 325] width 47 height 17
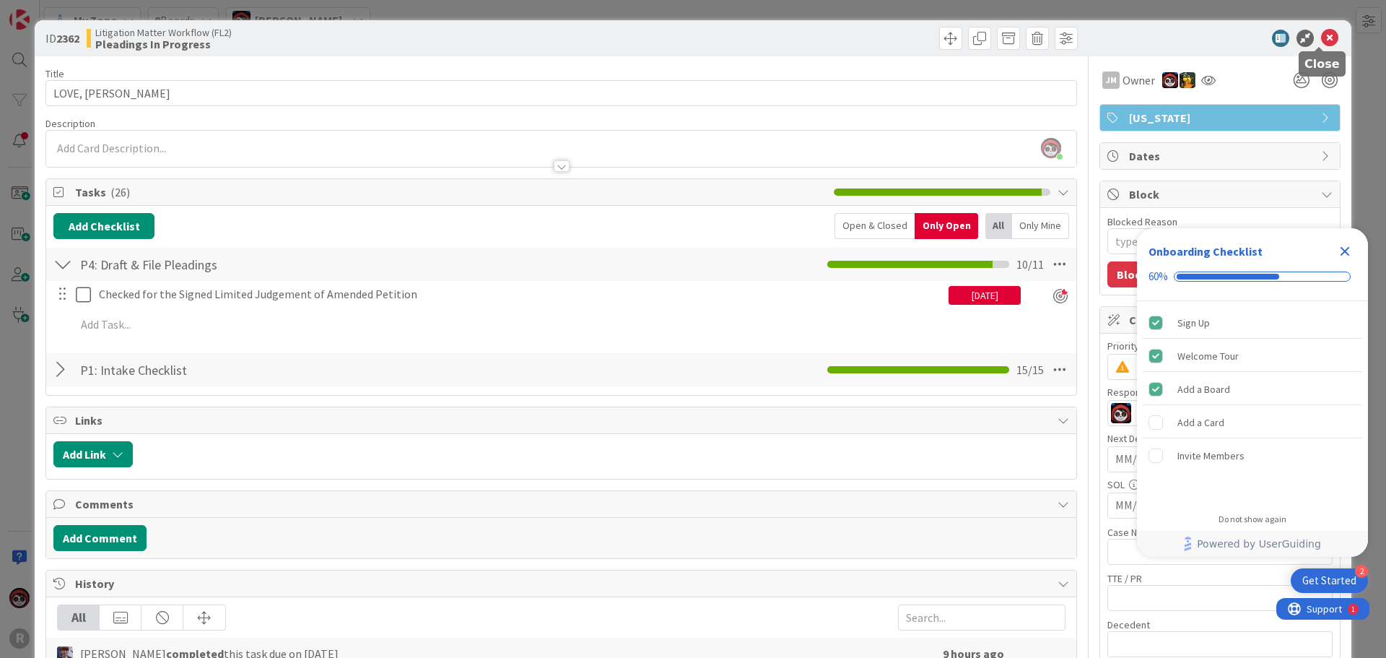
click at [1321, 45] on icon at bounding box center [1329, 38] width 17 height 17
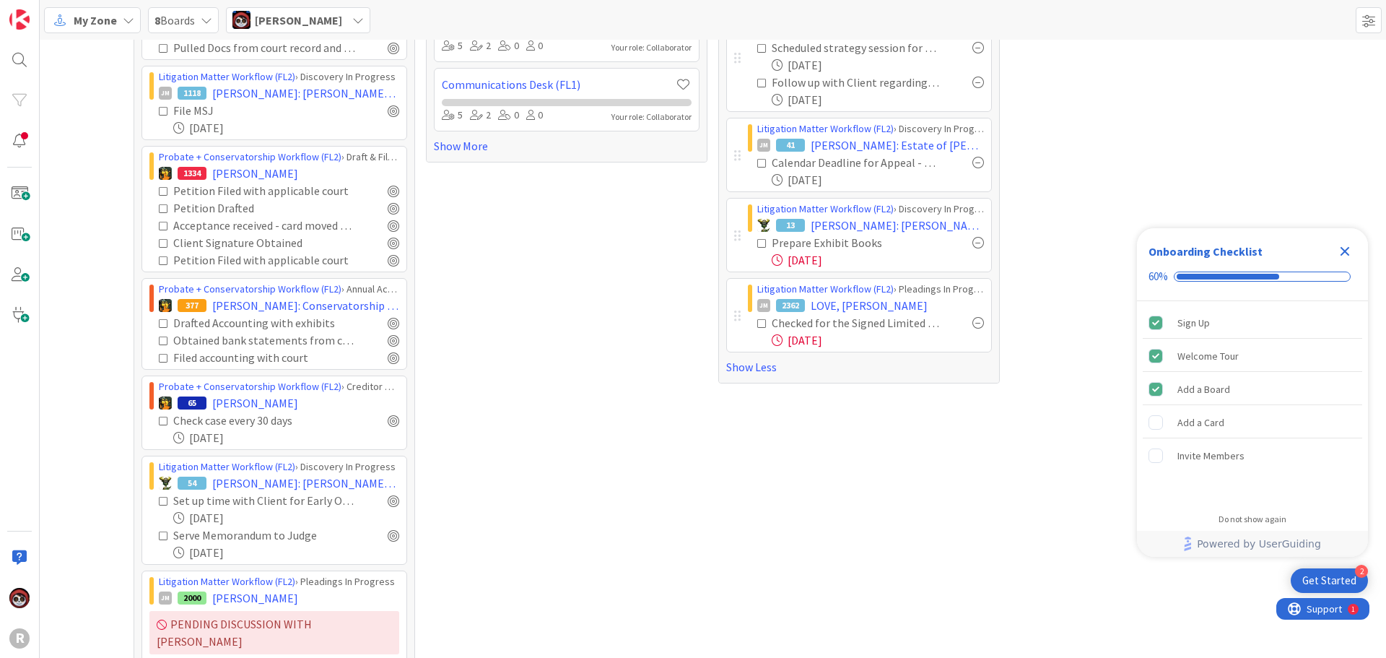
scroll to position [361, 0]
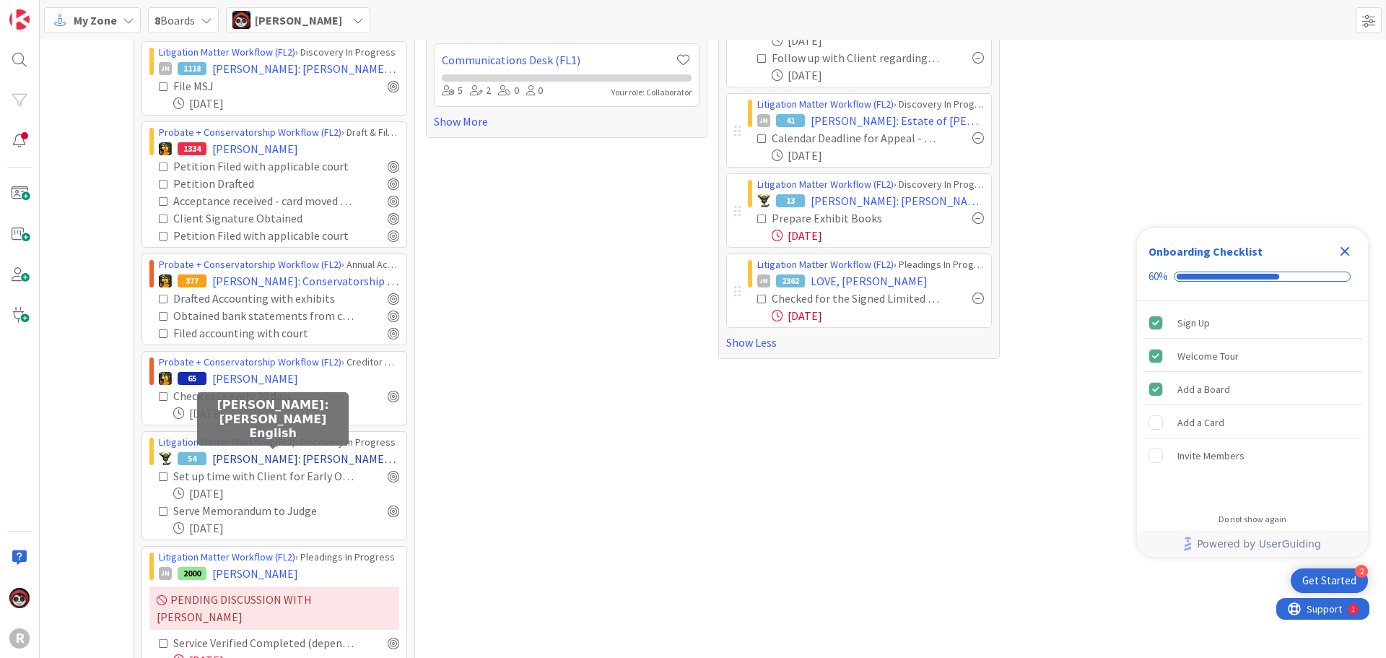
click at [241, 464] on span "[PERSON_NAME]: [PERSON_NAME] English" at bounding box center [305, 458] width 187 height 17
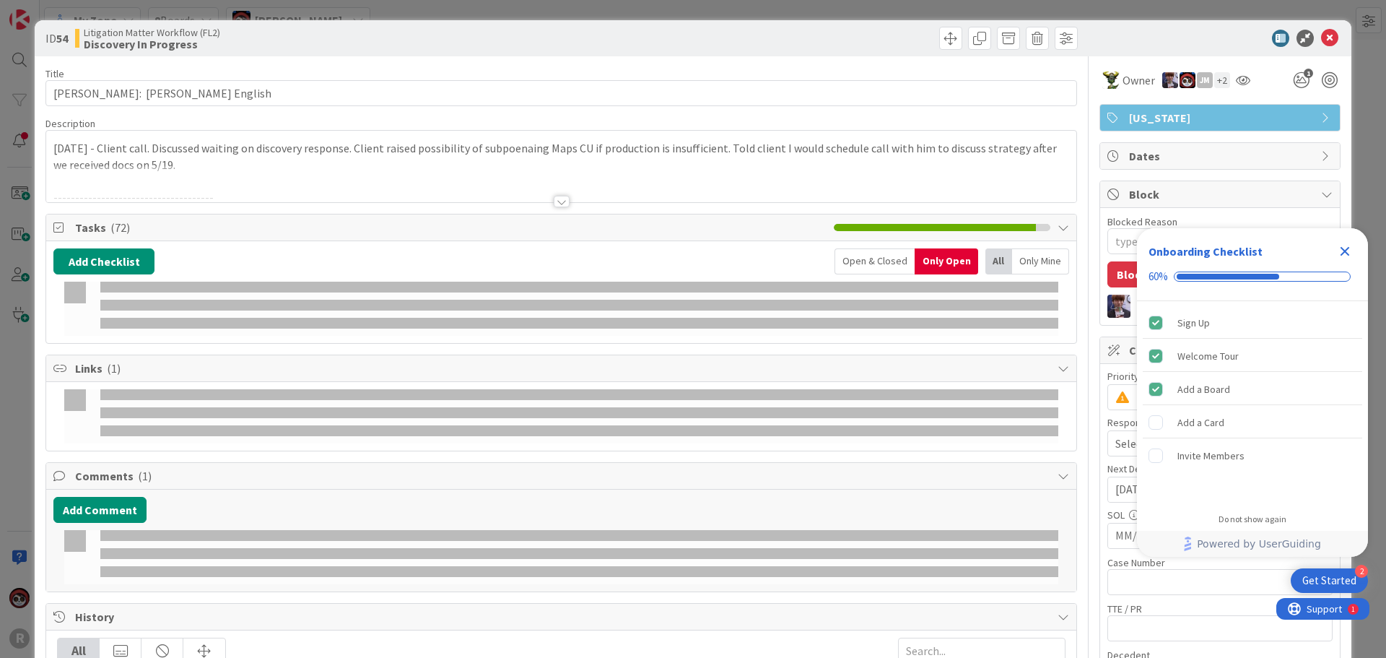
type textarea "x"
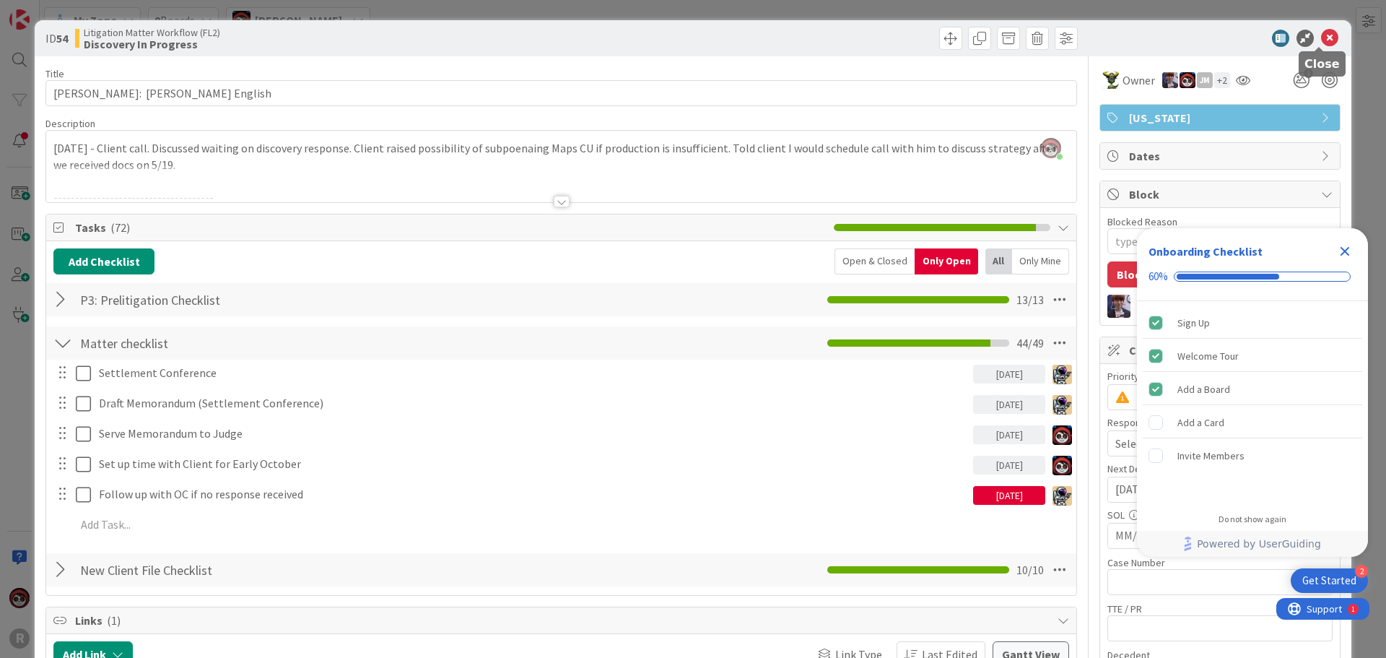
click at [1321, 36] on icon at bounding box center [1329, 38] width 17 height 17
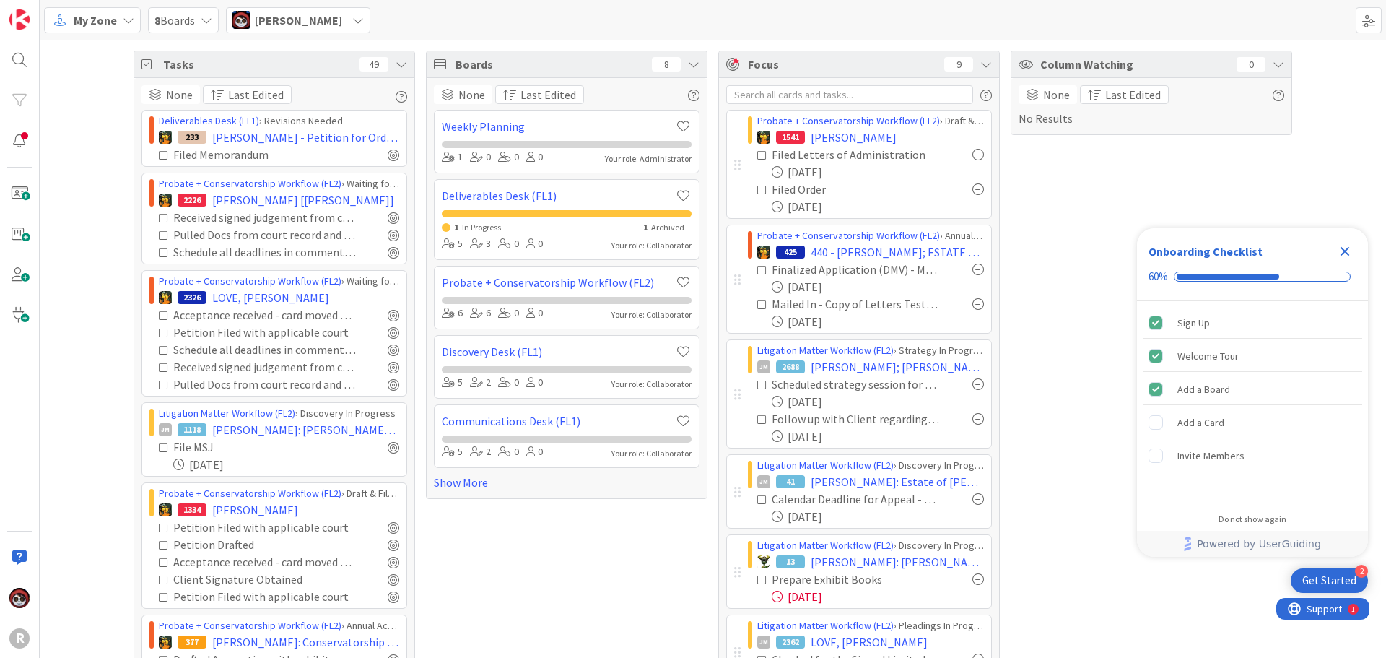
click at [211, 25] on icon at bounding box center [207, 20] width 12 height 12
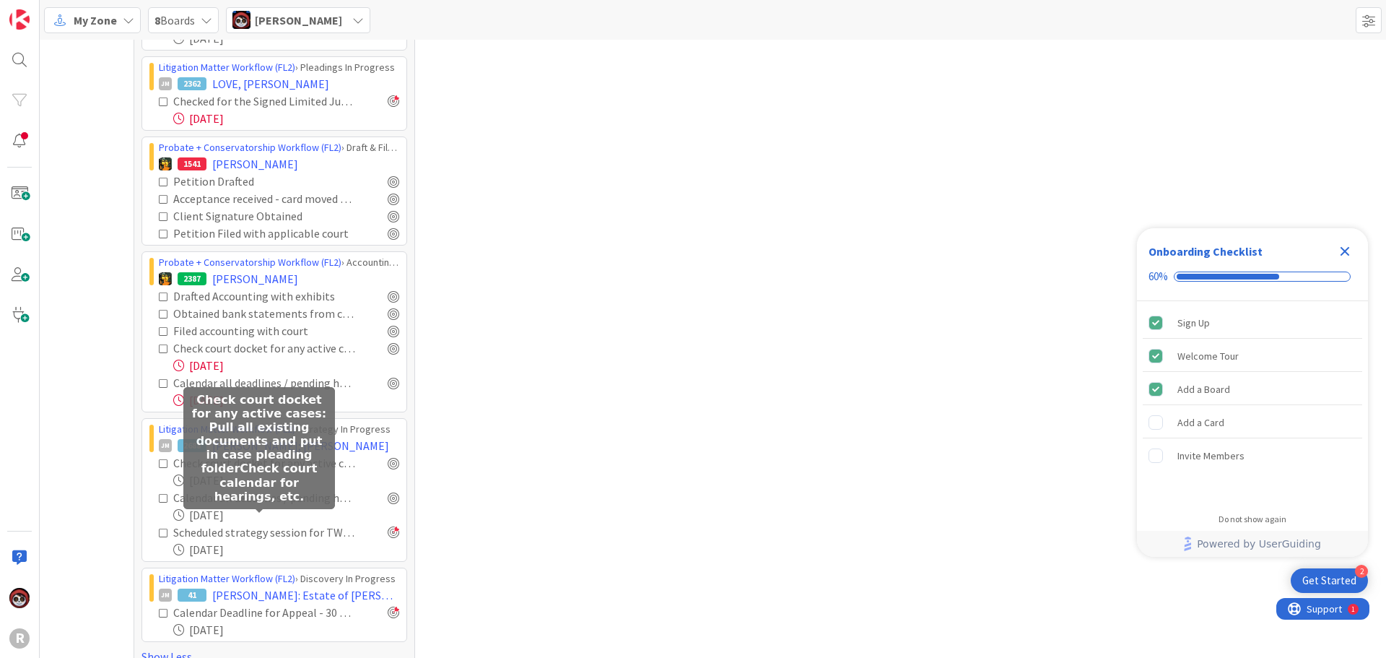
scroll to position [1782, 0]
